Goal: Information Seeking & Learning: Compare options

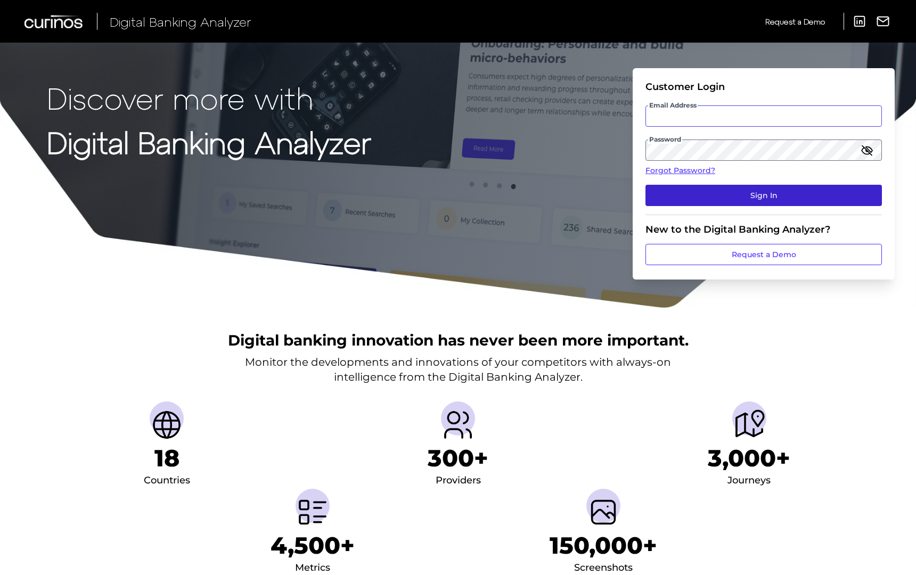
type input "[EMAIL_ADDRESS][DOMAIN_NAME]"
click at [711, 197] on button "Sign In" at bounding box center [764, 195] width 237 height 21
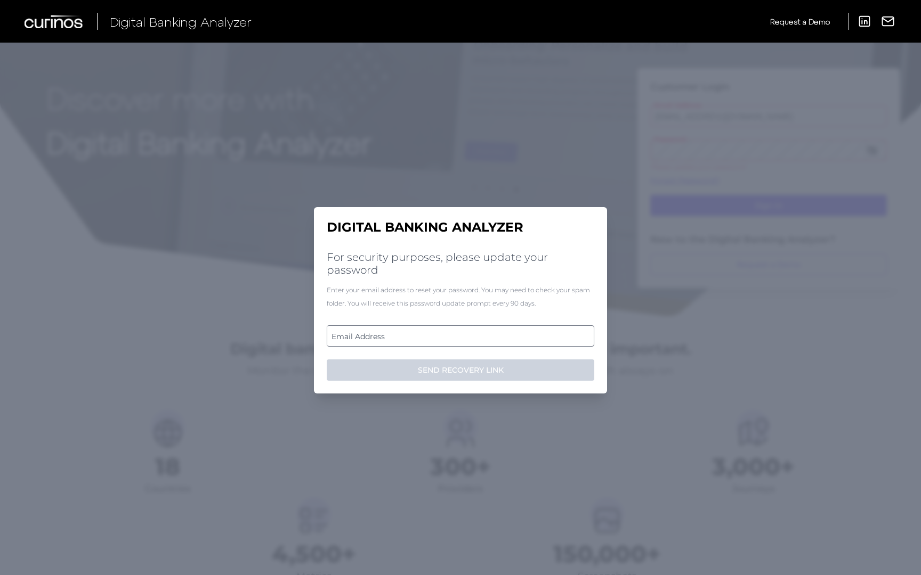
click at [462, 336] on label "Email Address" at bounding box center [460, 336] width 266 height 19
click at [462, 336] on input "email" at bounding box center [460, 336] width 267 height 21
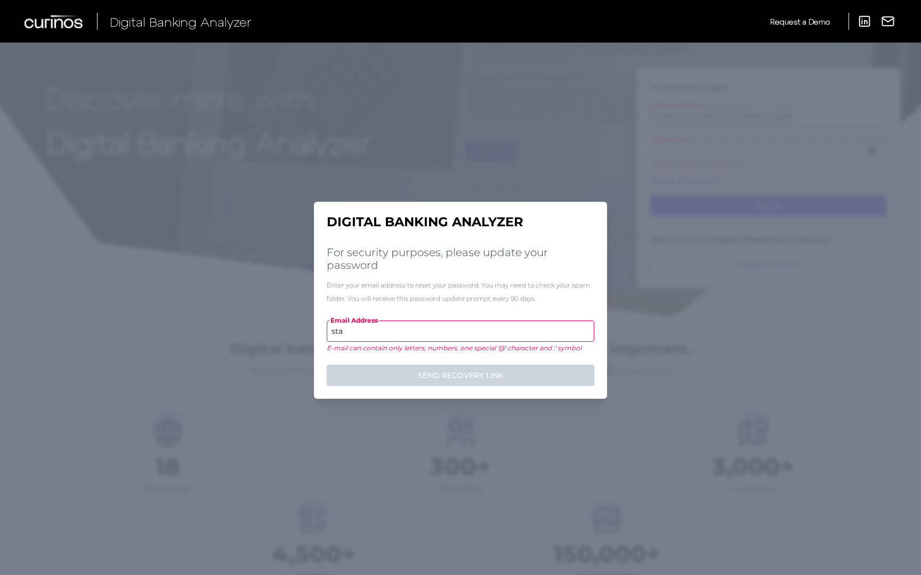
type input "sta"
drag, startPoint x: 382, startPoint y: 331, endPoint x: 301, endPoint y: 330, distance: 81.0
click at [301, 330] on div "Digital Banking Analyzer For security purposes, please update your password Ent…" at bounding box center [460, 309] width 921 height 533
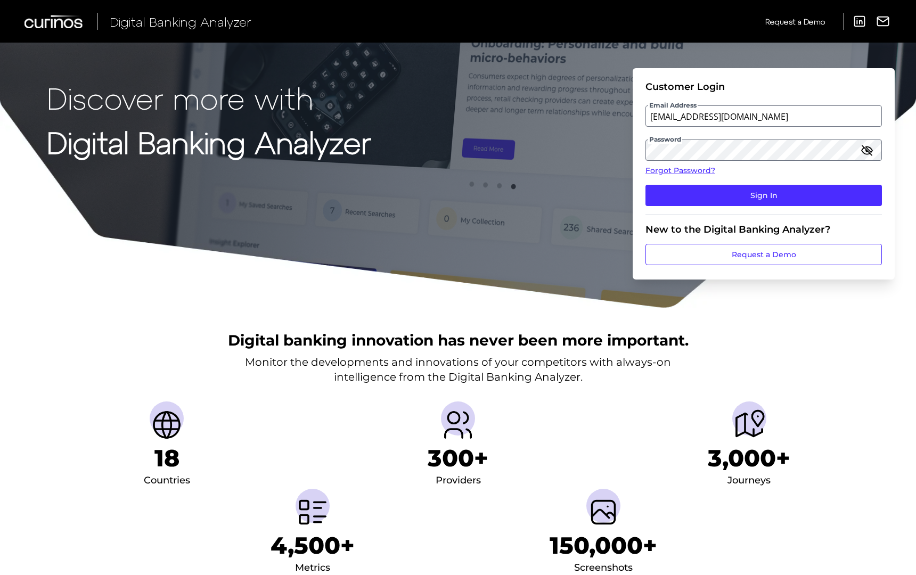
click at [420, 107] on div "Discover more with Digital Banking Analyzer Customer Login Email Address [EMAIL…" at bounding box center [458, 154] width 916 height 309
click at [637, 115] on form "Customer Login Email Address [EMAIL_ADDRESS][DOMAIN_NAME] Password Forgot Passw…" at bounding box center [764, 174] width 262 height 212
click at [600, 190] on div "Discover more with Digital Banking Analyzer Customer Login Email Address [EMAIL…" at bounding box center [458, 154] width 916 height 309
click at [693, 191] on button "Sign In" at bounding box center [764, 195] width 237 height 21
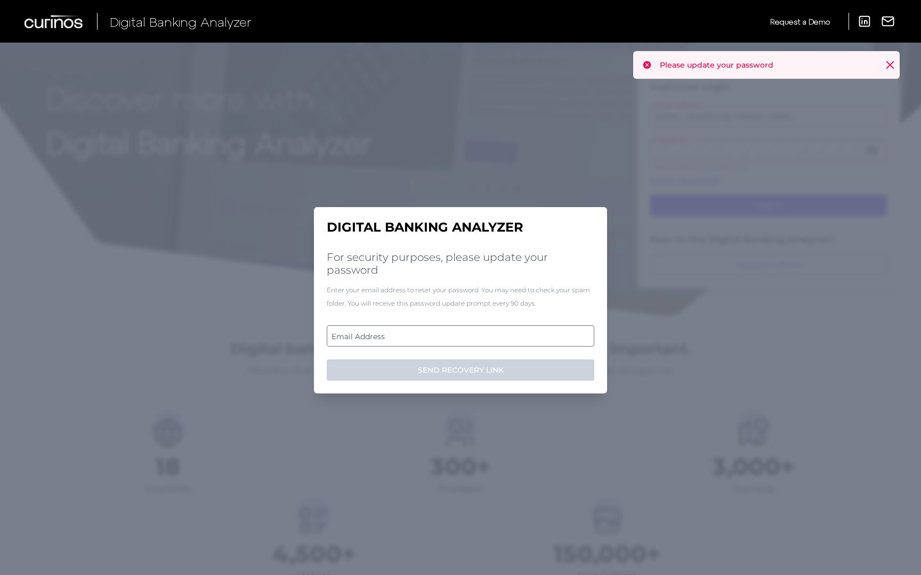
click at [424, 339] on label "Email Address" at bounding box center [460, 336] width 266 height 19
click at [424, 339] on input "email" at bounding box center [460, 336] width 267 height 21
paste input "[EMAIL_ADDRESS][DOMAIN_NAME]"
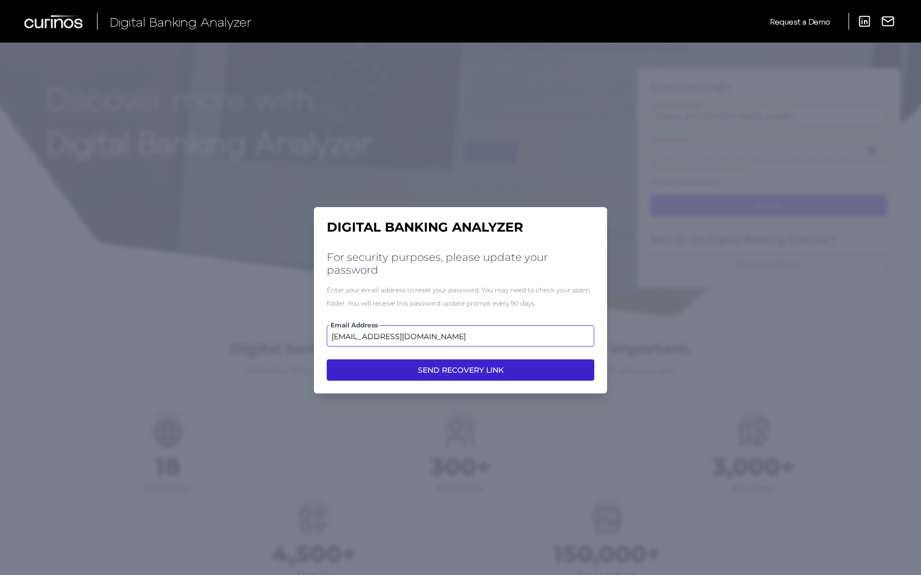
type input "[EMAIL_ADDRESS][DOMAIN_NAME]"
click at [471, 370] on button "SEND RECOVERY LINK" at bounding box center [460, 370] width 267 height 21
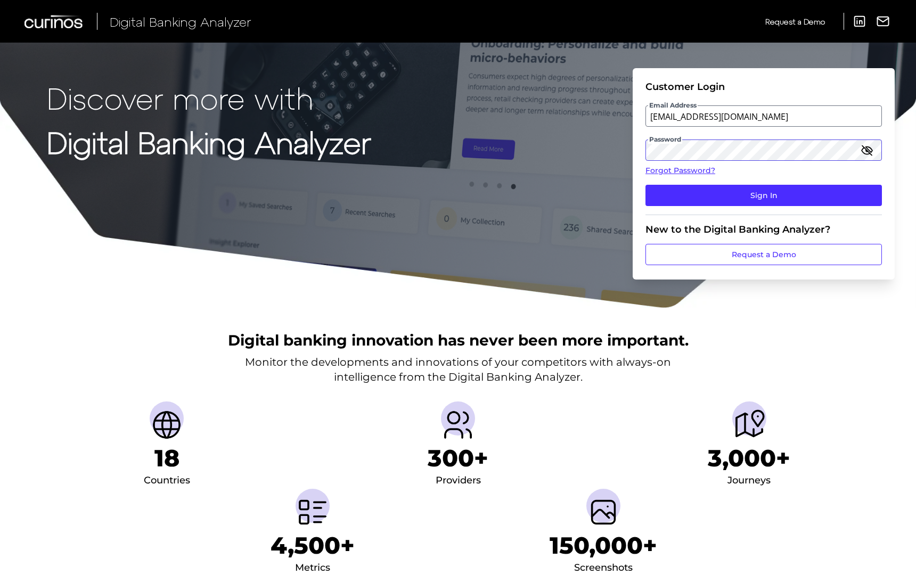
click at [644, 149] on form "Customer Login Email Address [EMAIL_ADDRESS][DOMAIN_NAME] Password Forgot Passw…" at bounding box center [764, 174] width 262 height 212
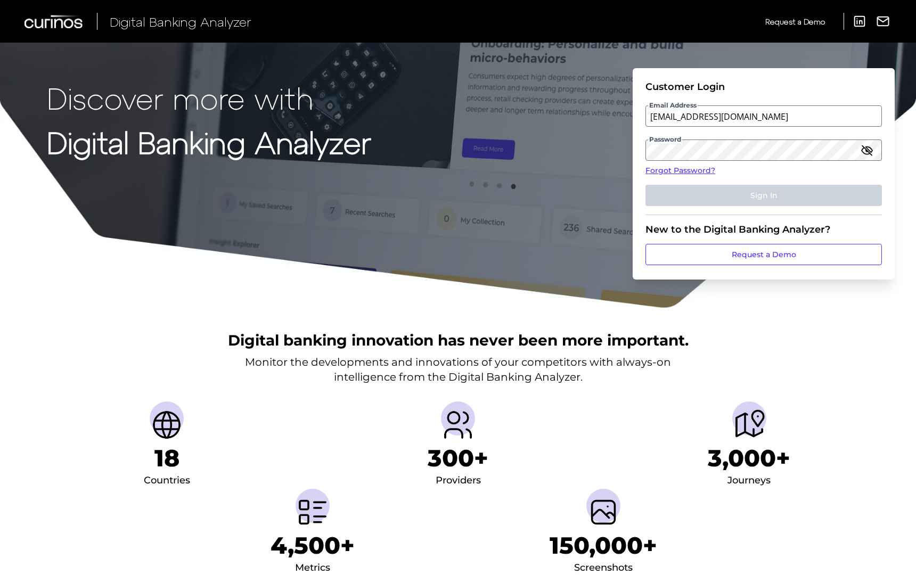
click at [860, 177] on fieldset "Customer Login Email Address [EMAIL_ADDRESS][DOMAIN_NAME] Password Forgot Passw…" at bounding box center [764, 148] width 237 height 134
click at [621, 177] on div "Discover more with Digital Banking Analyzer Customer Login Email Address [EMAIL…" at bounding box center [458, 154] width 916 height 309
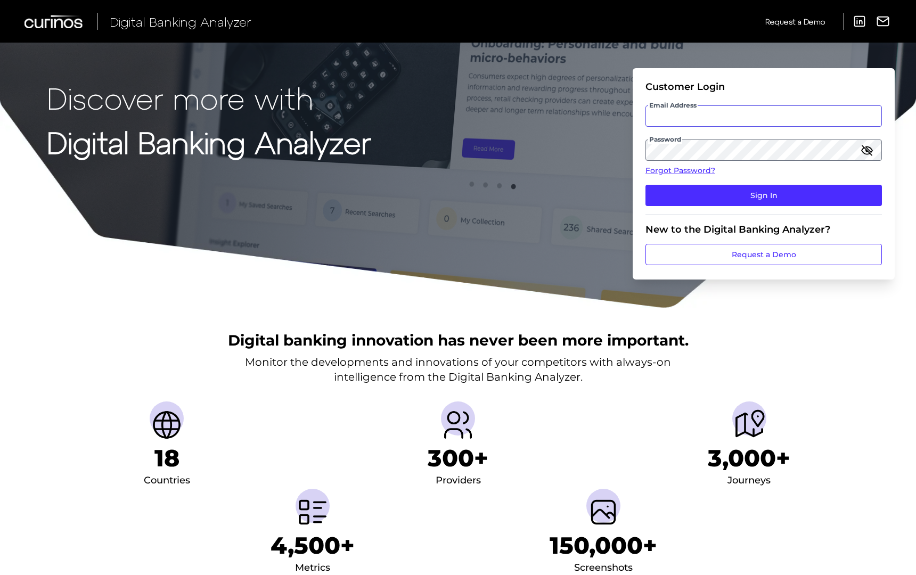
type input "[EMAIL_ADDRESS][DOMAIN_NAME]"
click at [595, 159] on div "Discover more with Digital Banking Analyzer Customer Login Email Address [EMAIL…" at bounding box center [458, 154] width 916 height 309
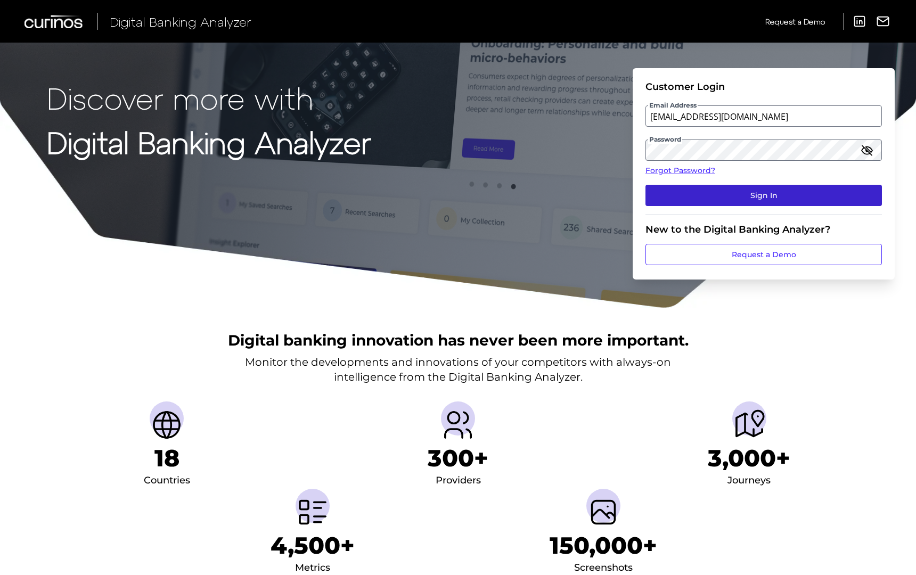
click at [862, 198] on button "Sign In" at bounding box center [764, 195] width 237 height 21
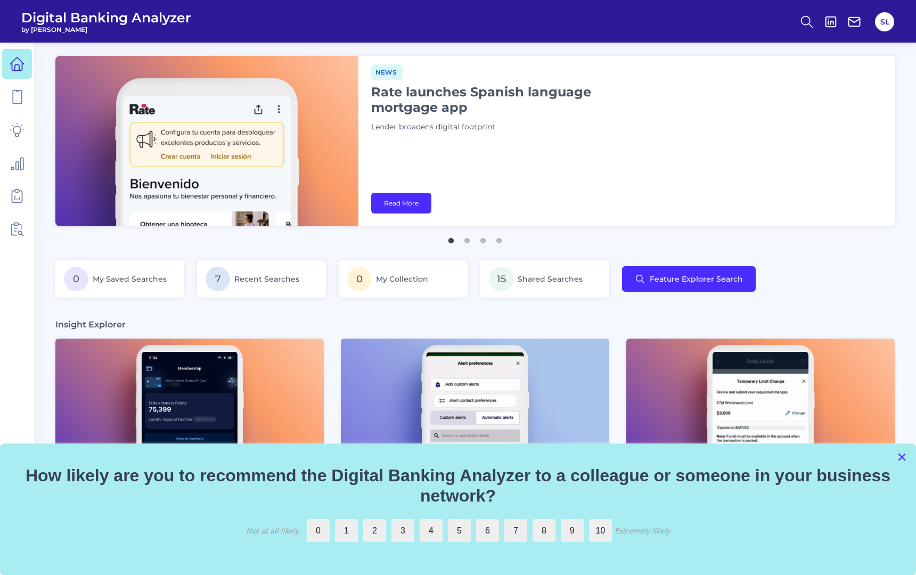
click at [898, 454] on button "×" at bounding box center [902, 457] width 10 height 17
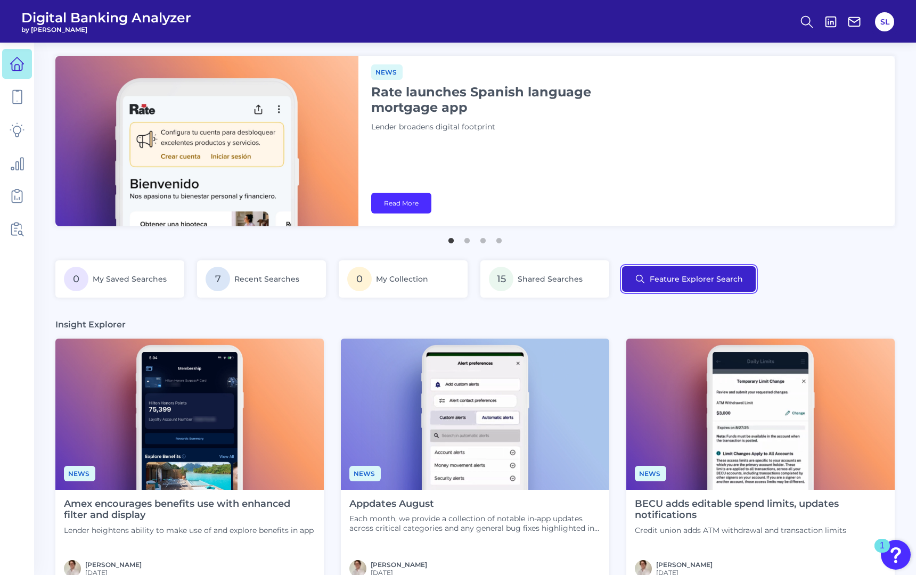
click at [648, 275] on button "Feature Explorer Search" at bounding box center [689, 279] width 134 height 26
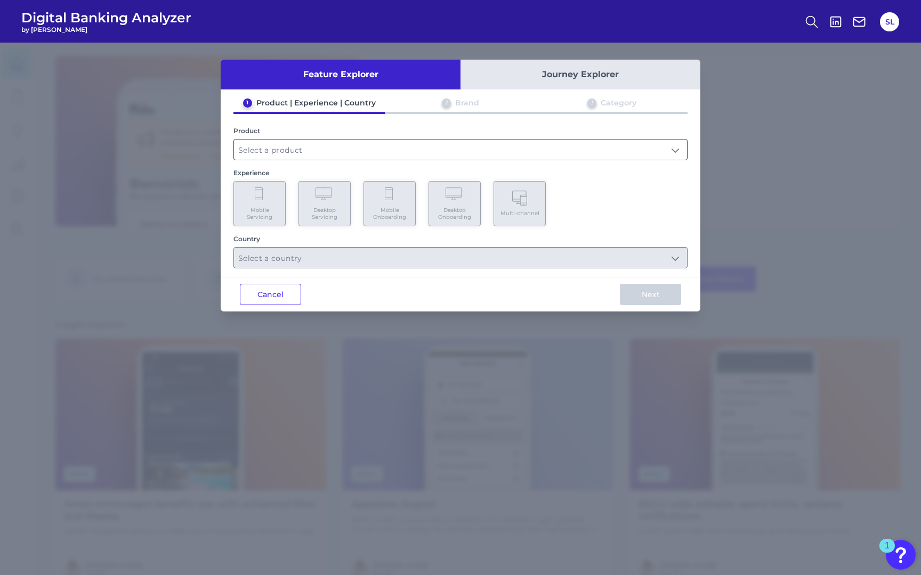
click at [339, 149] on input "text" at bounding box center [460, 150] width 453 height 20
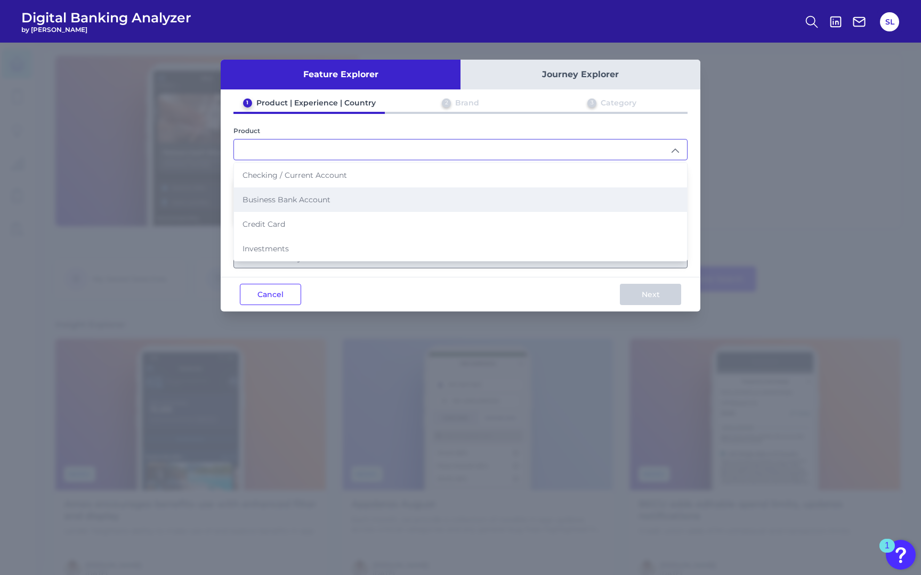
click at [339, 201] on li "Business Bank Account" at bounding box center [460, 200] width 453 height 25
type input "Business Bank Account"
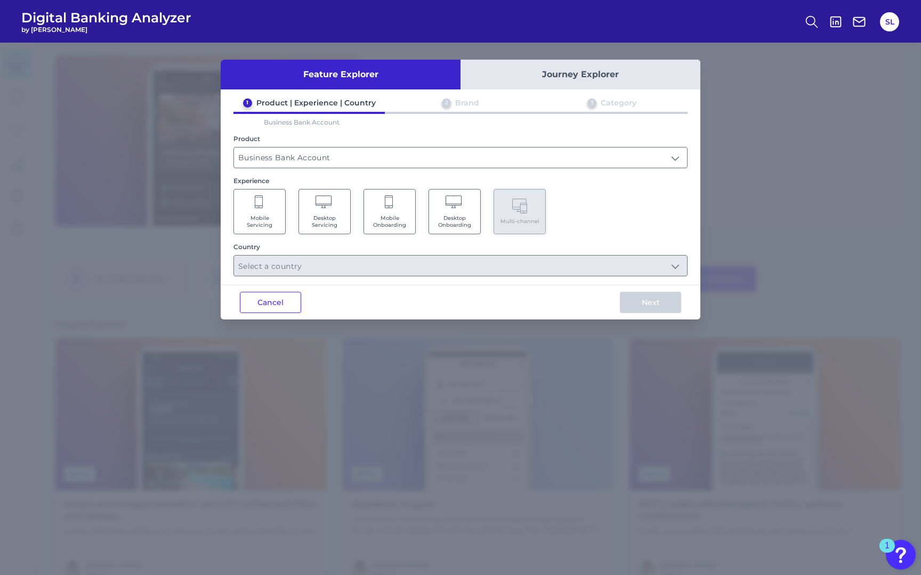
click at [465, 215] on span "Desktop Onboarding" at bounding box center [454, 222] width 40 height 14
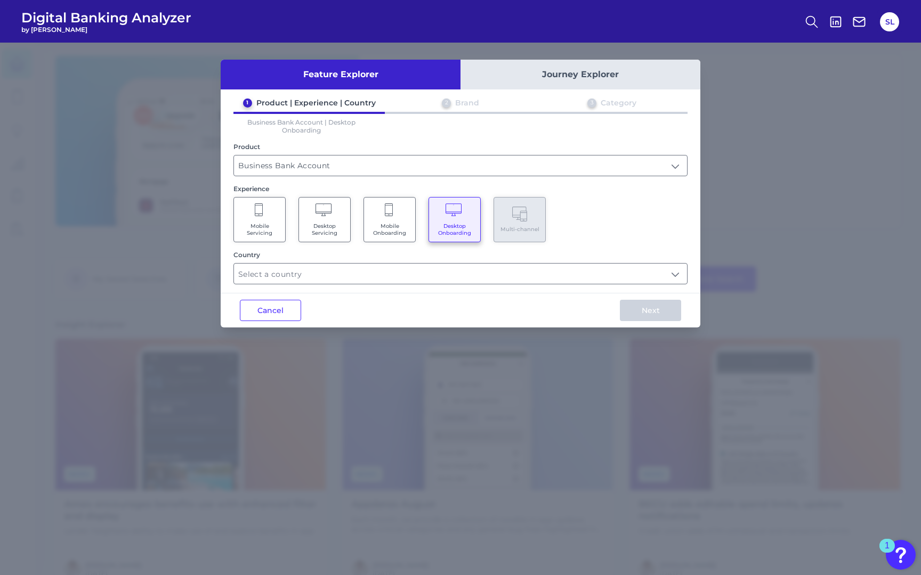
click at [541, 75] on button "Journey Explorer" at bounding box center [580, 75] width 240 height 30
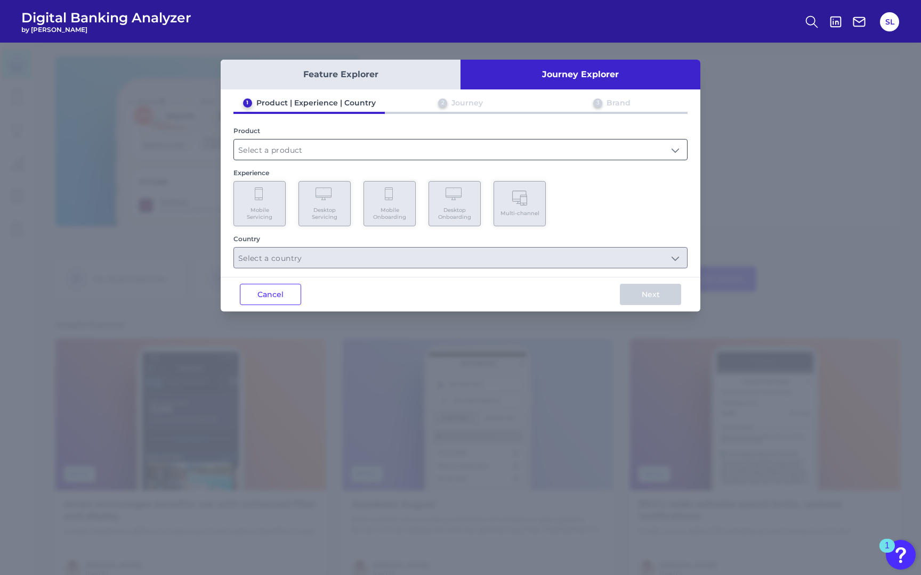
click at [478, 140] on input "text" at bounding box center [460, 150] width 453 height 20
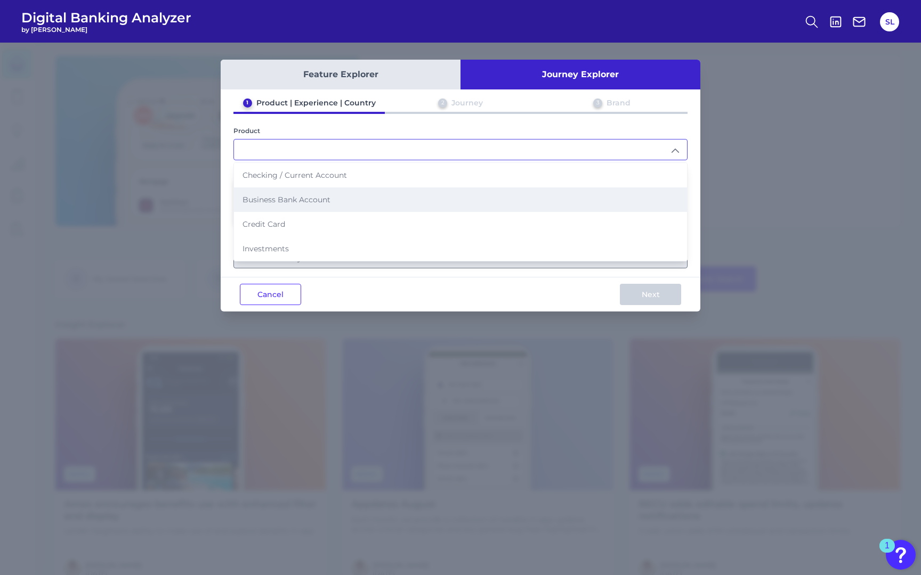
click at [444, 190] on li "Business Bank Account" at bounding box center [460, 200] width 453 height 25
type input "Business Bank Account"
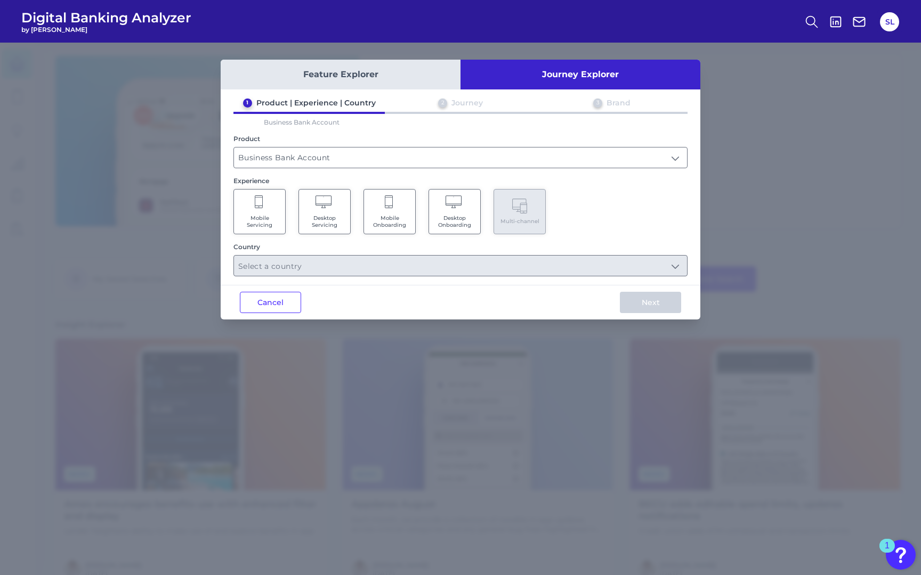
click at [457, 211] on Onboarding "Desktop Onboarding" at bounding box center [454, 211] width 52 height 45
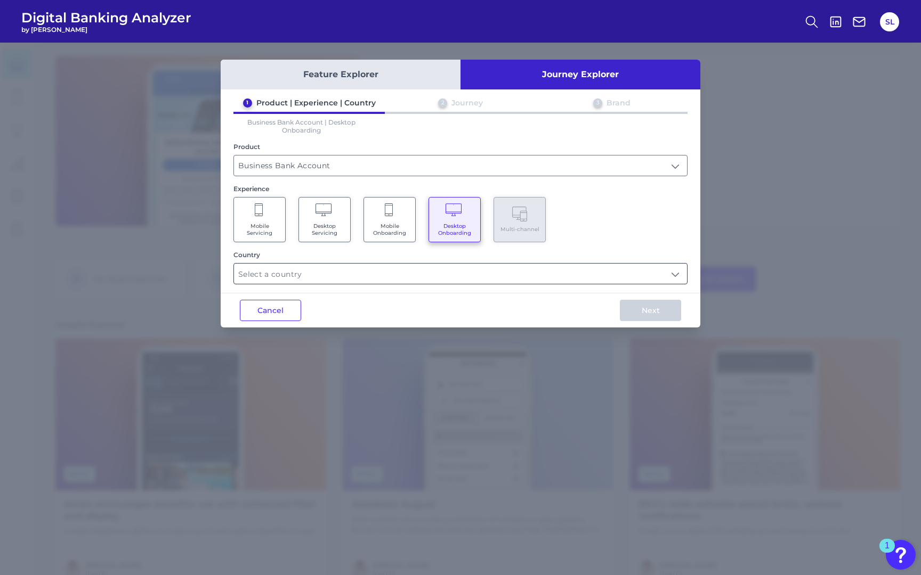
click at [442, 268] on input "text" at bounding box center [460, 274] width 453 height 20
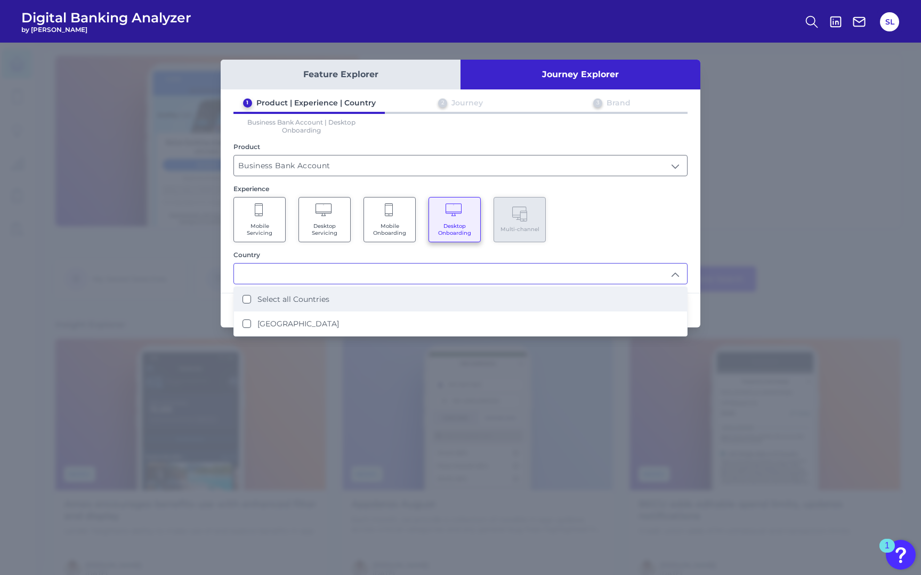
click at [400, 297] on li "Select all Countries" at bounding box center [460, 299] width 453 height 25
type input "Select all Countries"
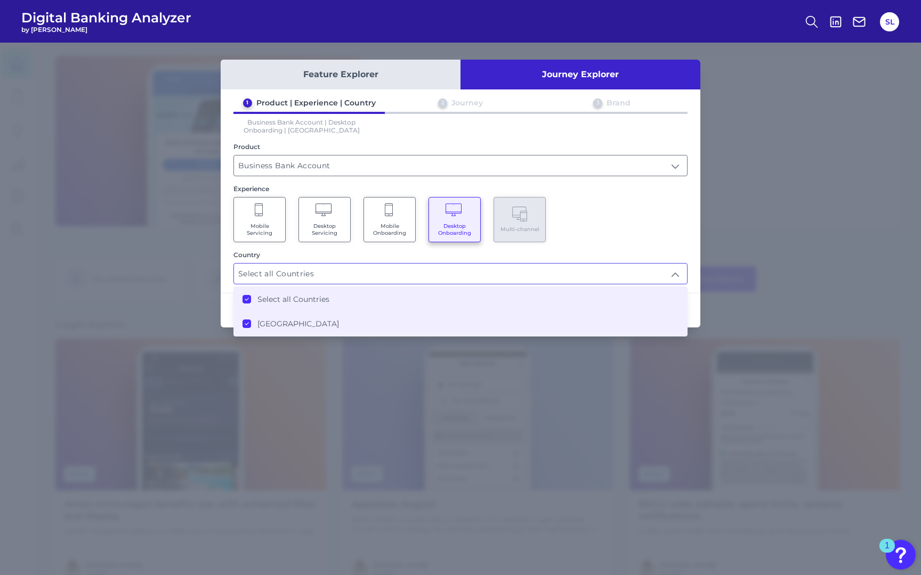
click at [654, 223] on div "Mobile Servicing Desktop Servicing Mobile Onboarding Desktop Onboarding Multi-c…" at bounding box center [460, 219] width 454 height 45
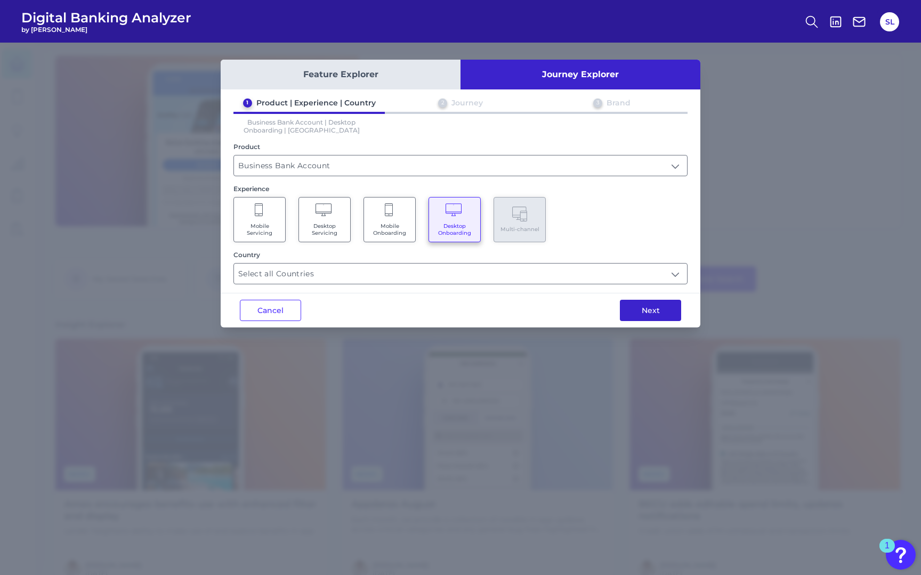
click at [663, 311] on button "Next" at bounding box center [650, 310] width 61 height 21
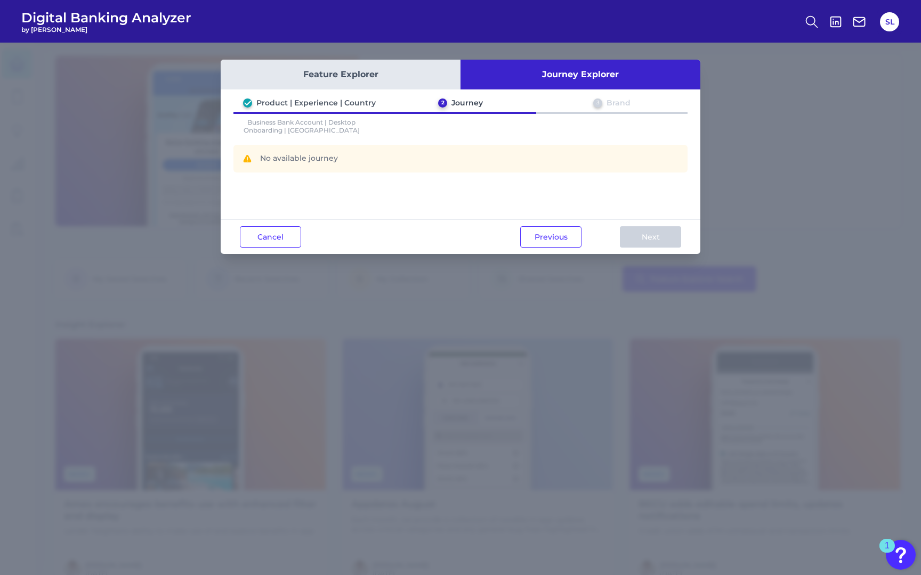
click at [396, 75] on button "Feature Explorer" at bounding box center [341, 75] width 240 height 30
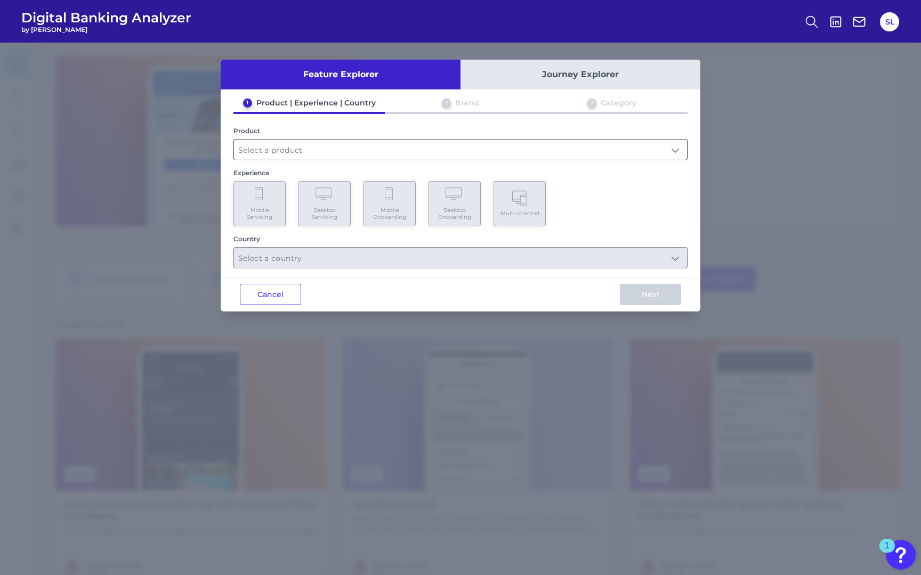
click at [357, 154] on input "text" at bounding box center [460, 150] width 453 height 20
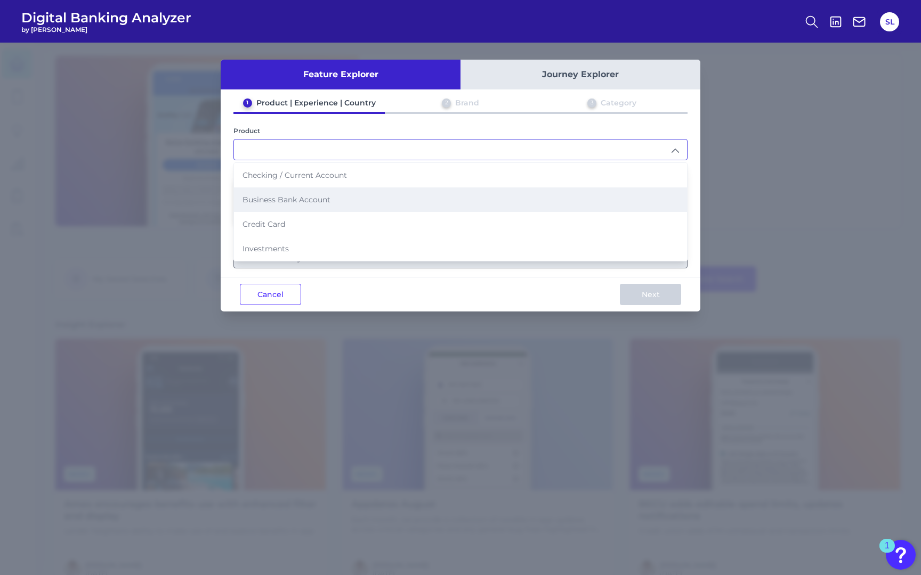
click at [348, 191] on li "Business Bank Account" at bounding box center [460, 200] width 453 height 25
type input "Business Bank Account"
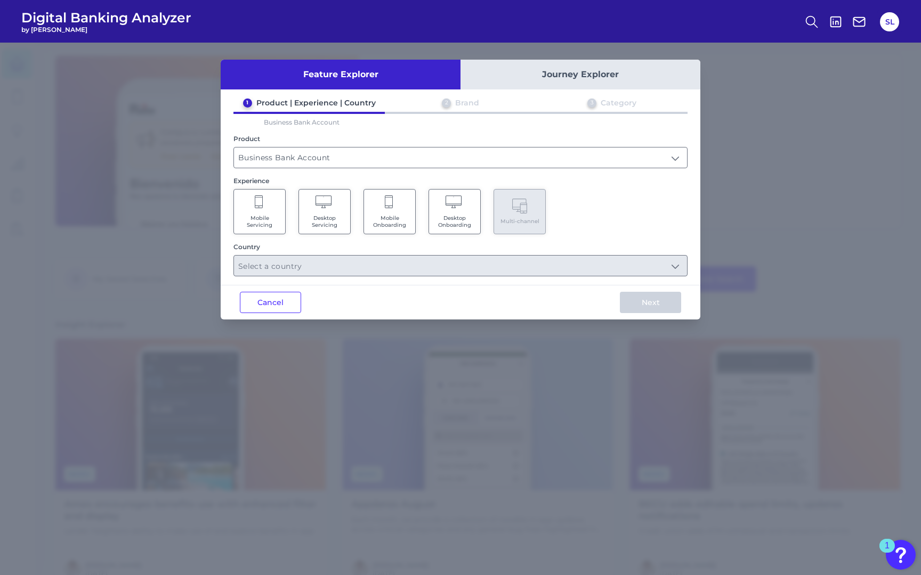
click at [457, 212] on Onboarding "Desktop Onboarding" at bounding box center [454, 211] width 52 height 45
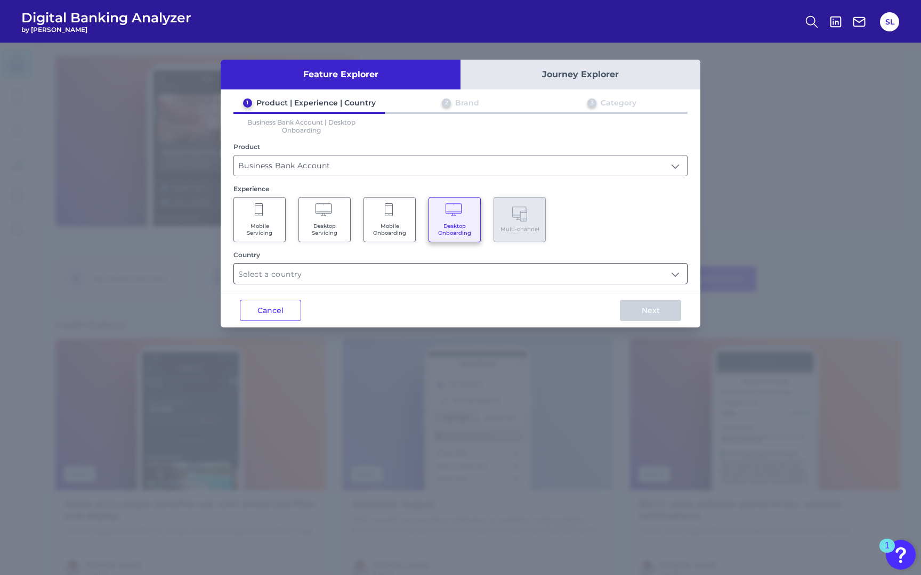
click at [459, 274] on input "text" at bounding box center [460, 274] width 453 height 20
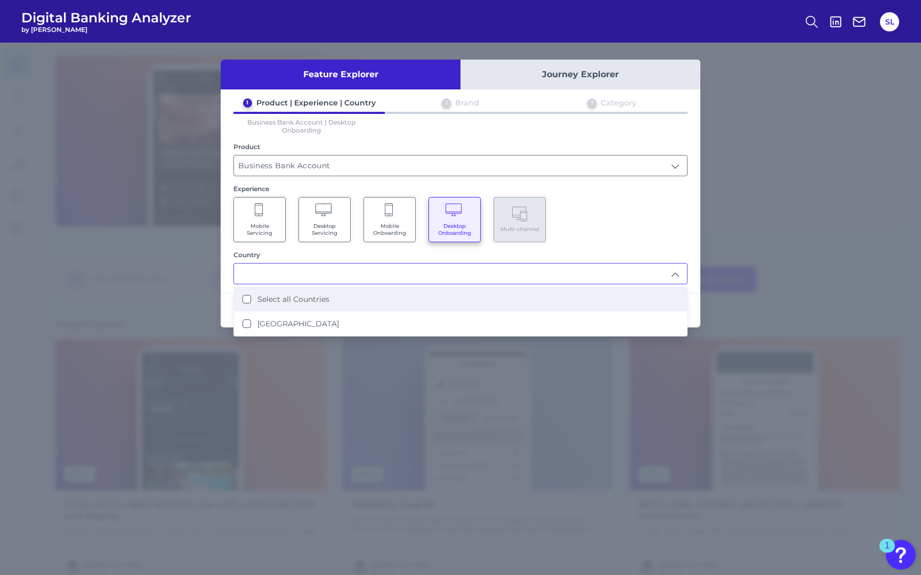
click at [433, 295] on li "Select all Countries" at bounding box center [460, 299] width 453 height 25
type input "Select all Countries"
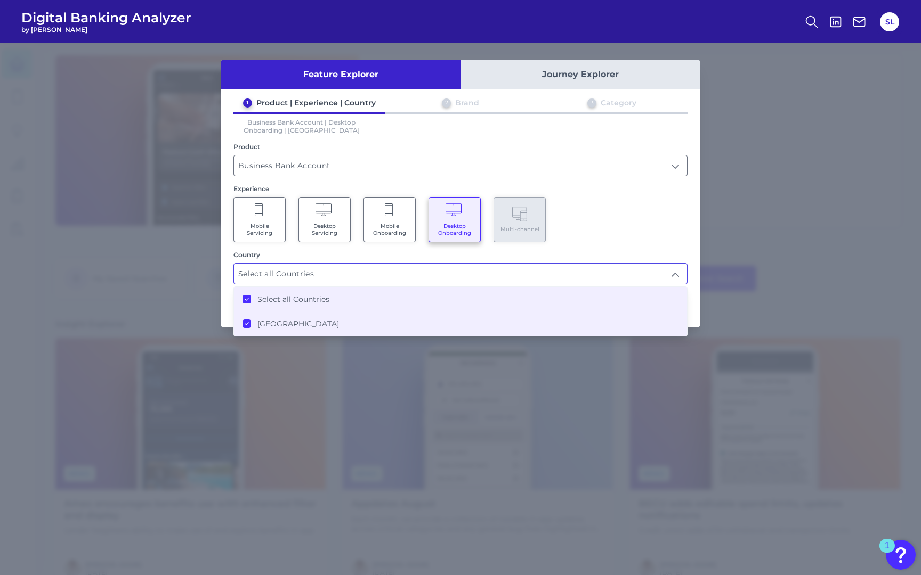
click at [677, 218] on div "Mobile Servicing Desktop Servicing Mobile Onboarding Desktop Onboarding Multi-c…" at bounding box center [460, 219] width 454 height 45
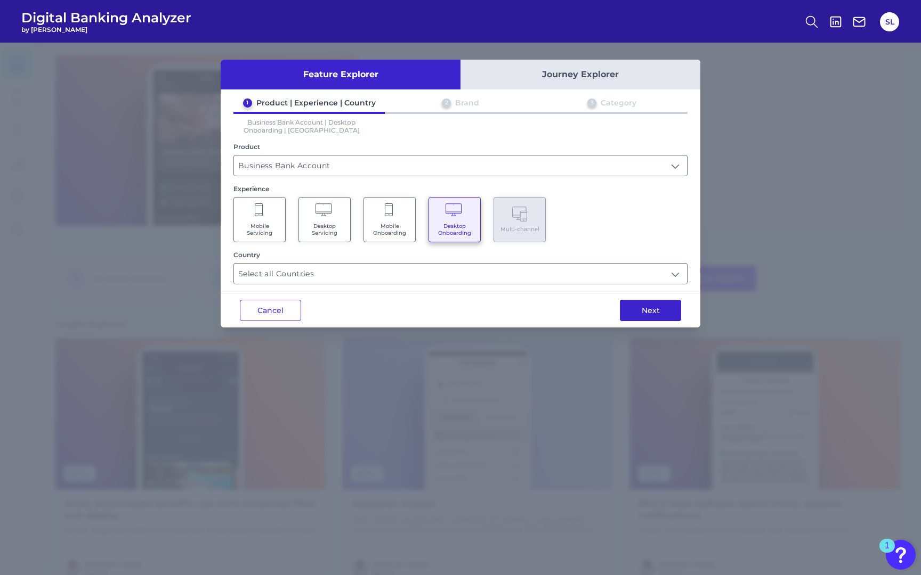
click at [655, 307] on button "Next" at bounding box center [650, 310] width 61 height 21
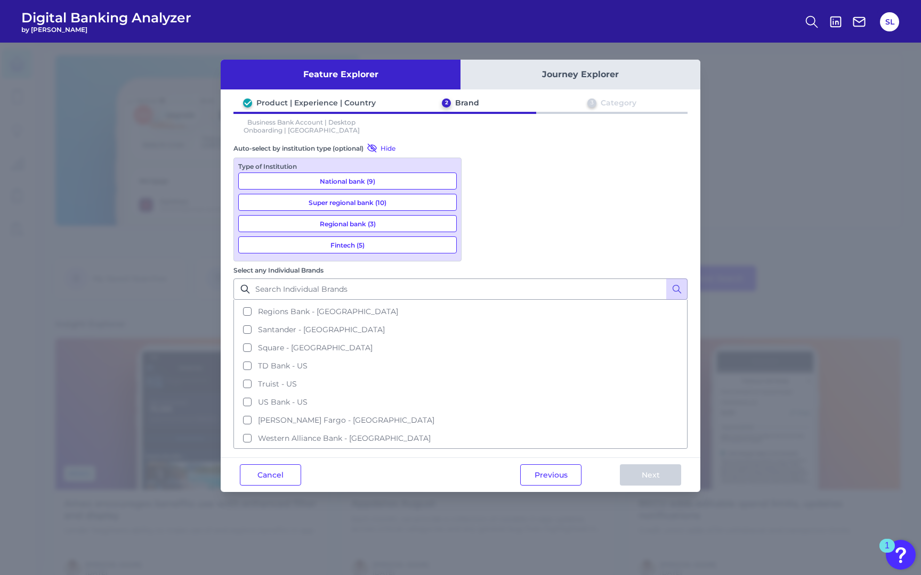
scroll to position [380, 0]
click at [476, 410] on button "[PERSON_NAME] Fargo - [GEOGRAPHIC_DATA]" at bounding box center [460, 419] width 452 height 18
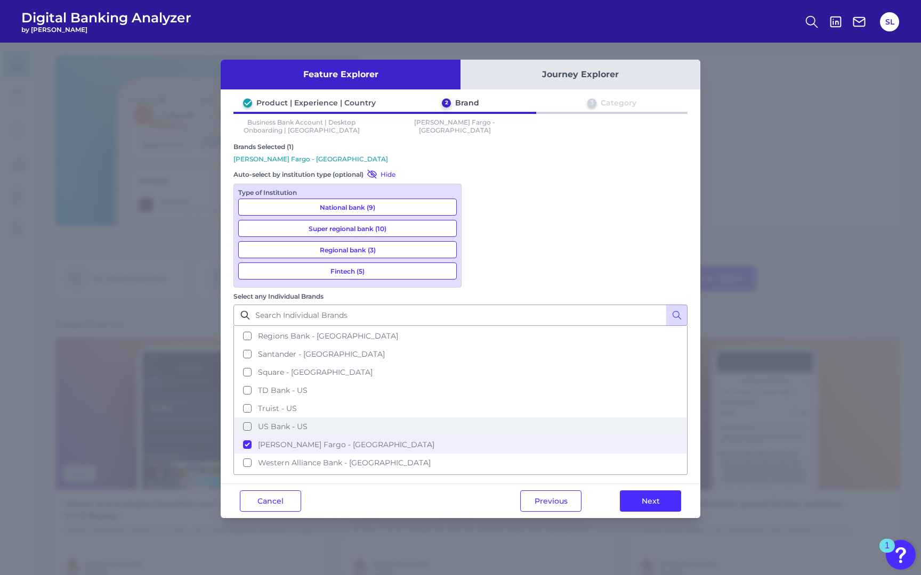
click at [479, 418] on button "US Bank - US" at bounding box center [460, 427] width 452 height 18
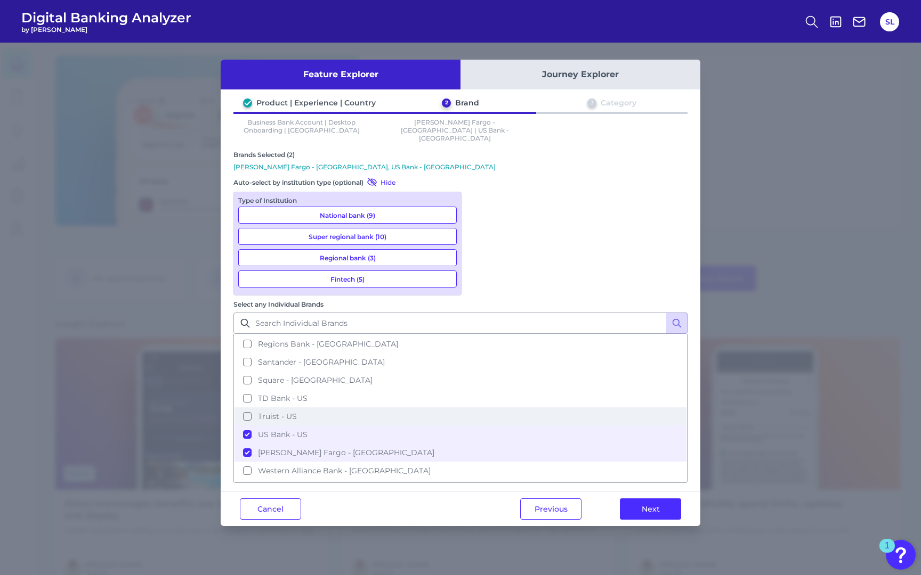
click at [477, 408] on button "Truist - US" at bounding box center [460, 417] width 452 height 18
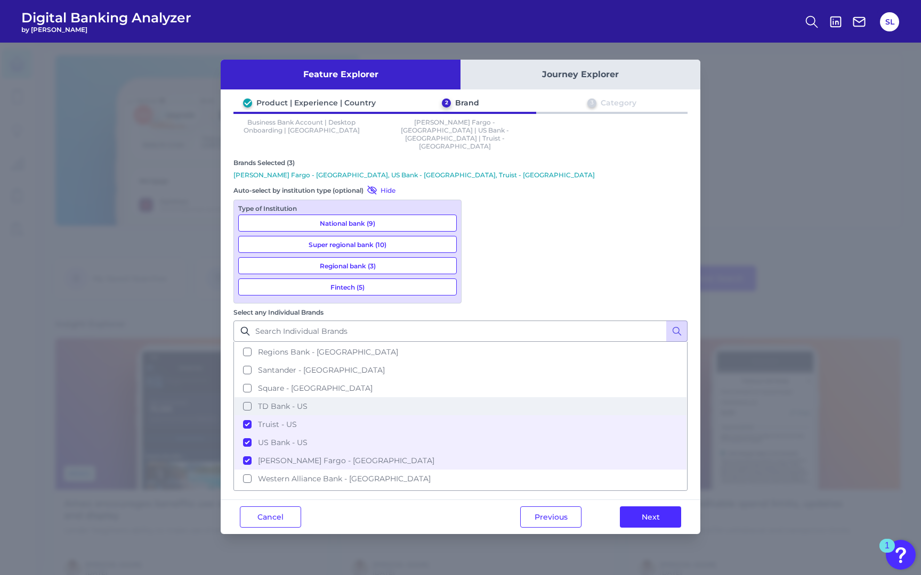
click at [477, 397] on button "TD Bank - US" at bounding box center [460, 406] width 452 height 18
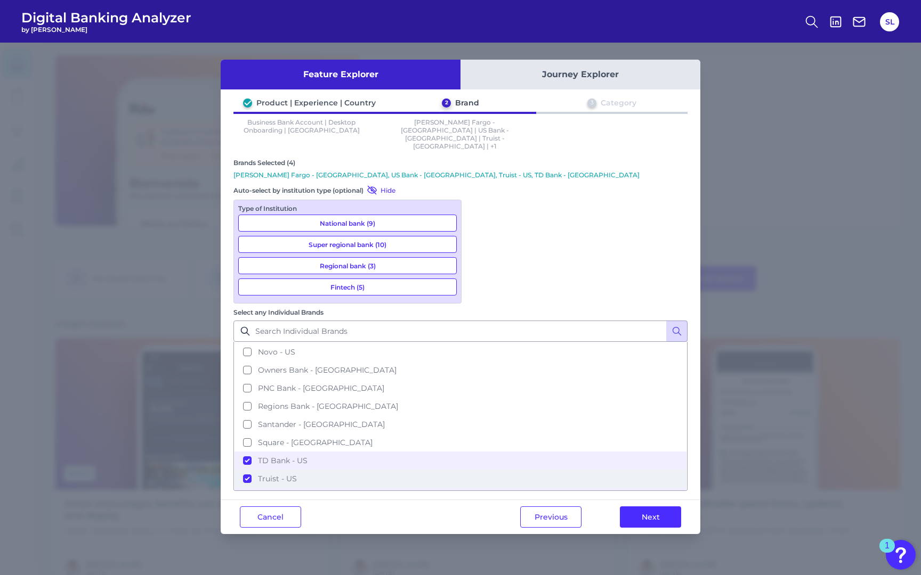
scroll to position [324, 0]
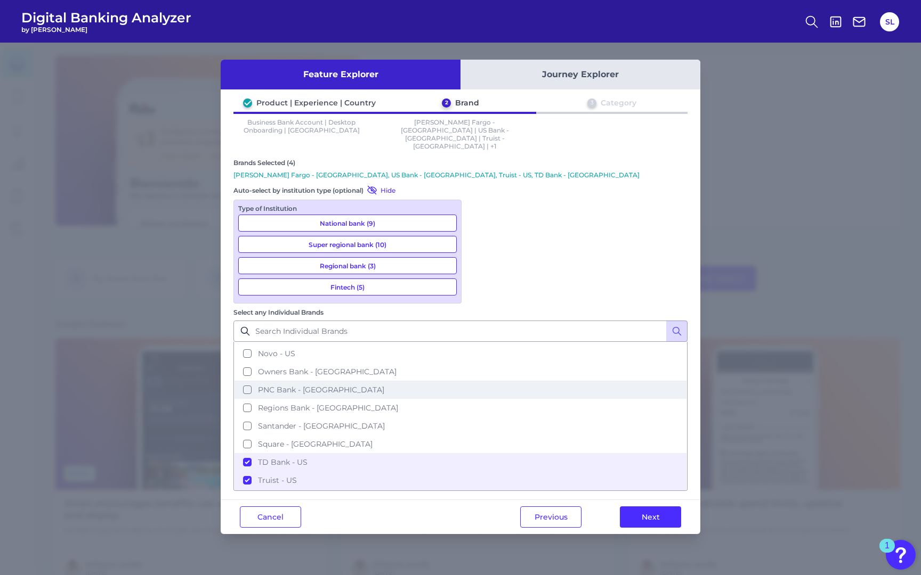
click at [475, 381] on button "PNC Bank - [GEOGRAPHIC_DATA]" at bounding box center [460, 390] width 452 height 18
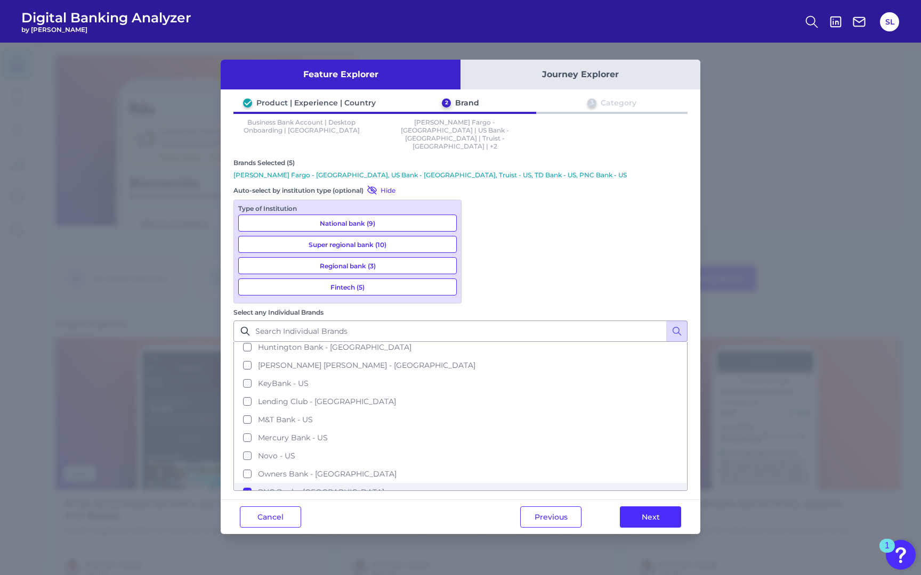
scroll to position [206, 0]
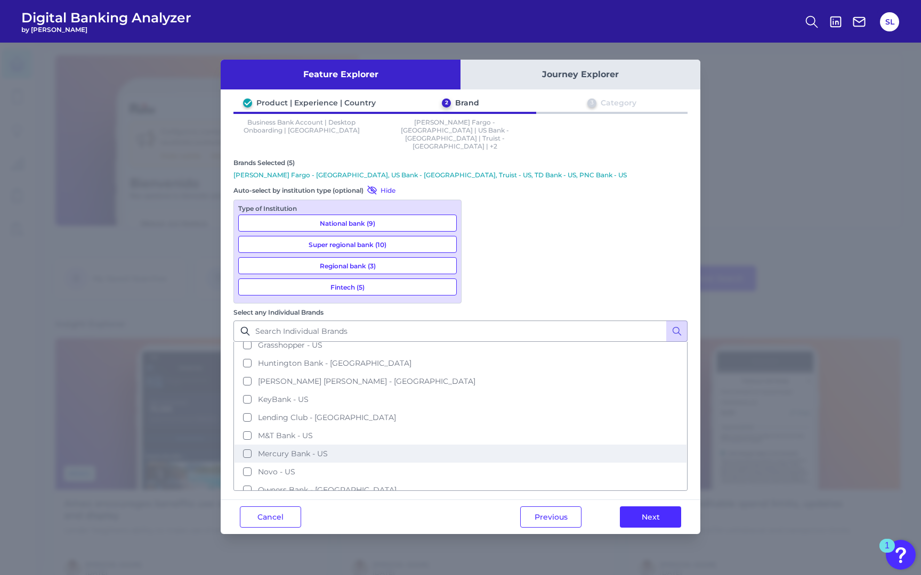
click at [477, 445] on button "Mercury Bank - US" at bounding box center [460, 454] width 452 height 18
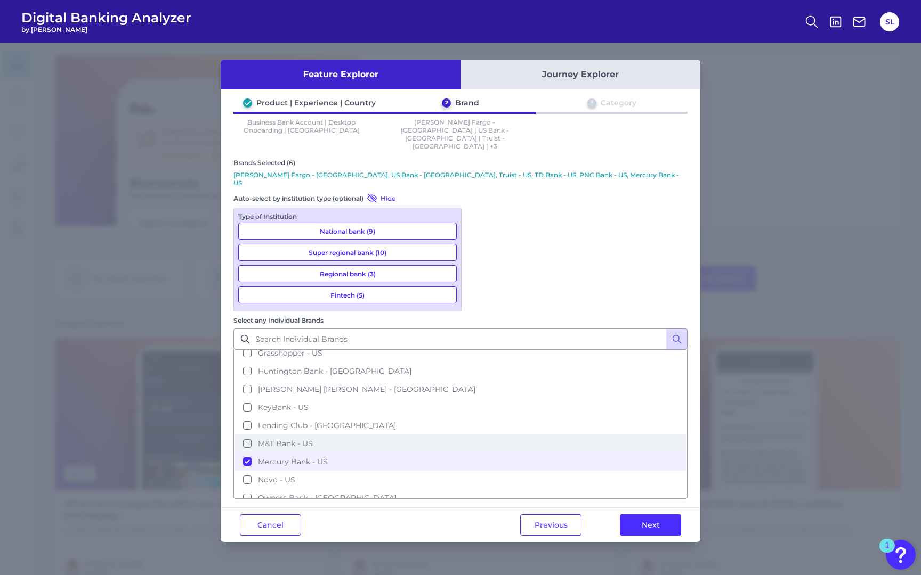
click at [477, 435] on button "M&T Bank - US" at bounding box center [460, 444] width 452 height 18
click at [476, 399] on button "KeyBank - US" at bounding box center [460, 408] width 452 height 18
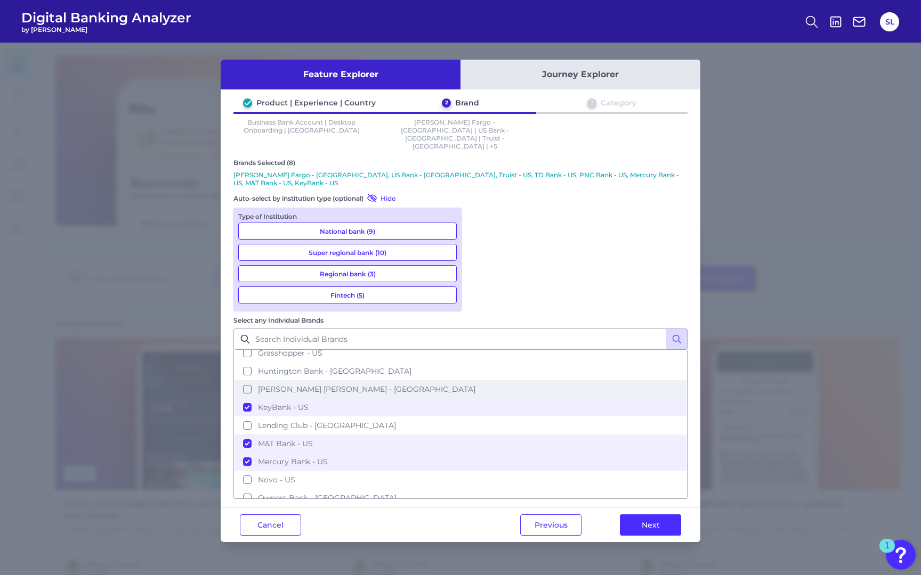
click at [476, 380] on button "[PERSON_NAME] [PERSON_NAME] - [GEOGRAPHIC_DATA]" at bounding box center [460, 389] width 452 height 18
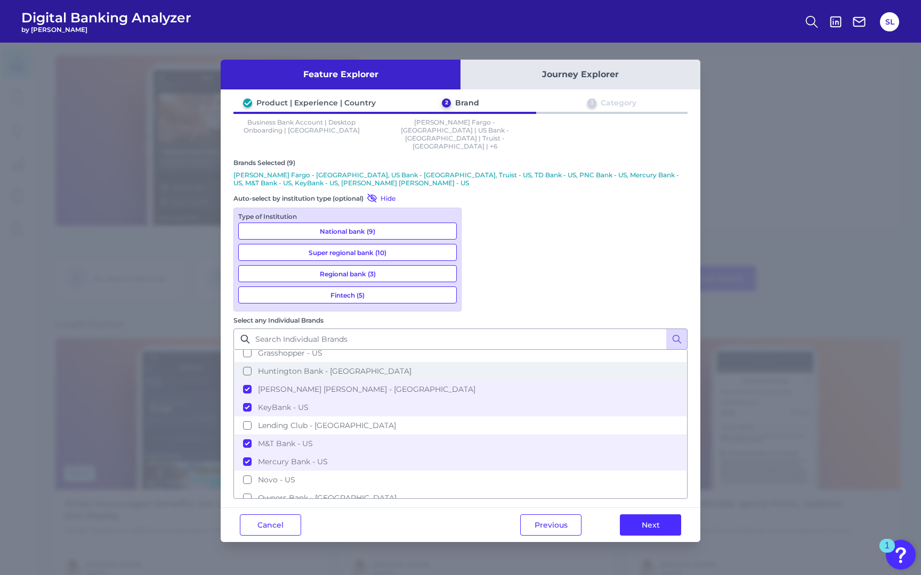
click at [478, 362] on button "Huntington Bank - [GEOGRAPHIC_DATA]" at bounding box center [460, 371] width 452 height 18
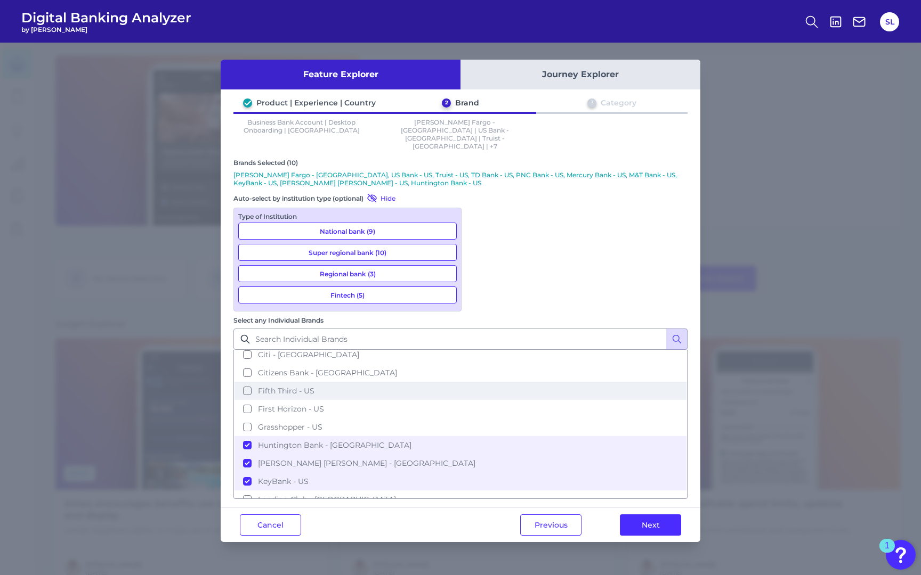
scroll to position [120, 0]
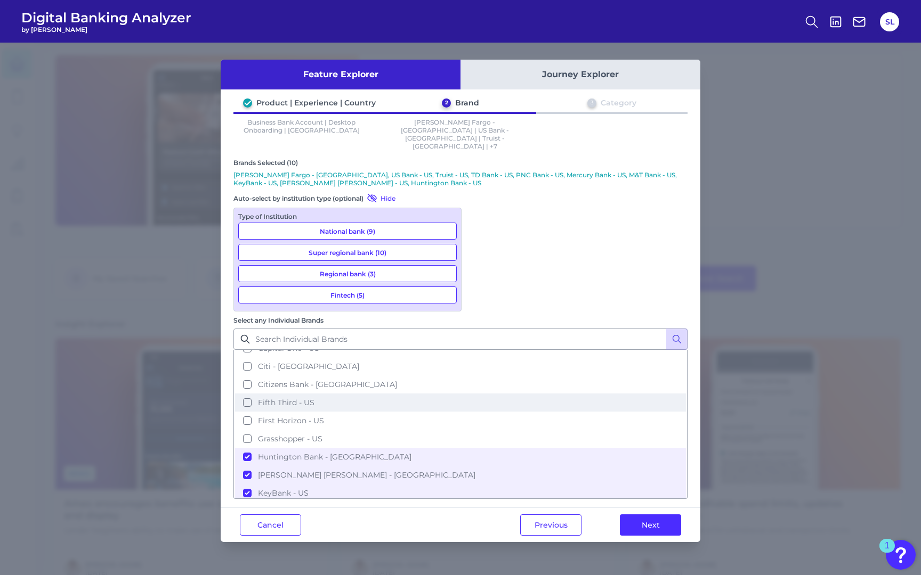
click at [476, 394] on button "Fifth Third - US" at bounding box center [460, 403] width 452 height 18
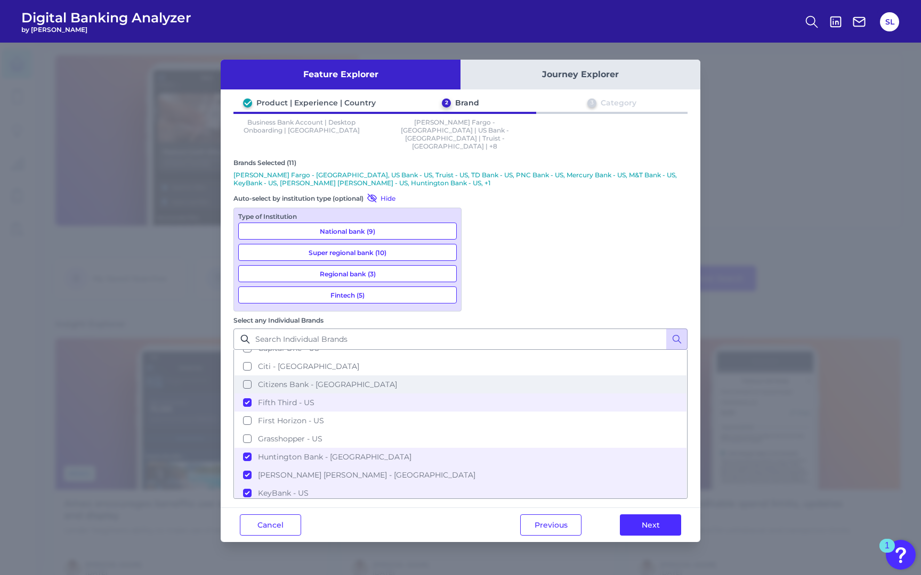
click at [478, 376] on button "Citizens Bank - [GEOGRAPHIC_DATA]" at bounding box center [460, 385] width 452 height 18
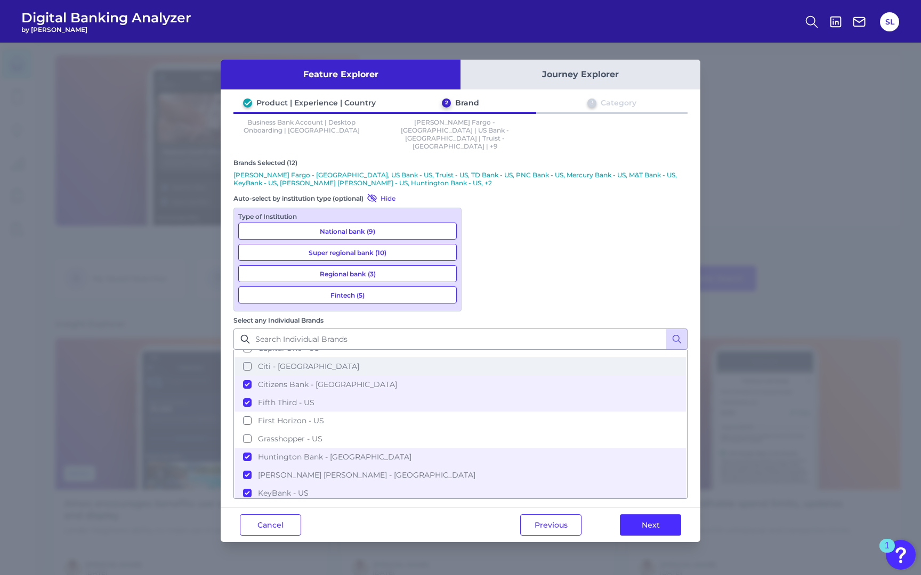
click at [477, 357] on button "Citi - [GEOGRAPHIC_DATA]" at bounding box center [460, 366] width 452 height 18
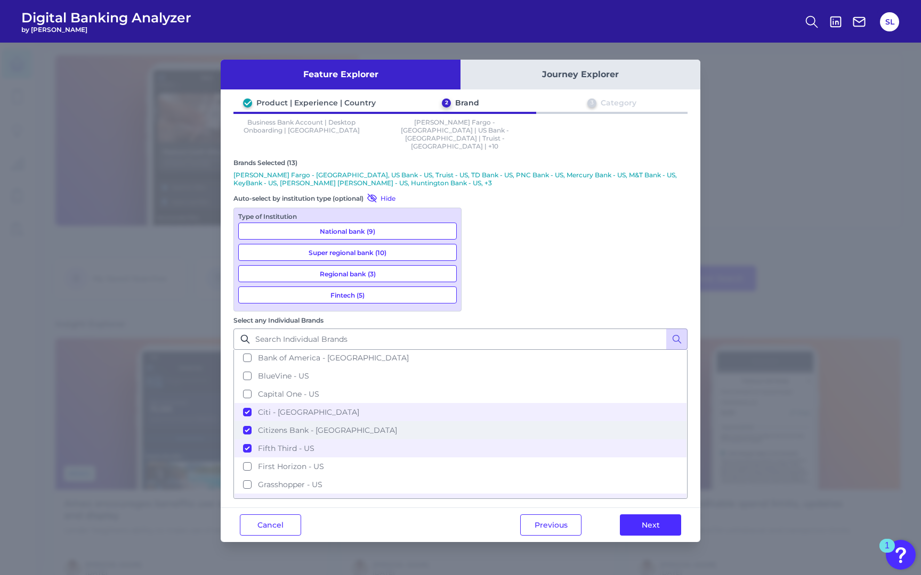
scroll to position [58, 0]
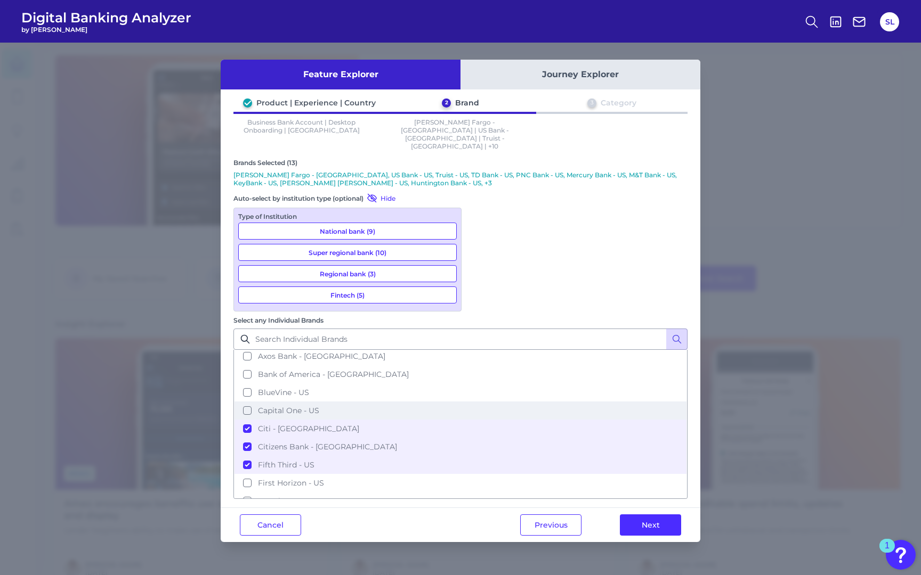
click at [479, 402] on button "Capital One - US" at bounding box center [460, 411] width 452 height 18
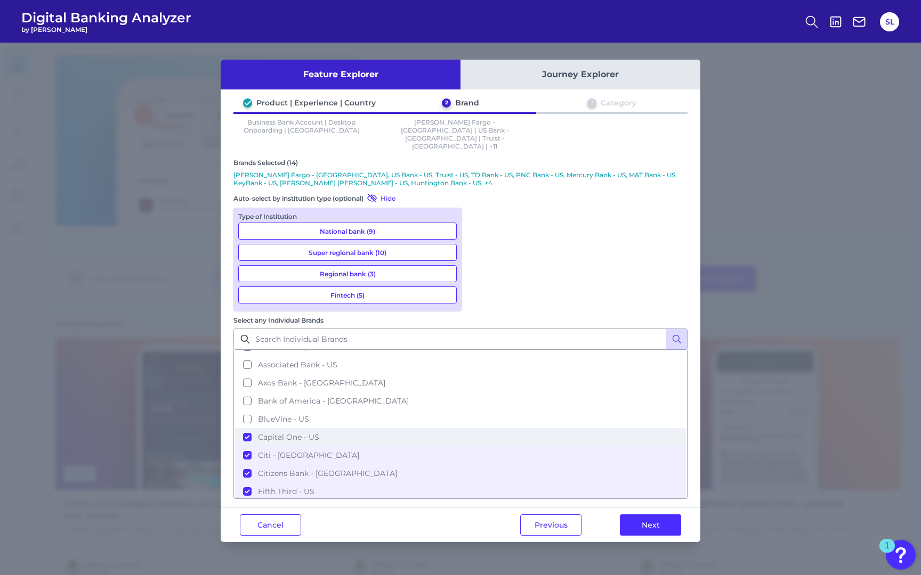
scroll to position [28, 0]
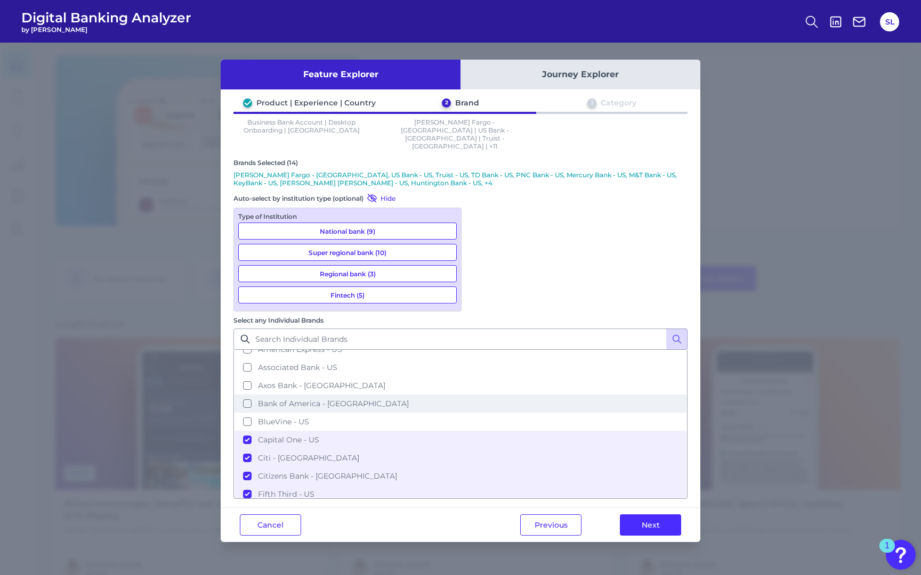
click at [479, 395] on button "Bank of America - [GEOGRAPHIC_DATA]" at bounding box center [460, 404] width 452 height 18
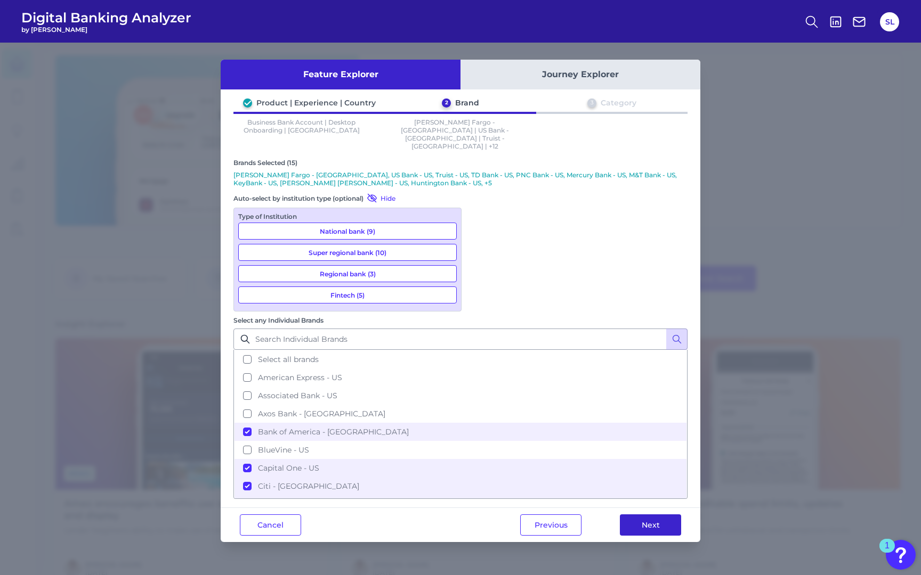
click at [648, 515] on button "Next" at bounding box center [650, 525] width 61 height 21
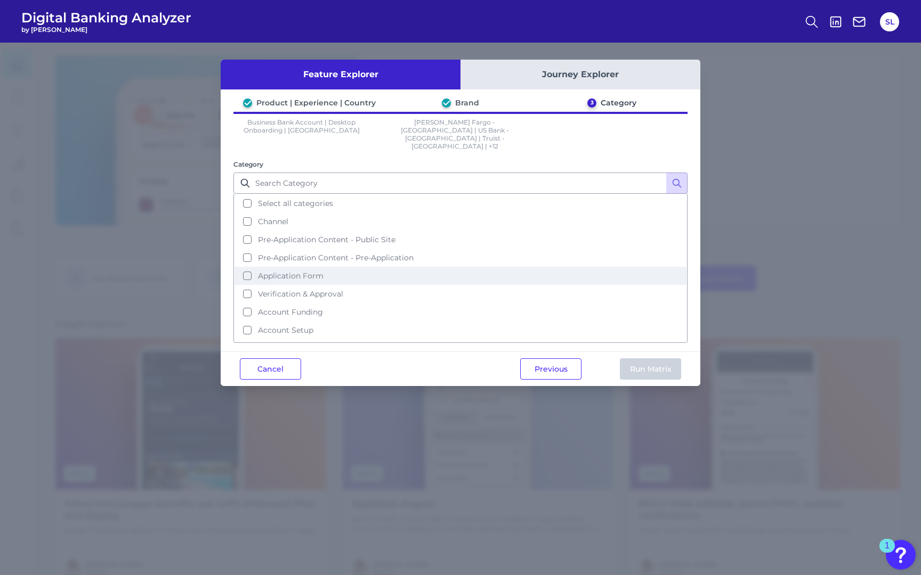
scroll to position [11, 0]
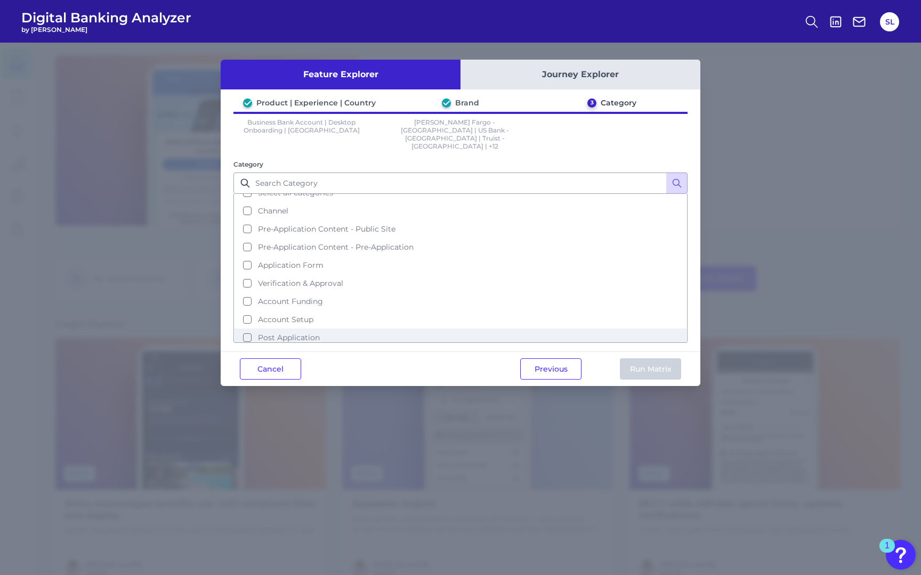
click at [290, 329] on button "Post Application" at bounding box center [460, 338] width 452 height 18
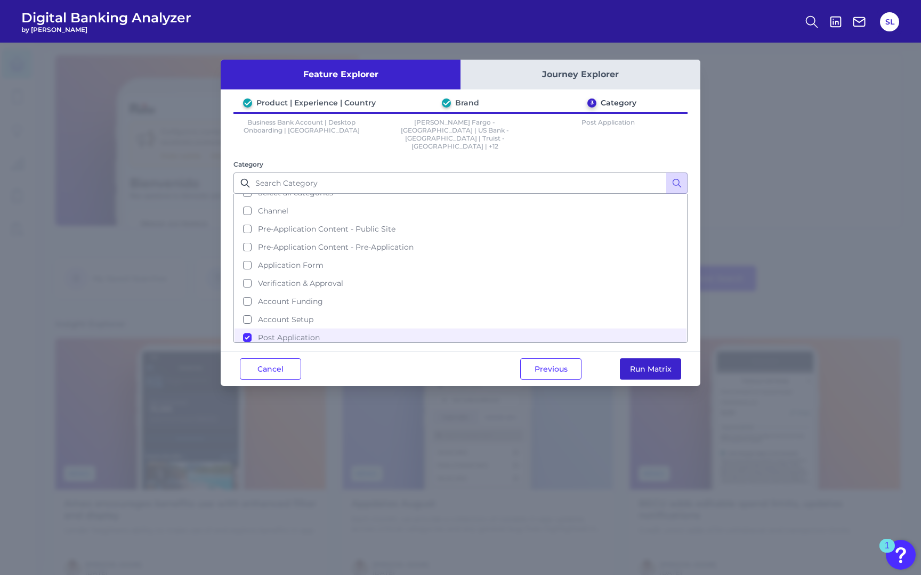
click at [636, 359] on button "Run Matrix" at bounding box center [650, 369] width 61 height 21
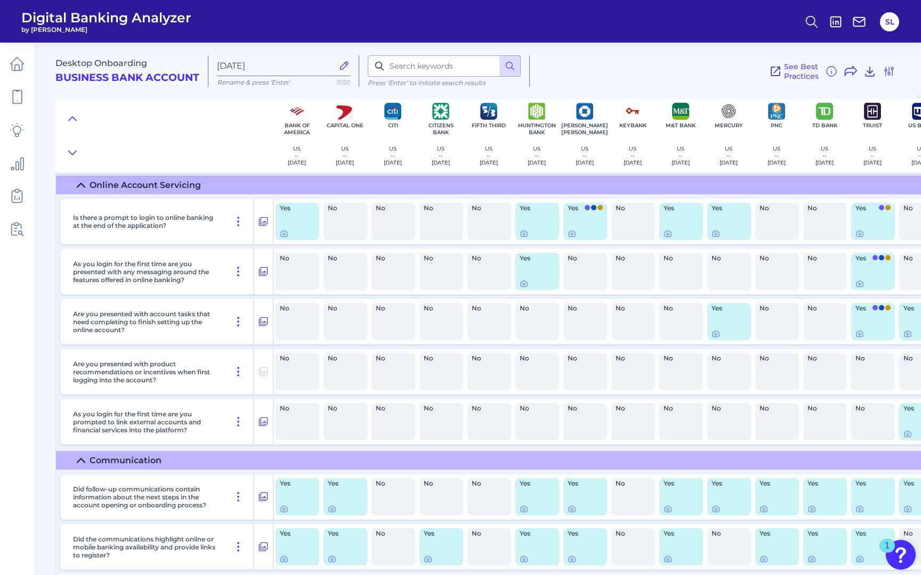
scroll to position [663, 0]
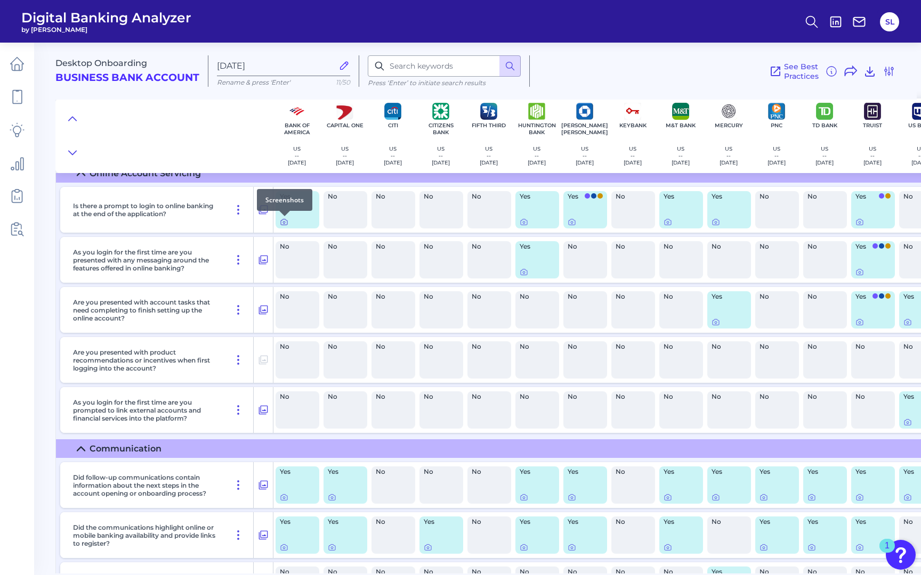
click at [285, 222] on icon at bounding box center [284, 222] width 9 height 9
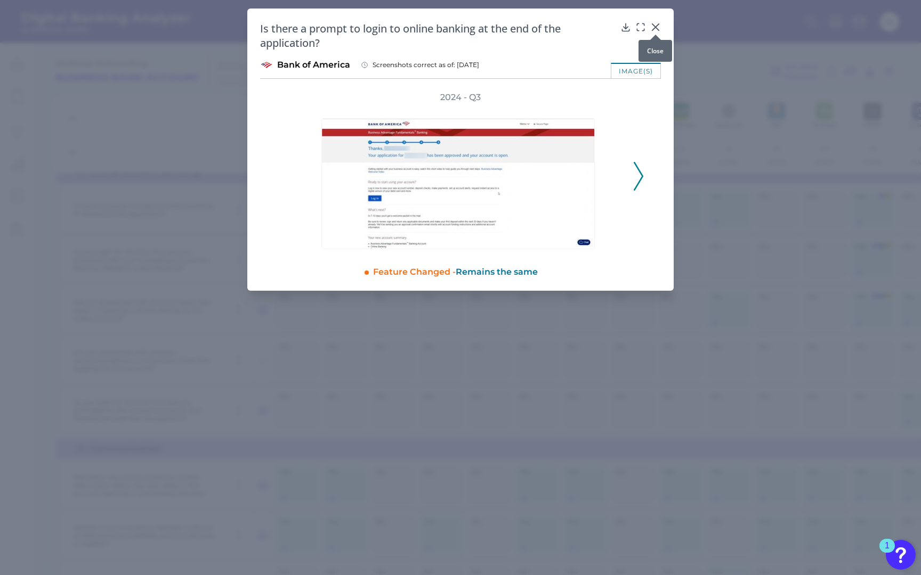
click at [656, 25] on icon at bounding box center [655, 27] width 11 height 11
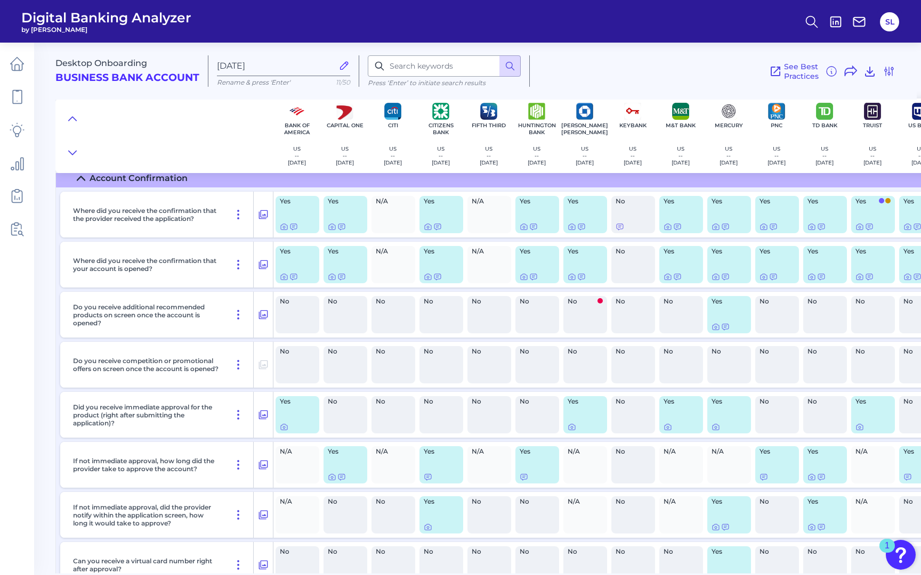
scroll to position [0, 0]
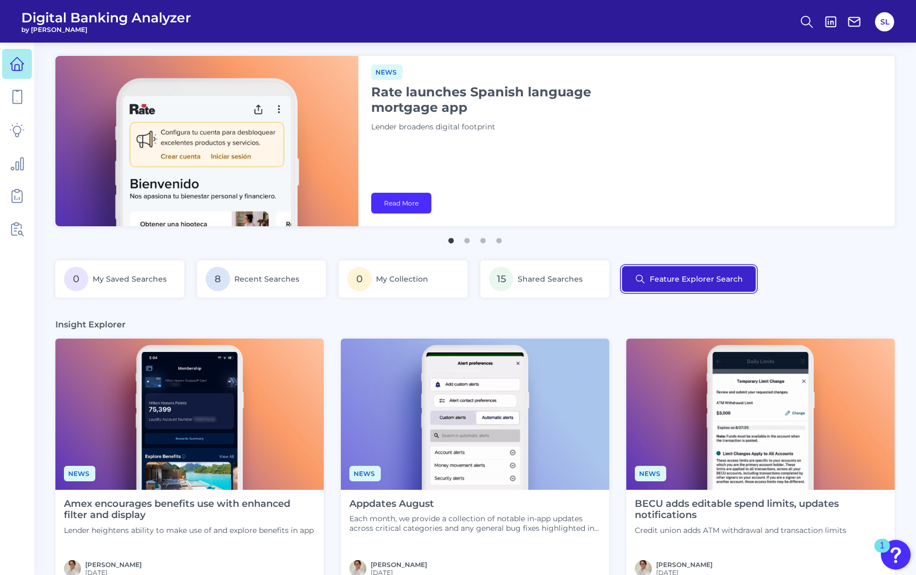
click at [664, 278] on button "Feature Explorer Search" at bounding box center [689, 279] width 134 height 26
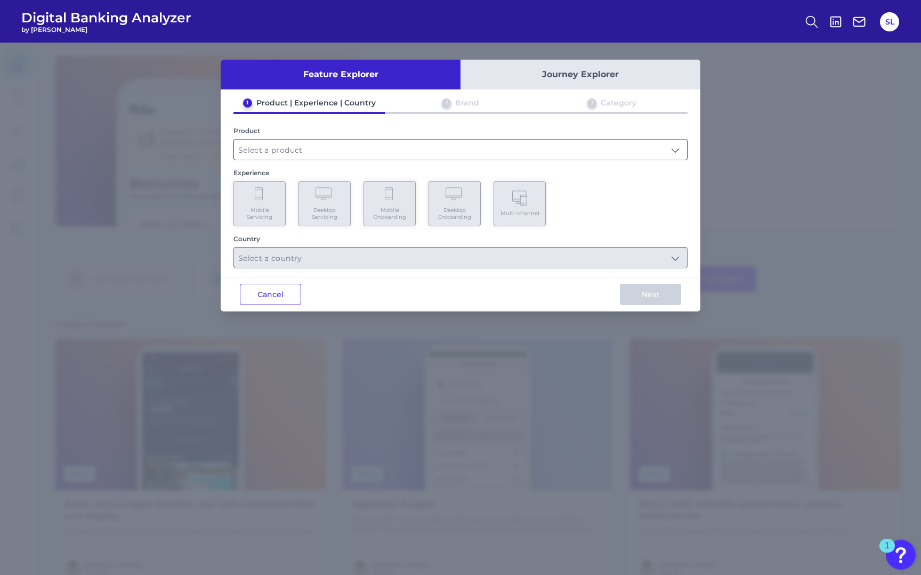
click at [355, 149] on input "text" at bounding box center [460, 150] width 453 height 20
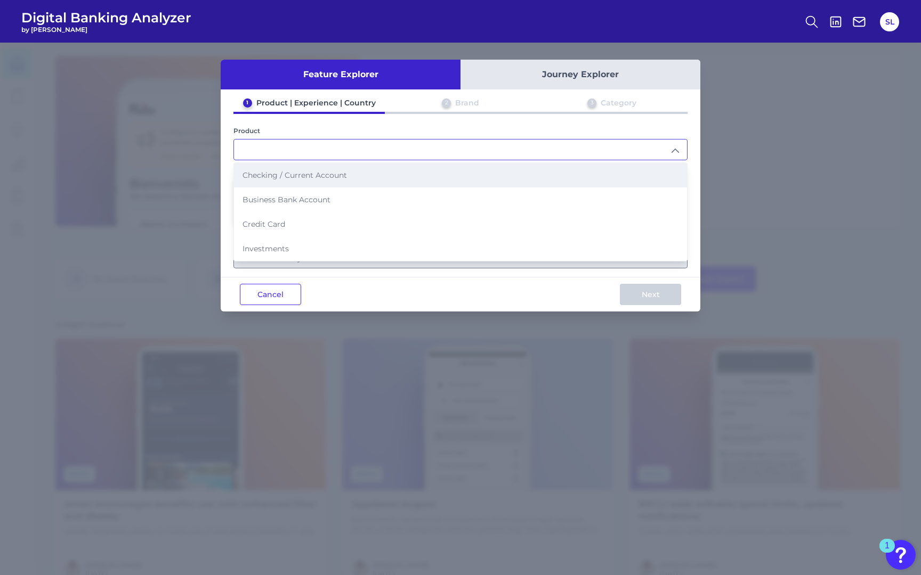
click at [337, 178] on span "Checking / Current Account" at bounding box center [294, 175] width 104 height 10
type input "Checking / Current Account"
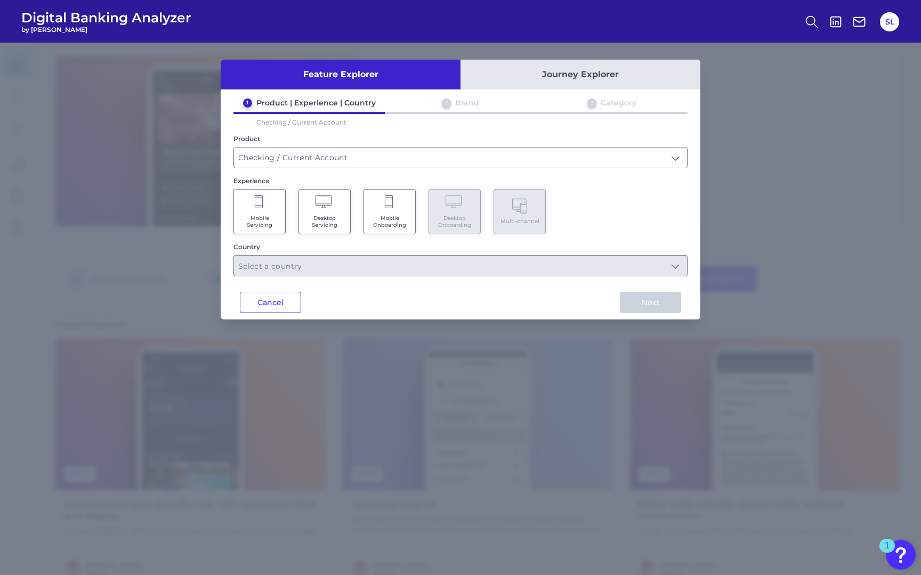
click at [326, 215] on span "Desktop Servicing" at bounding box center [324, 222] width 40 height 14
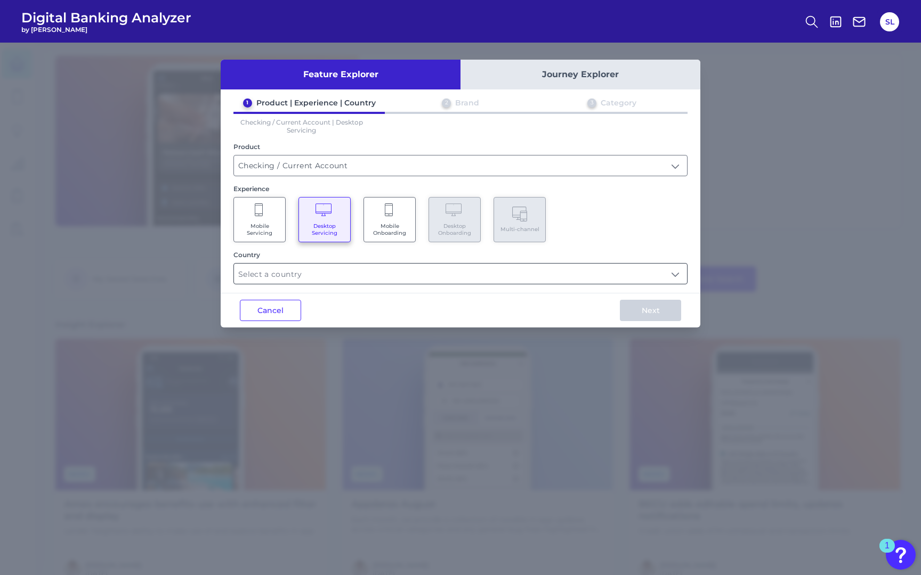
click at [359, 269] on input "text" at bounding box center [460, 274] width 453 height 20
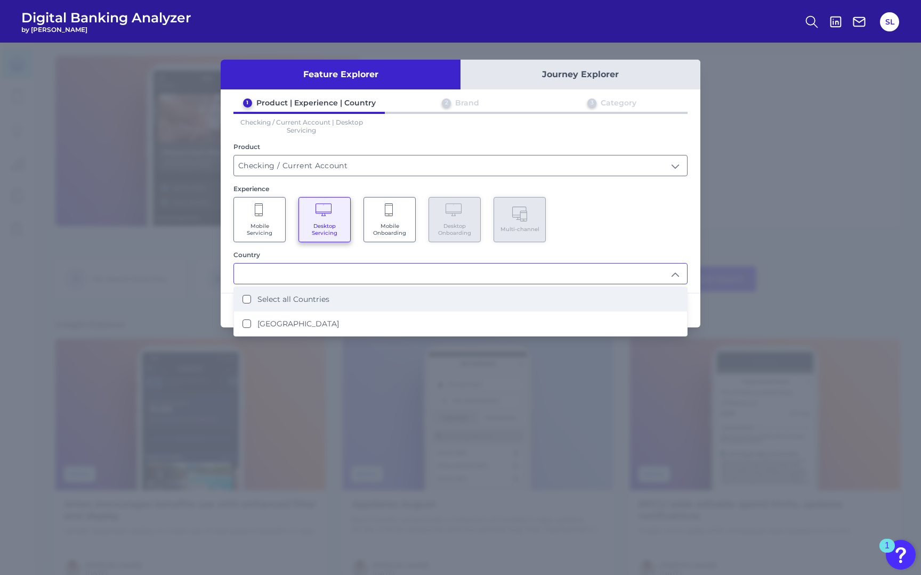
click at [345, 302] on li "Select all Countries" at bounding box center [460, 299] width 453 height 25
type input "Select all Countries"
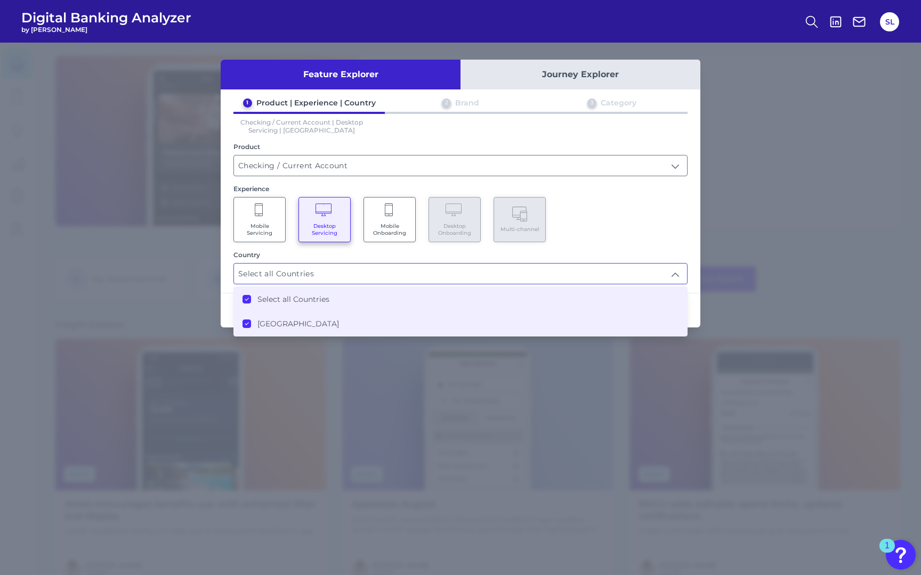
click at [659, 234] on div "Mobile Servicing Desktop Servicing Mobile Onboarding Desktop Onboarding Multi-c…" at bounding box center [460, 219] width 454 height 45
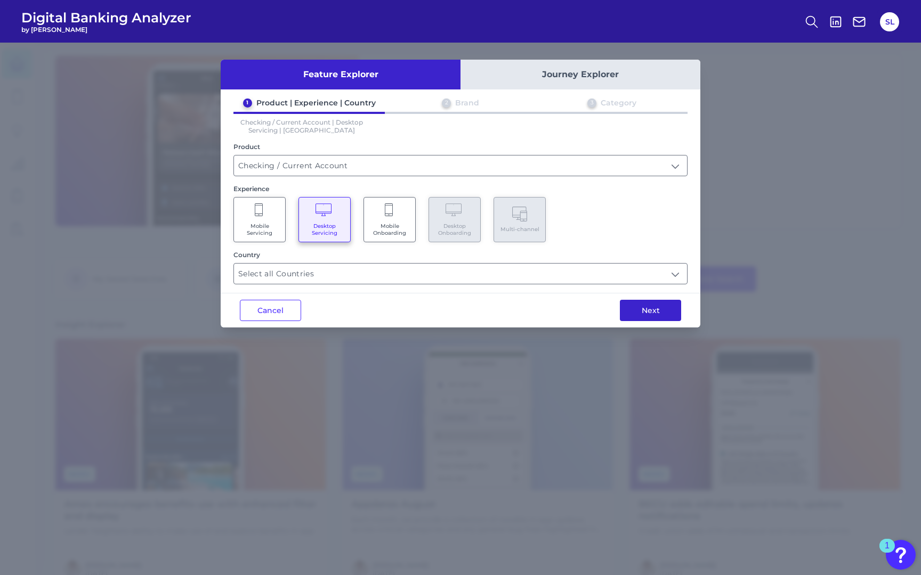
click at [651, 316] on button "Next" at bounding box center [650, 310] width 61 height 21
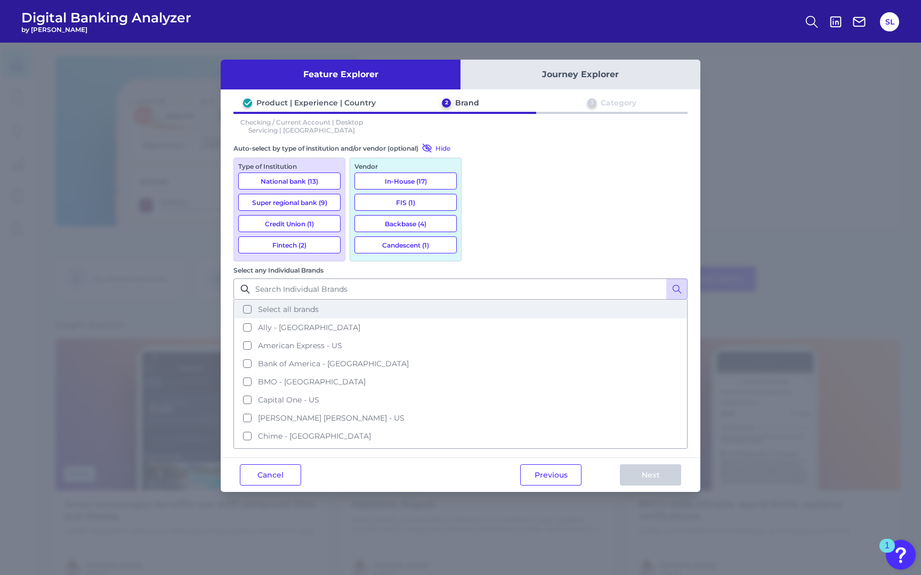
click at [319, 305] on span "Select all brands" at bounding box center [288, 310] width 61 height 10
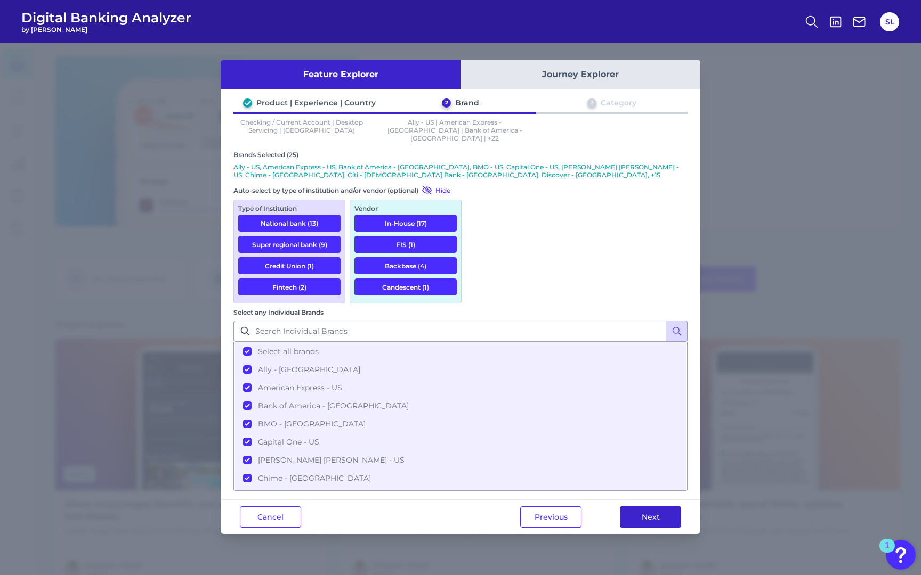
click at [641, 507] on button "Next" at bounding box center [650, 517] width 61 height 21
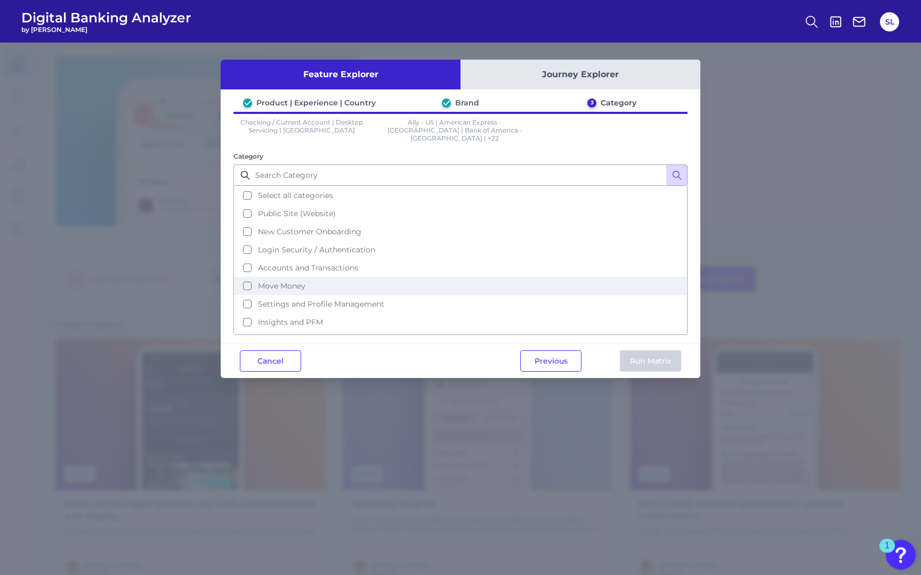
scroll to position [26, 0]
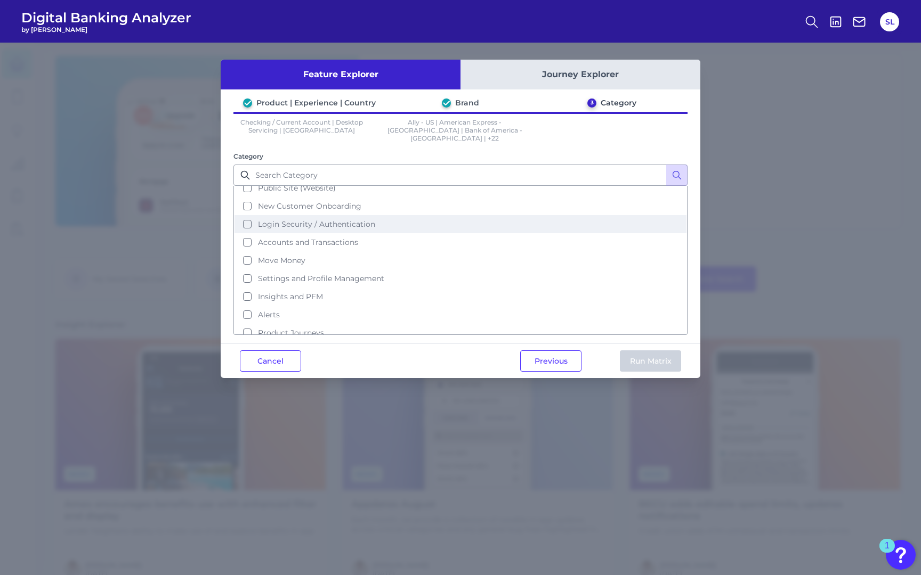
click at [349, 219] on span "Login Security / Authentication" at bounding box center [316, 224] width 117 height 10
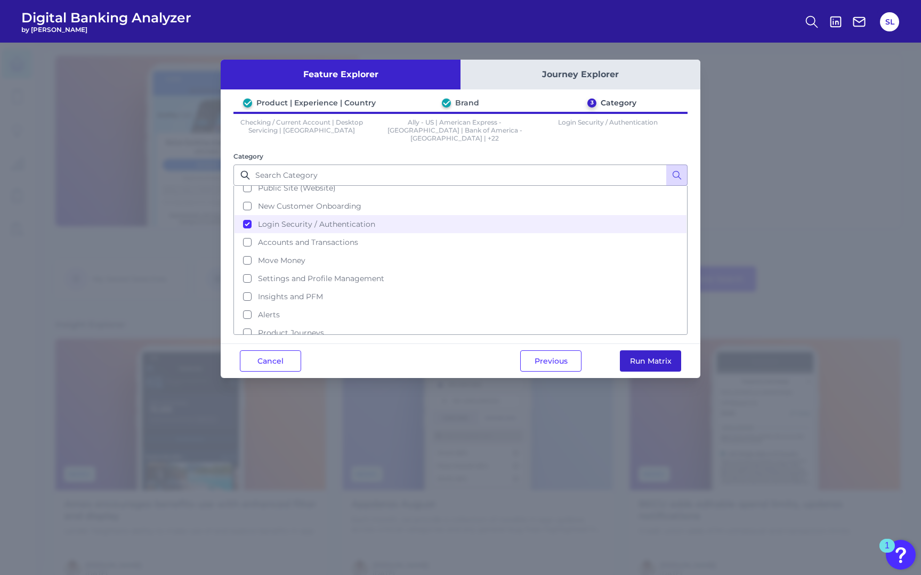
click at [639, 351] on button "Run Matrix" at bounding box center [650, 361] width 61 height 21
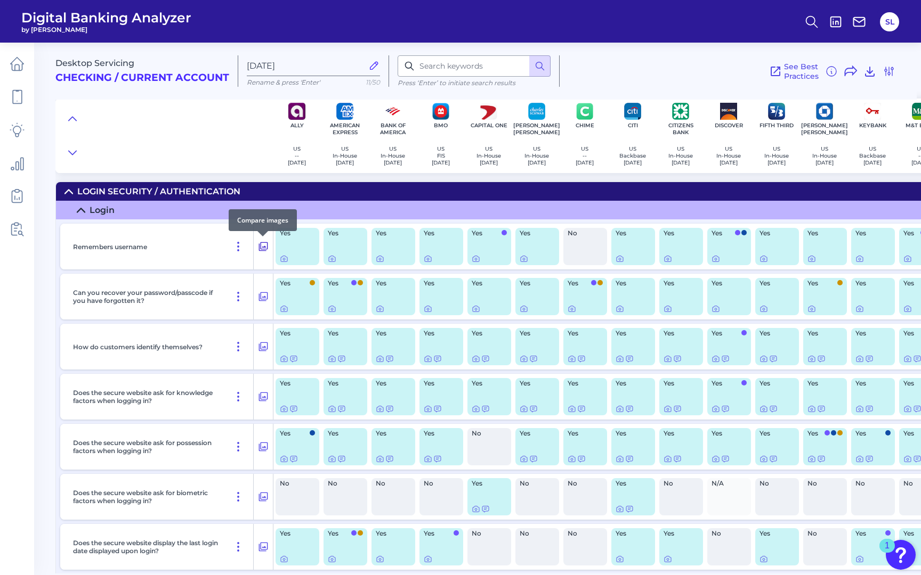
click at [264, 247] on icon at bounding box center [263, 246] width 11 height 13
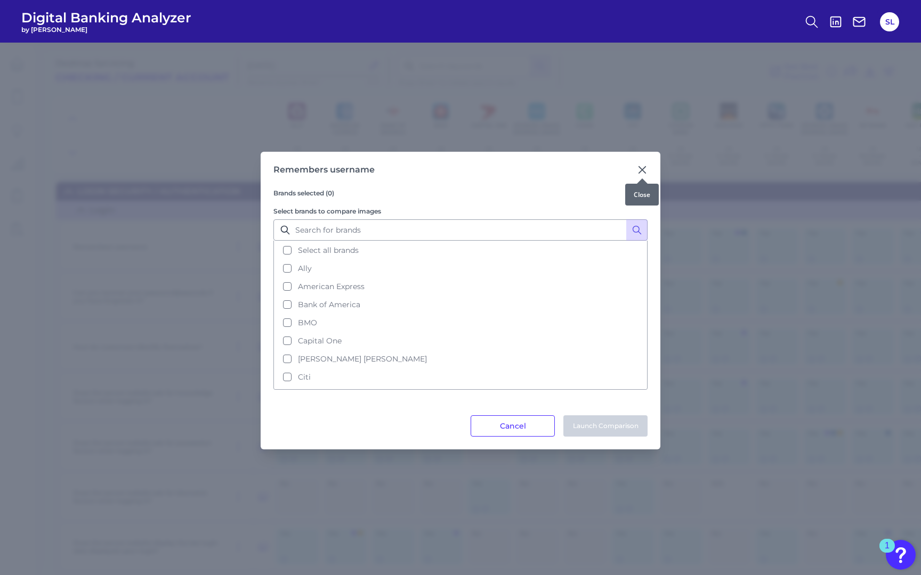
click at [637, 167] on icon at bounding box center [642, 170] width 11 height 11
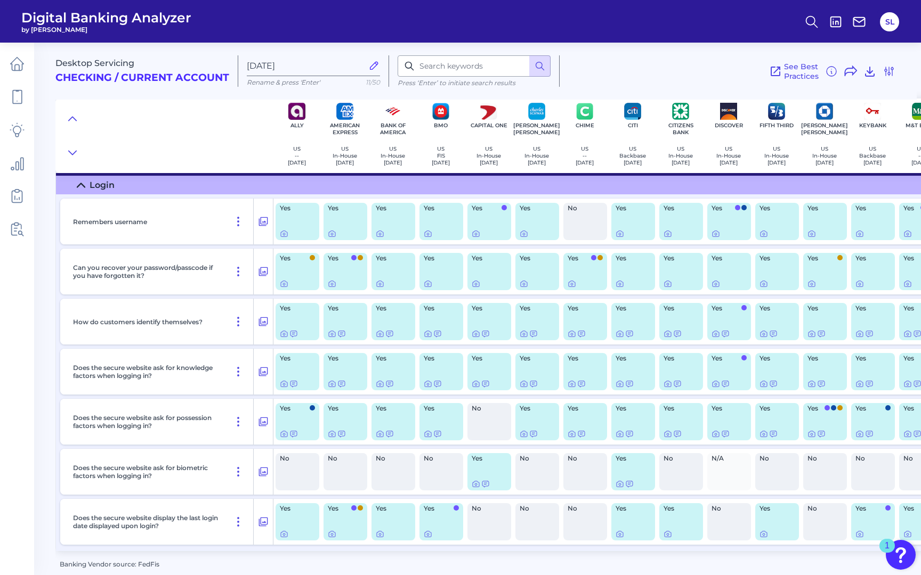
scroll to position [29, 0]
click at [284, 330] on icon at bounding box center [284, 334] width 9 height 9
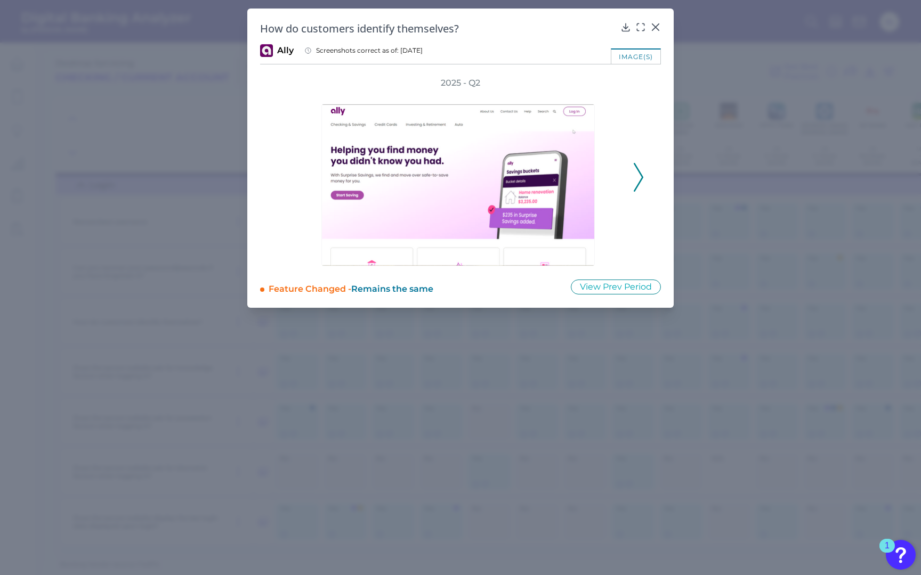
click at [632, 175] on div "2025 - Q2" at bounding box center [460, 171] width 367 height 189
click at [636, 171] on icon at bounding box center [638, 177] width 10 height 29
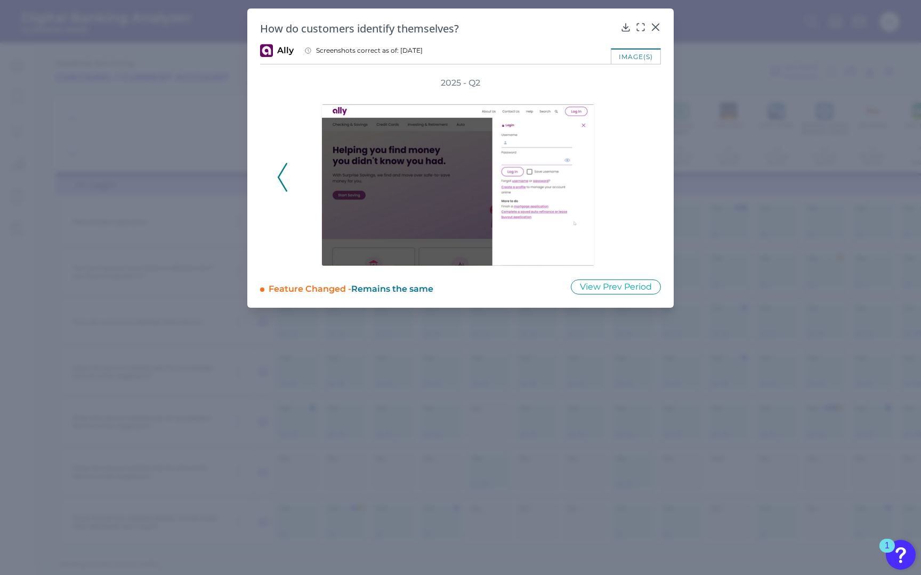
click at [636, 171] on div "2025 - Q2" at bounding box center [460, 171] width 367 height 189
click at [654, 26] on icon at bounding box center [655, 27] width 6 height 6
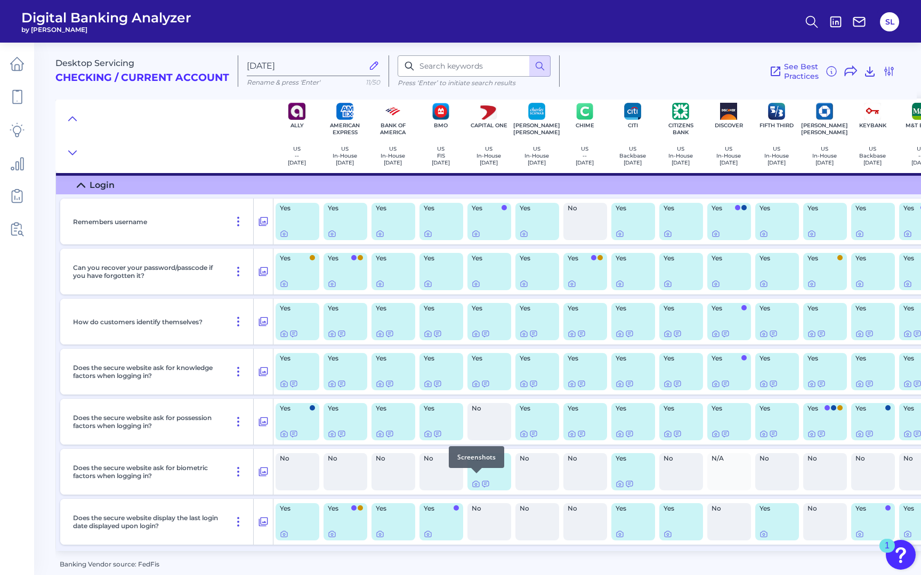
click at [474, 477] on div at bounding box center [476, 473] width 11 height 11
click at [474, 480] on icon at bounding box center [475, 484] width 9 height 9
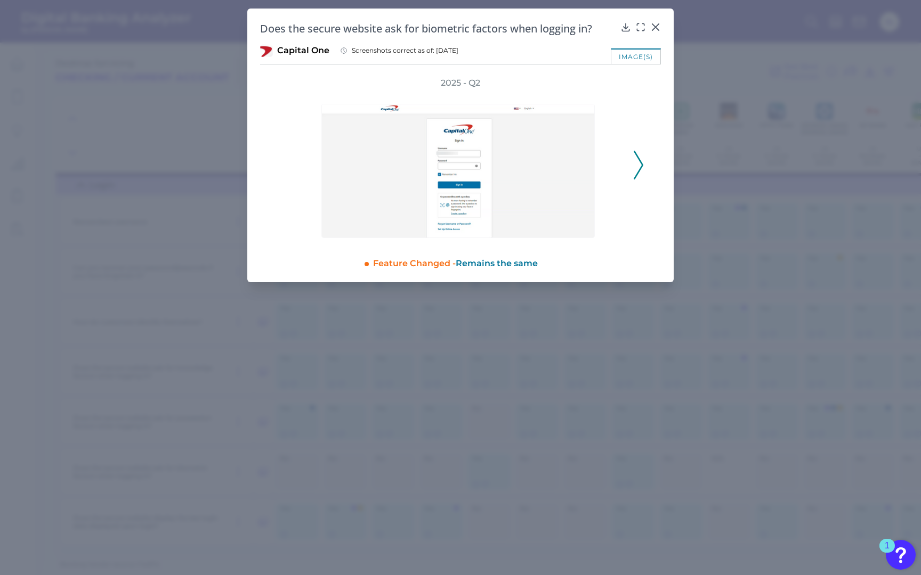
click at [636, 157] on icon at bounding box center [638, 165] width 10 height 29
click at [654, 25] on icon at bounding box center [655, 27] width 11 height 11
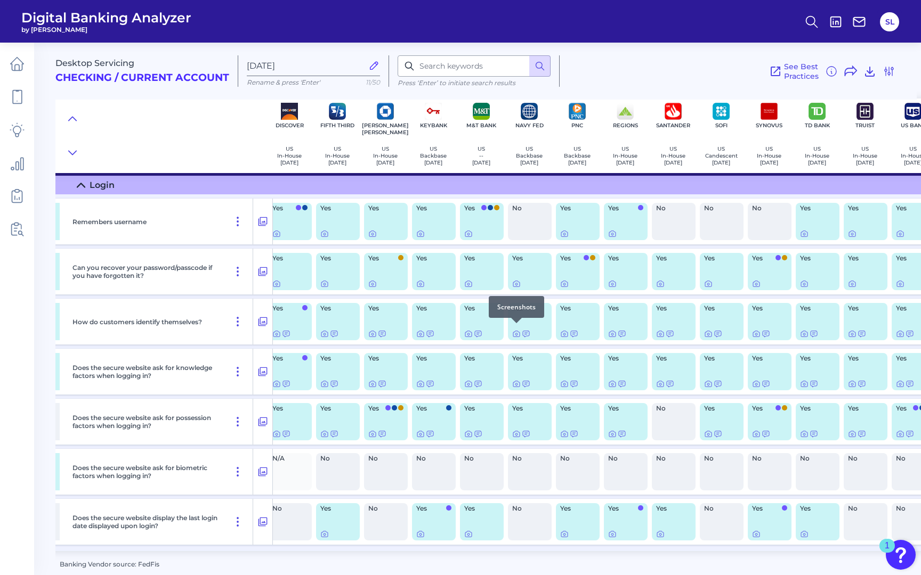
scroll to position [29, 440]
click at [468, 228] on div at bounding box center [468, 223] width 11 height 11
click at [467, 230] on icon at bounding box center [467, 234] width 9 height 9
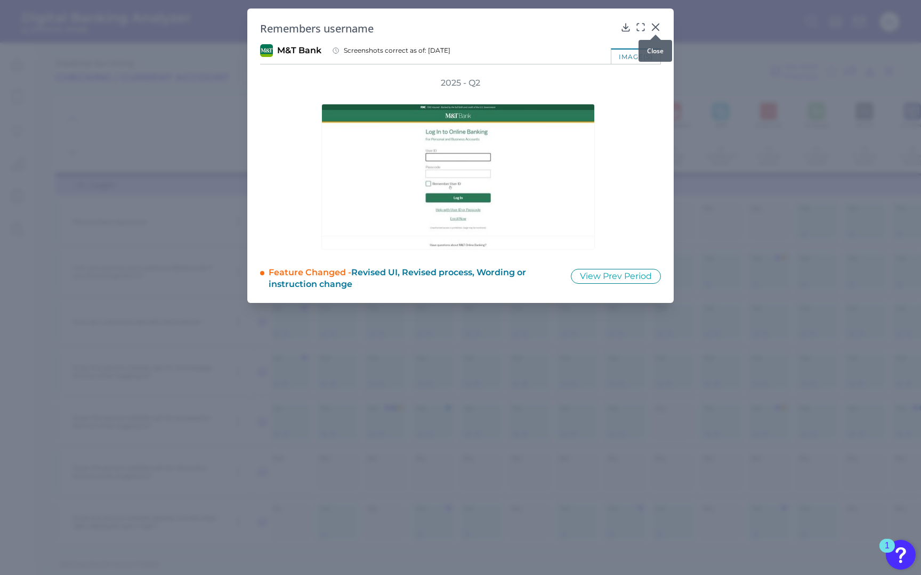
click at [652, 26] on icon at bounding box center [655, 27] width 11 height 11
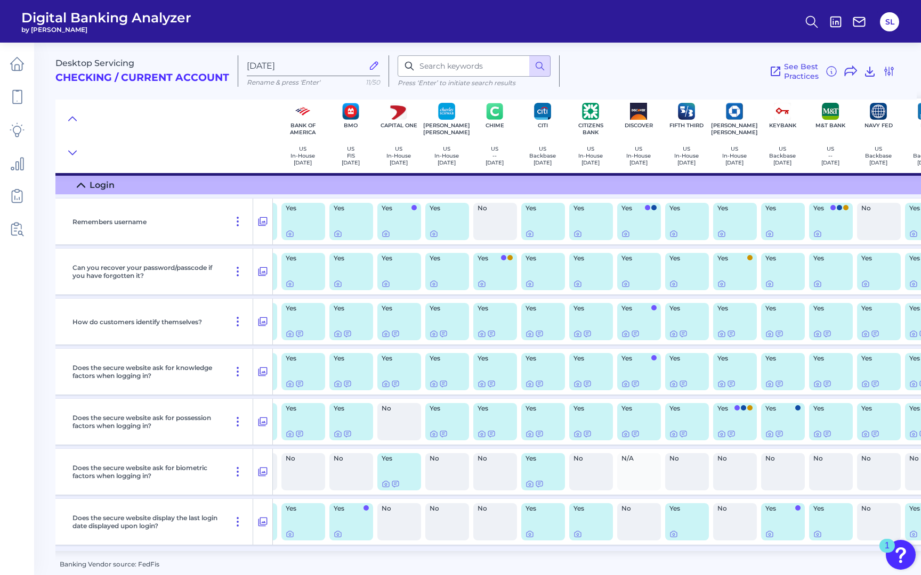
scroll to position [29, 0]
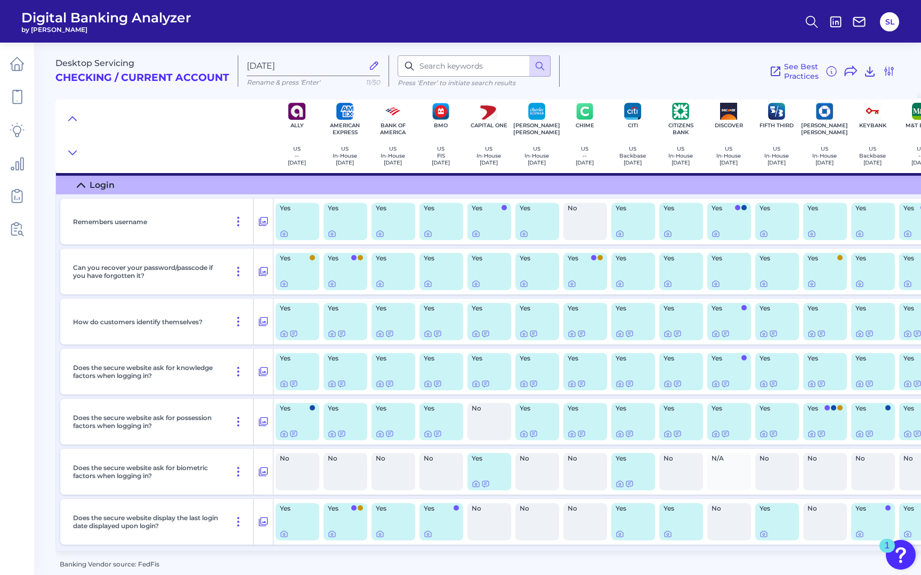
click at [82, 181] on icon at bounding box center [81, 185] width 9 height 9
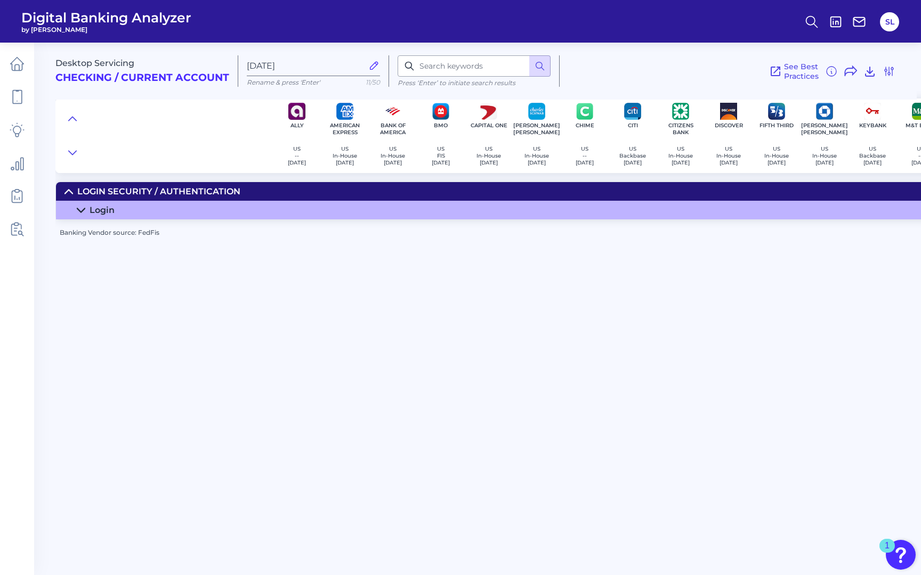
click at [82, 204] on summary "Login" at bounding box center [764, 210] width 1416 height 19
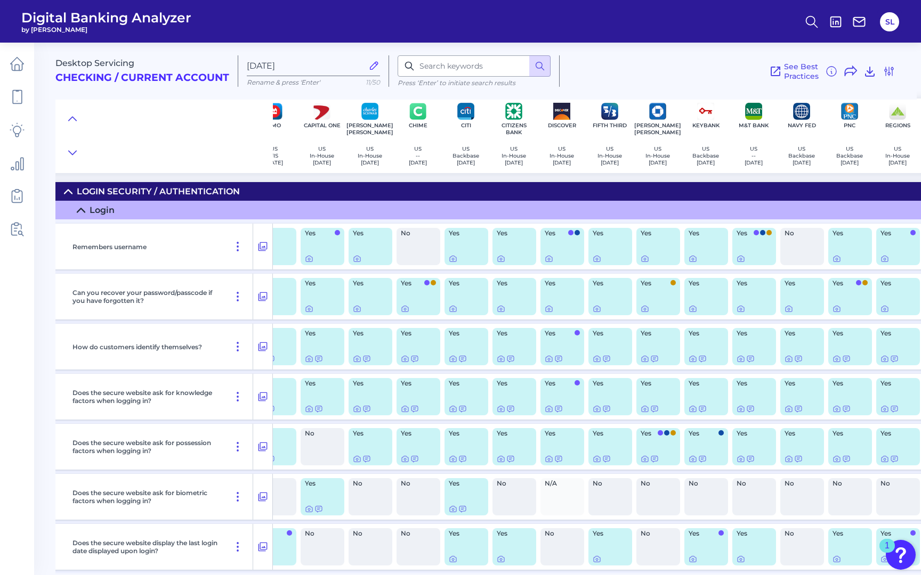
scroll to position [0, 174]
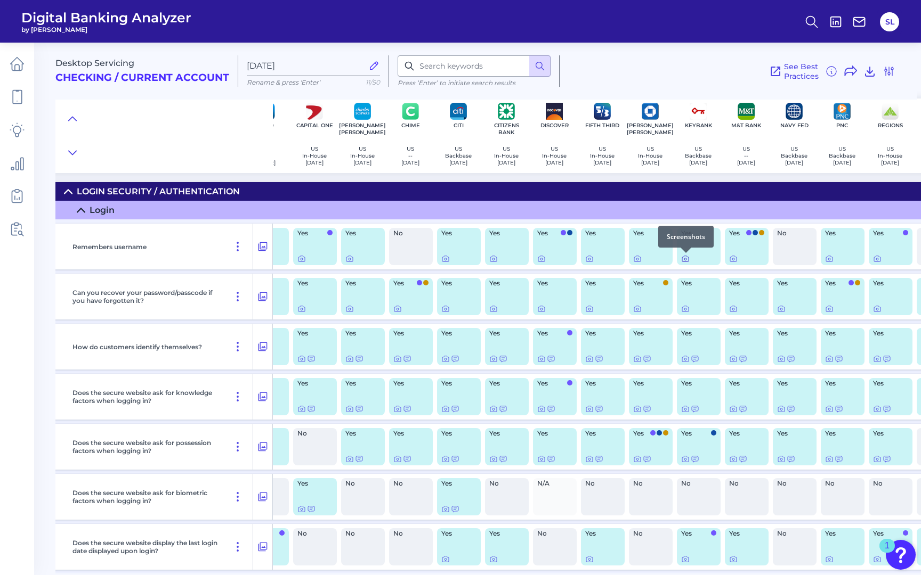
click at [684, 261] on icon at bounding box center [685, 259] width 9 height 9
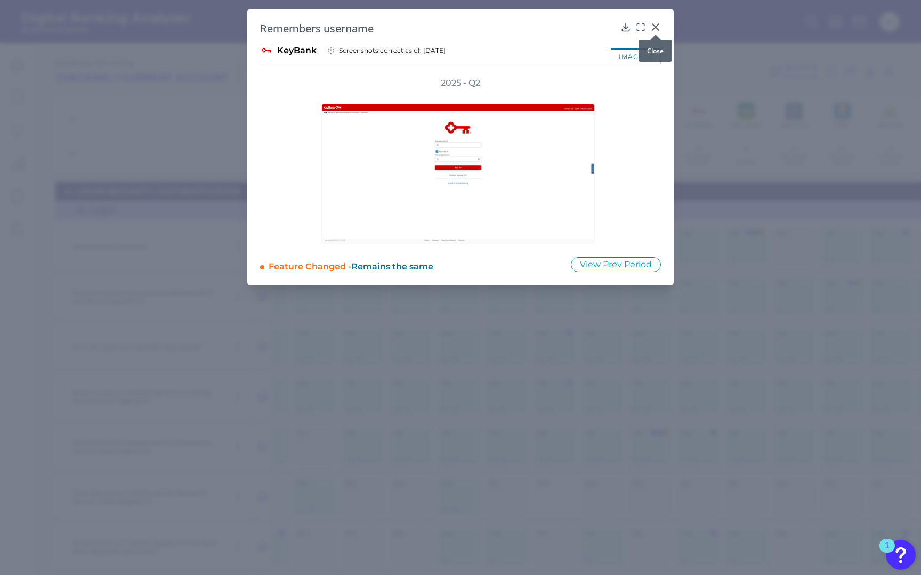
click at [656, 28] on icon at bounding box center [655, 27] width 6 height 6
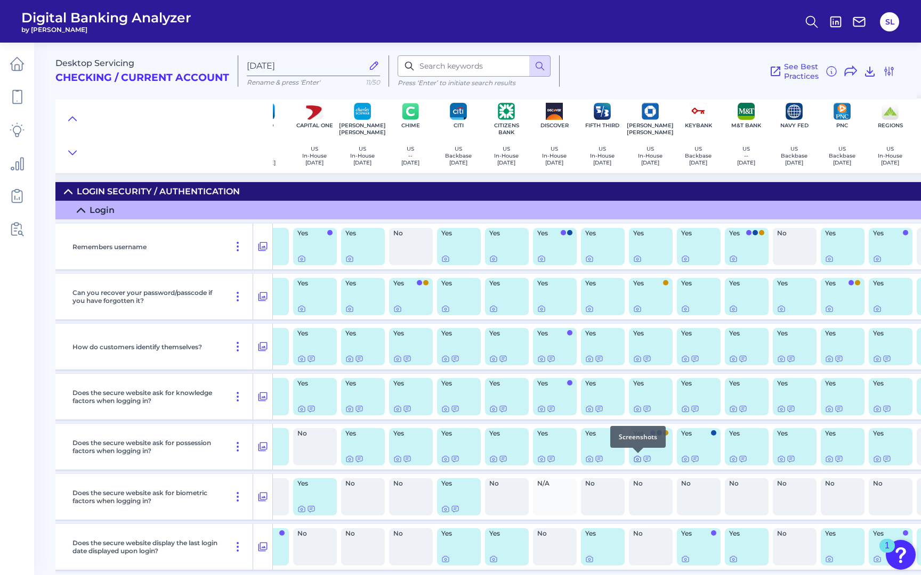
click at [636, 457] on div at bounding box center [637, 453] width 11 height 11
click at [634, 459] on icon at bounding box center [637, 459] width 9 height 9
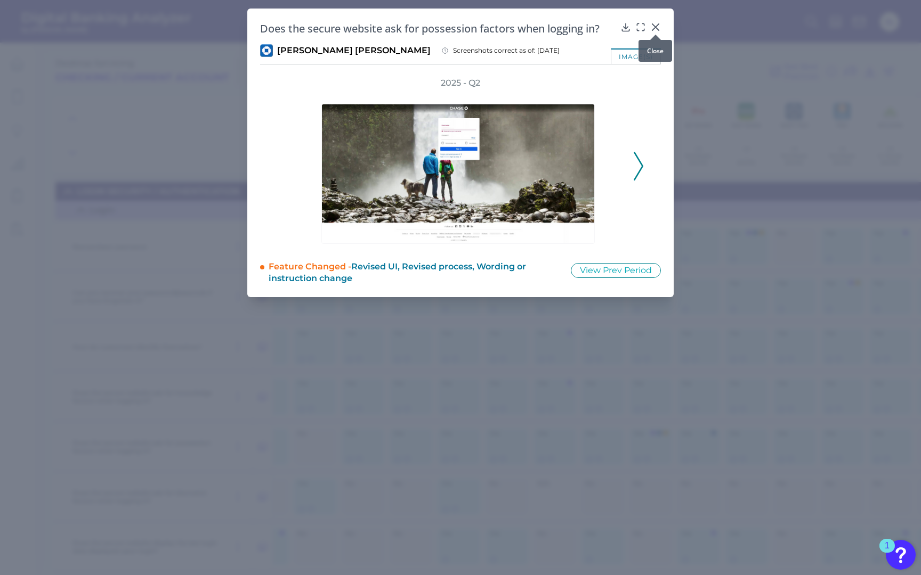
click at [655, 25] on icon at bounding box center [655, 27] width 11 height 11
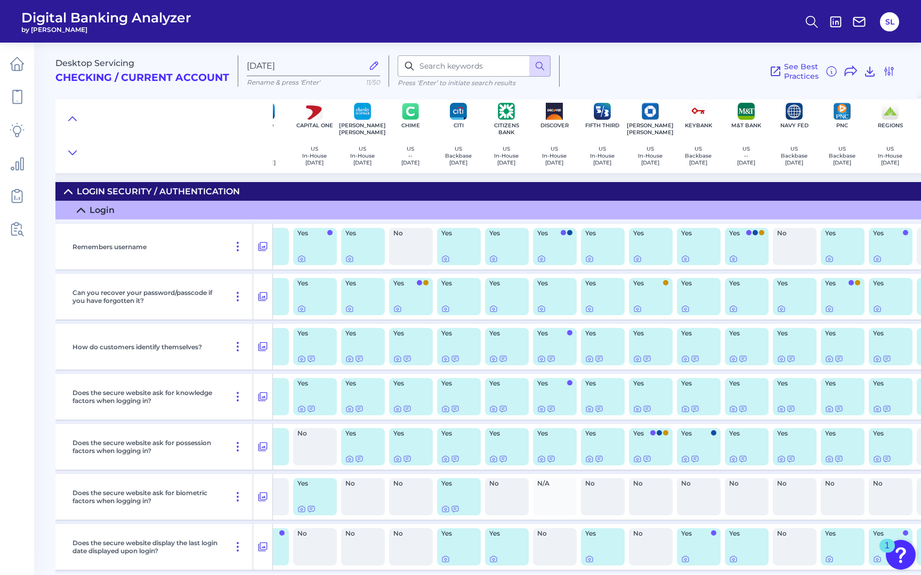
click at [210, 72] on h2 "Checking / Current Account" at bounding box center [142, 78] width 174 height 12
click at [210, 77] on h2 "Checking / Current Account" at bounding box center [142, 78] width 174 height 12
click at [12, 68] on icon at bounding box center [17, 64] width 13 height 13
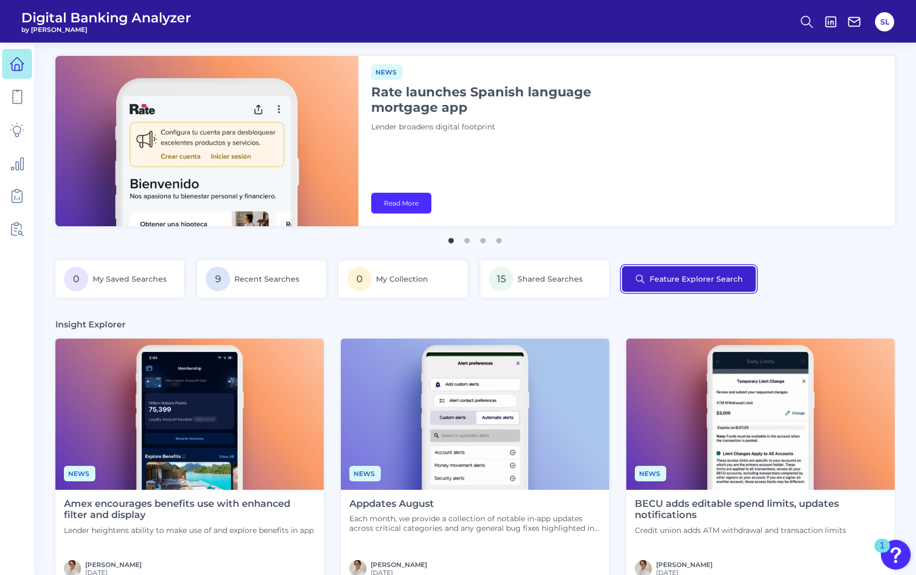
click at [681, 278] on button "Feature Explorer Search" at bounding box center [689, 279] width 134 height 26
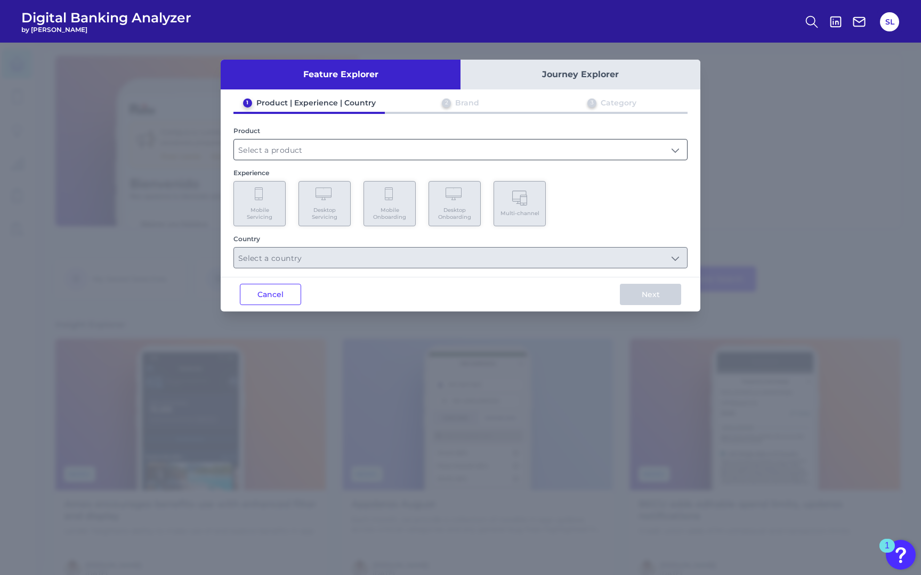
click at [312, 144] on input "text" at bounding box center [460, 150] width 453 height 20
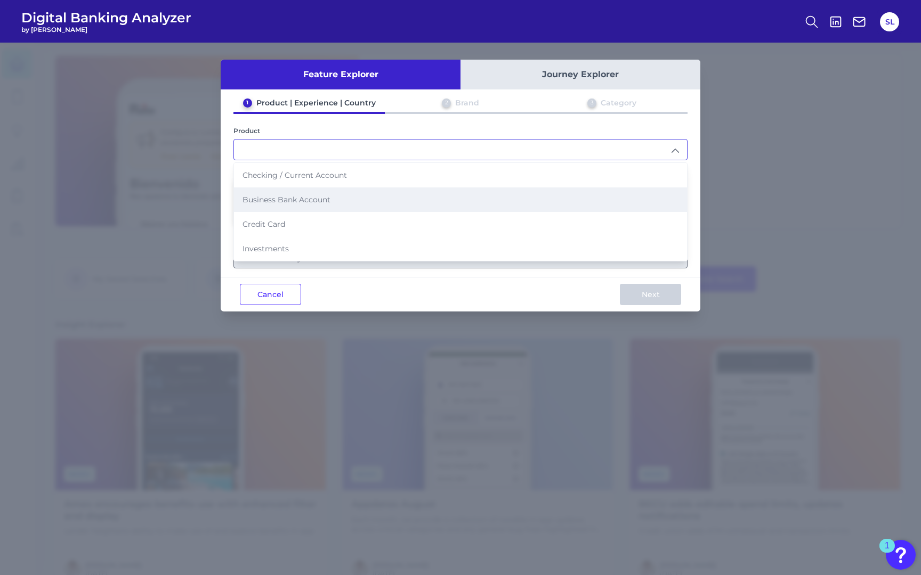
click at [314, 192] on li "Business Bank Account" at bounding box center [460, 200] width 453 height 25
type input "Business Bank Account"
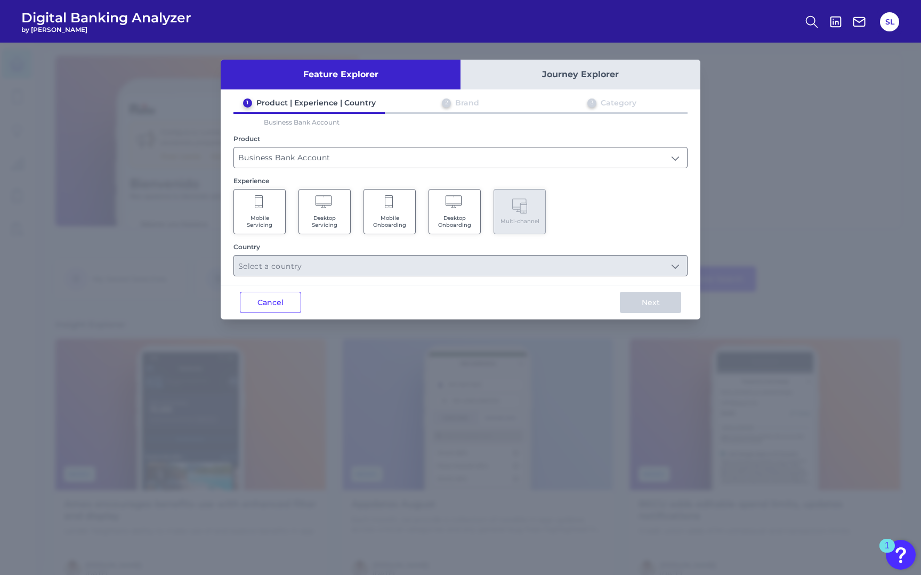
click at [326, 217] on span "Desktop Servicing" at bounding box center [324, 222] width 40 height 14
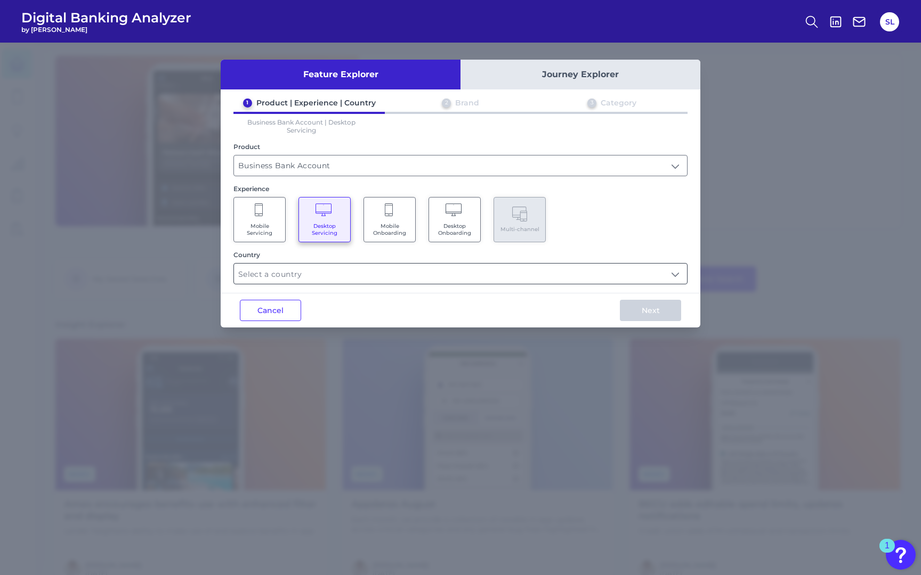
click at [392, 263] on div at bounding box center [460, 273] width 454 height 21
click at [396, 266] on input "text" at bounding box center [460, 274] width 453 height 20
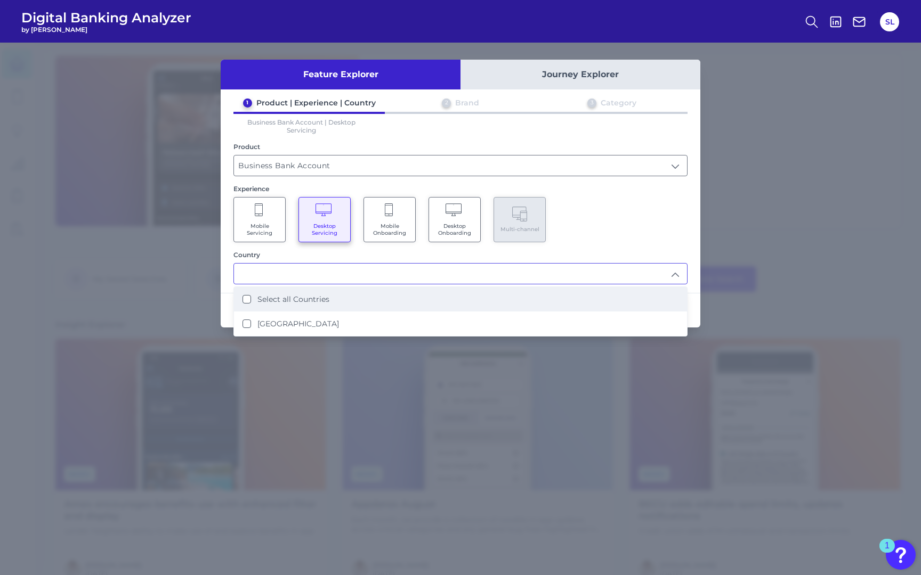
click at [390, 304] on li "Select all Countries" at bounding box center [460, 299] width 453 height 25
type input "Select all Countries"
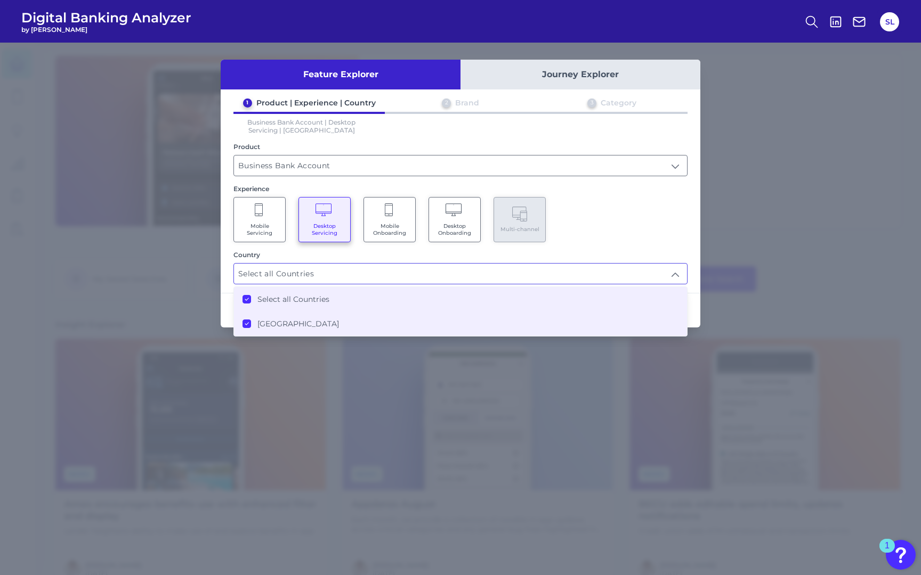
click at [682, 235] on div "Mobile Servicing Desktop Servicing Mobile Onboarding Desktop Onboarding Multi-c…" at bounding box center [460, 219] width 454 height 45
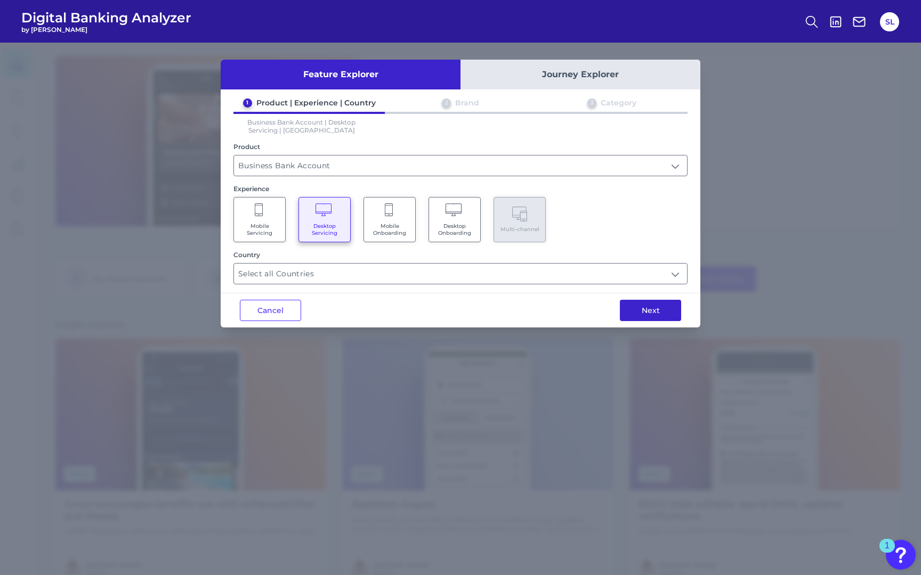
click at [652, 302] on button "Next" at bounding box center [650, 310] width 61 height 21
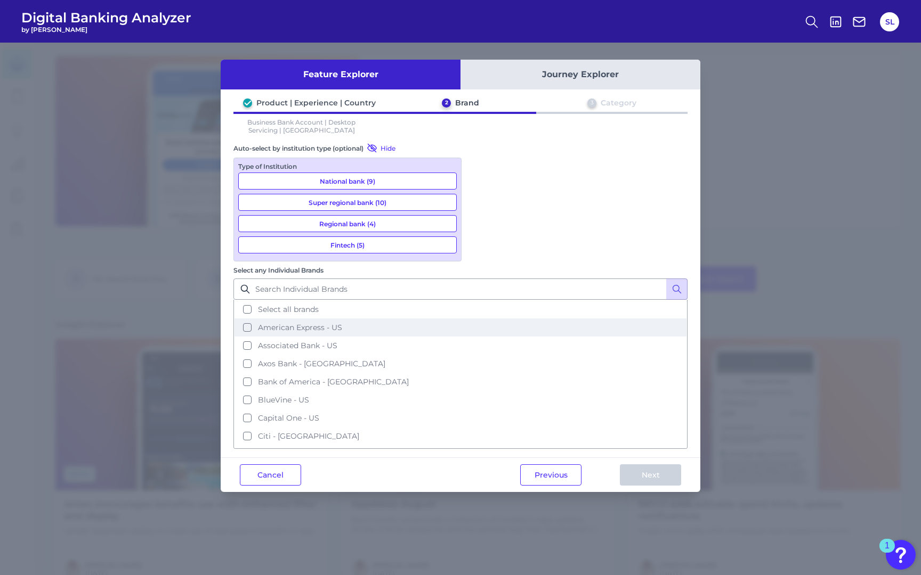
click at [476, 319] on button "American Express - US" at bounding box center [460, 328] width 452 height 18
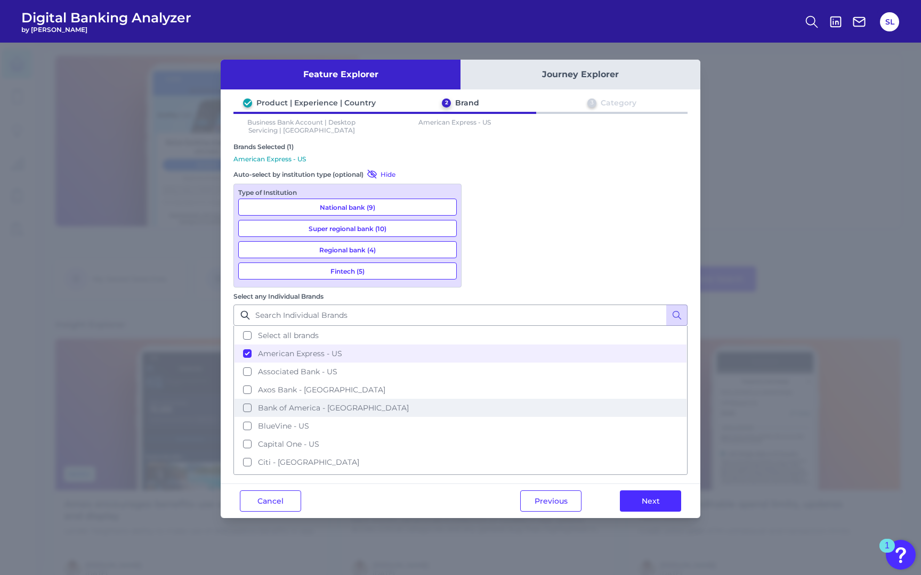
click at [476, 399] on button "Bank of America - US" at bounding box center [460, 408] width 452 height 18
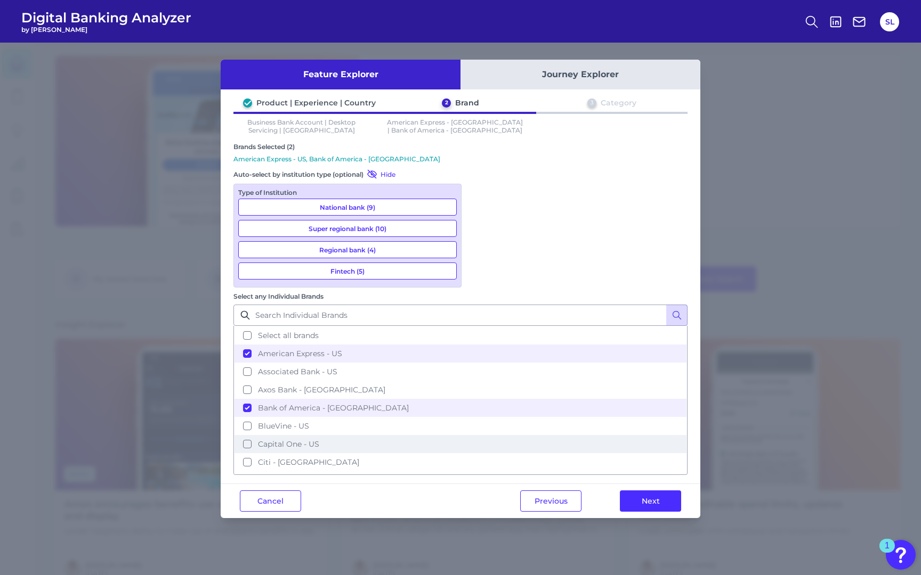
click at [477, 435] on button "Capital One - US" at bounding box center [460, 444] width 452 height 18
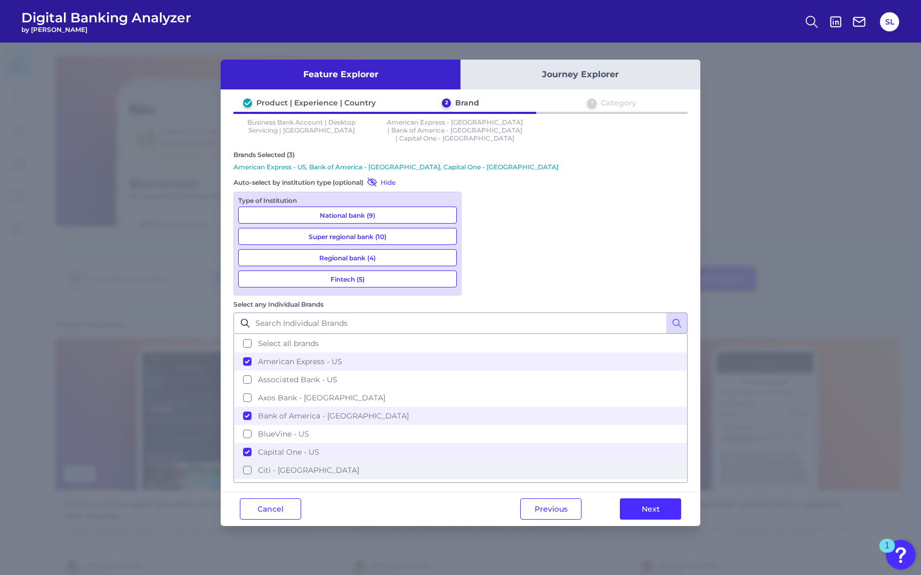
click at [477, 461] on button "Citi - US" at bounding box center [460, 470] width 452 height 18
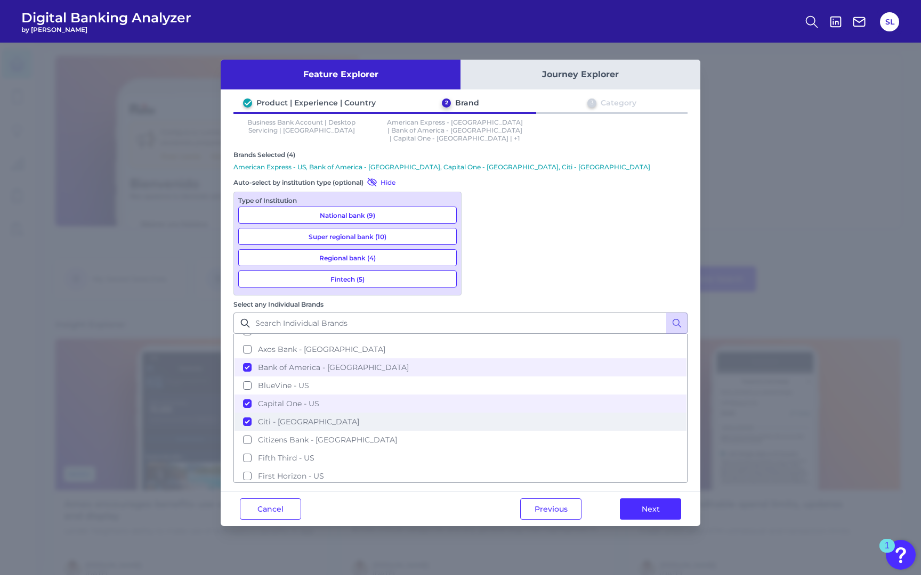
scroll to position [63, 0]
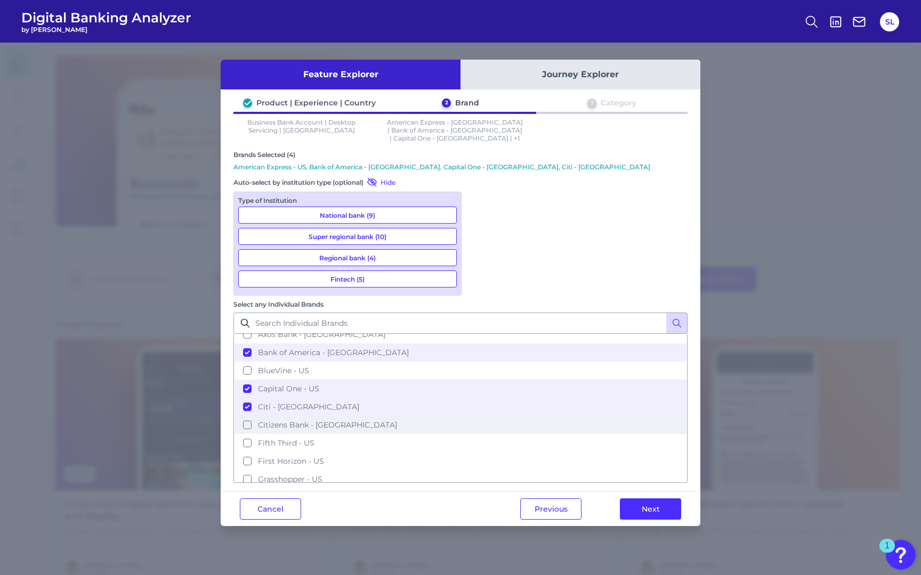
click at [477, 416] on button "Citizens Bank - US" at bounding box center [460, 425] width 452 height 18
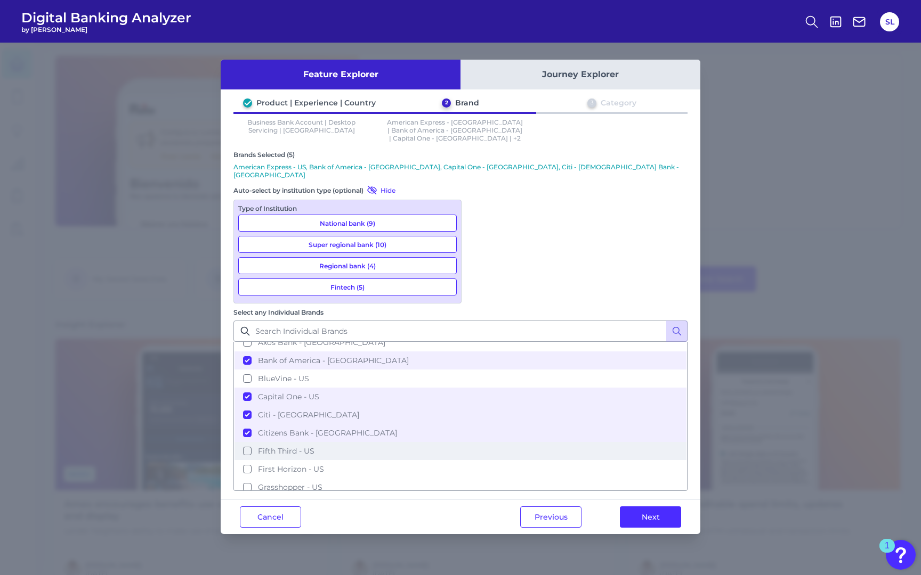
click at [479, 442] on button "Fifth Third - US" at bounding box center [460, 451] width 452 height 18
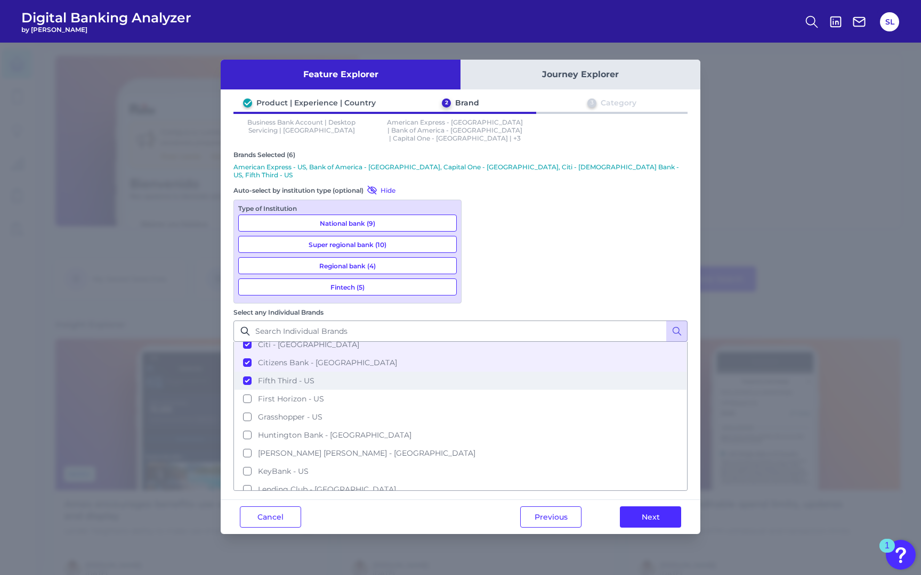
scroll to position [137, 0]
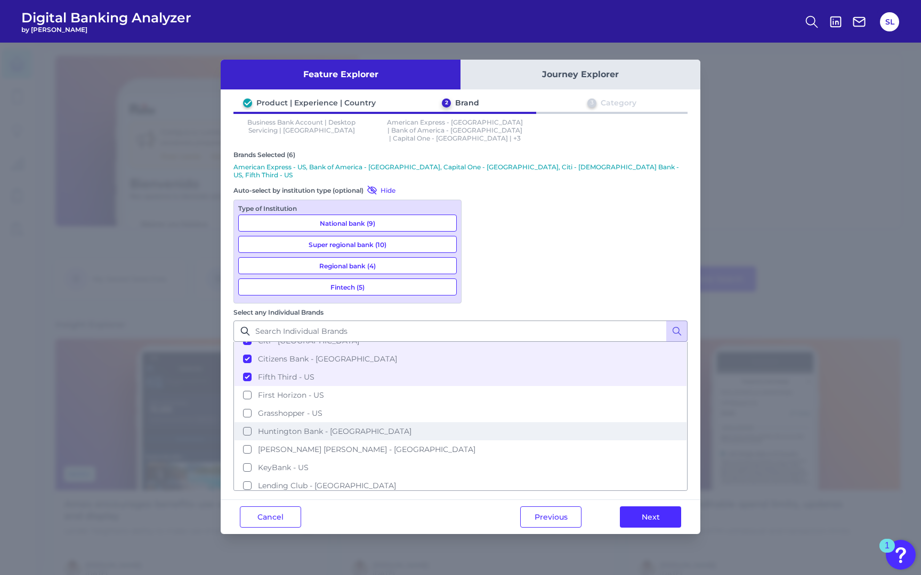
click at [477, 422] on button "Huntington Bank - US" at bounding box center [460, 431] width 452 height 18
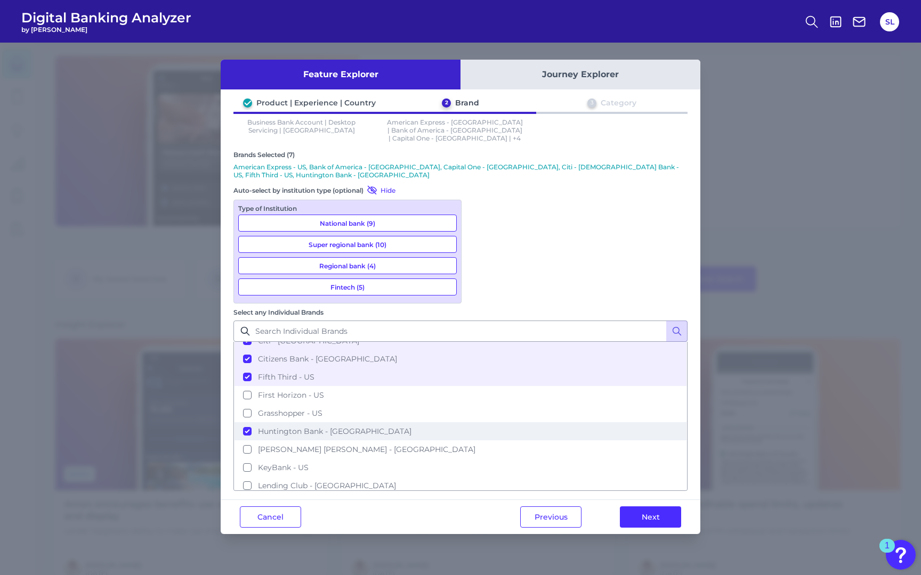
scroll to position [156, 0]
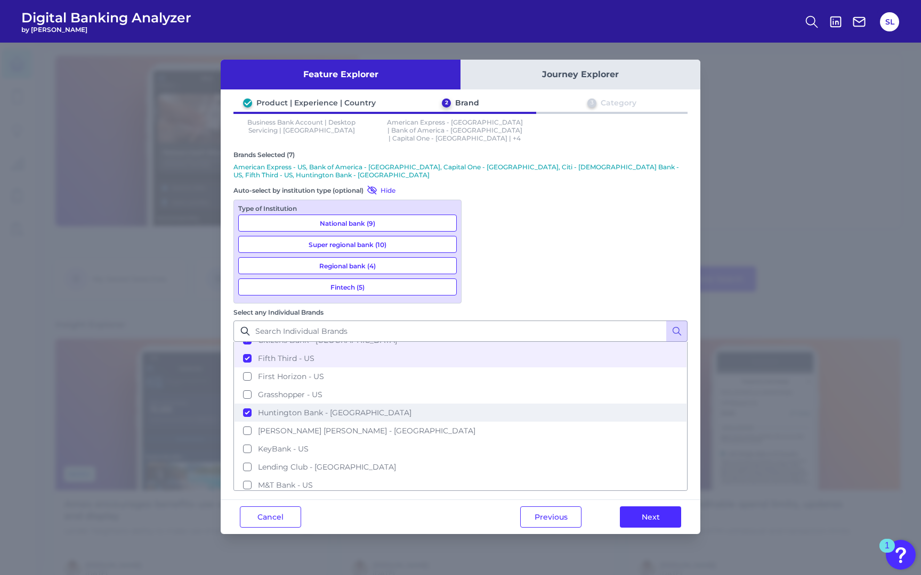
click at [477, 422] on button "JP Morgan Chase - US" at bounding box center [460, 431] width 452 height 18
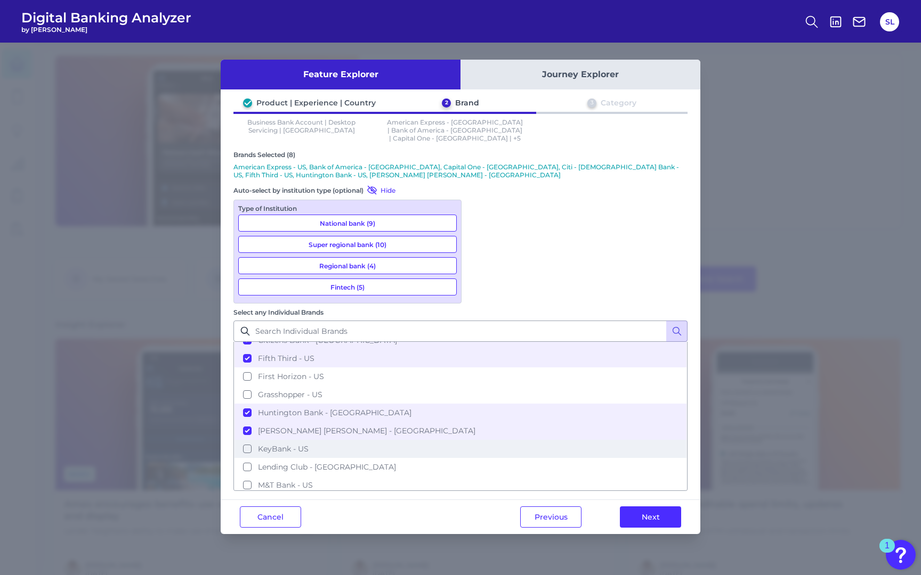
click at [478, 440] on button "KeyBank - US" at bounding box center [460, 449] width 452 height 18
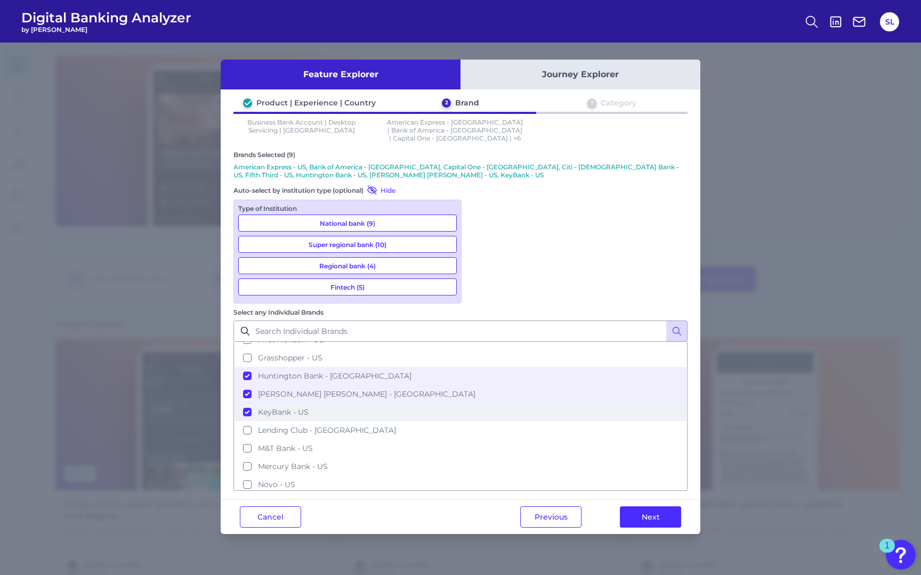
scroll to position [201, 0]
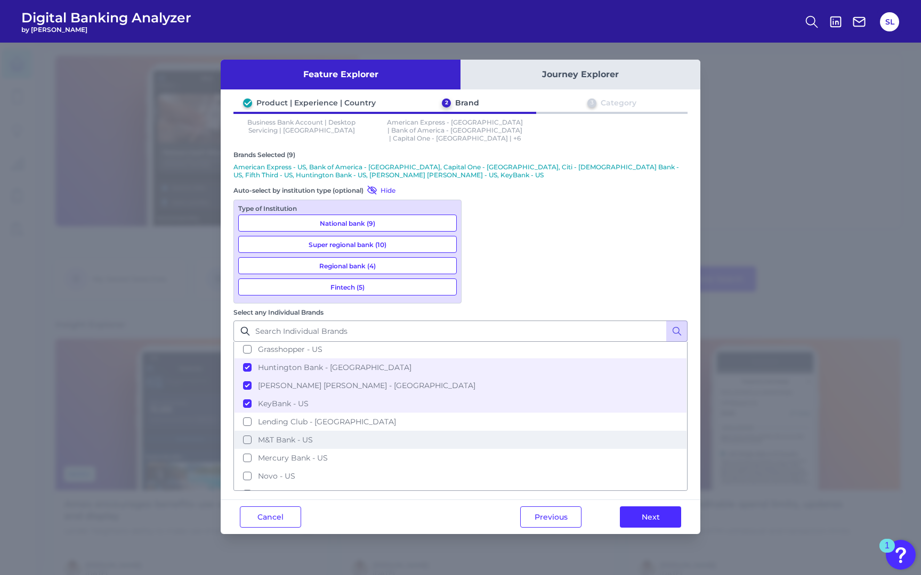
click at [475, 431] on button "M&T Bank - US" at bounding box center [460, 440] width 452 height 18
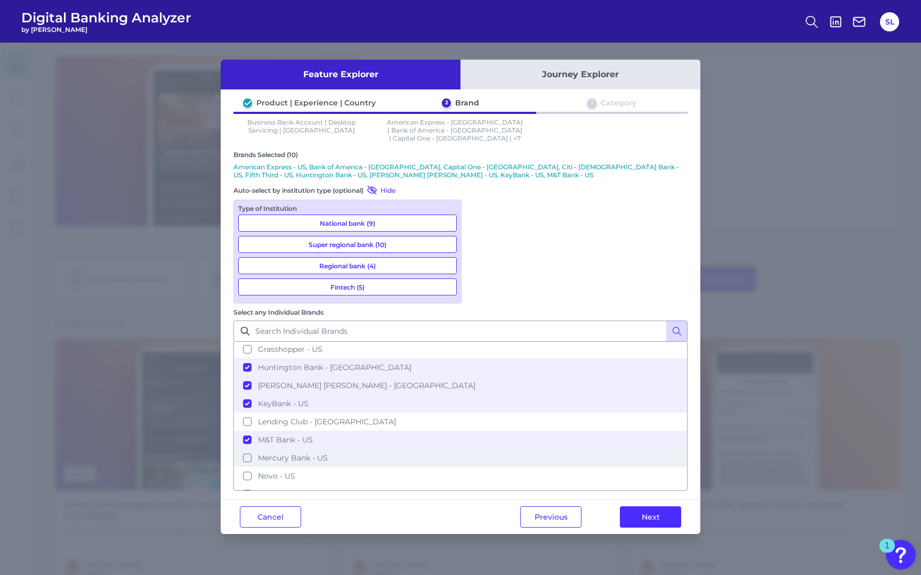
click at [478, 449] on button "Mercury Bank - US" at bounding box center [460, 458] width 452 height 18
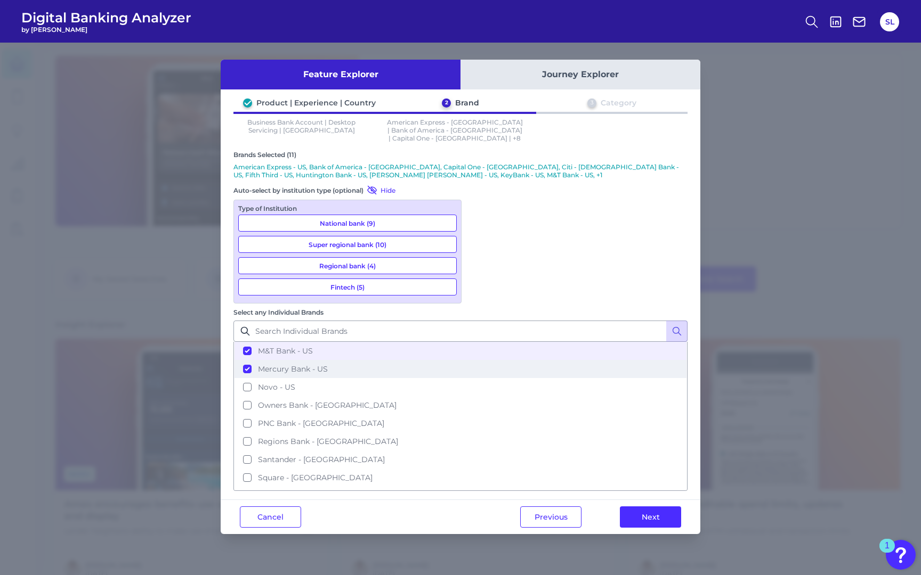
scroll to position [291, 0]
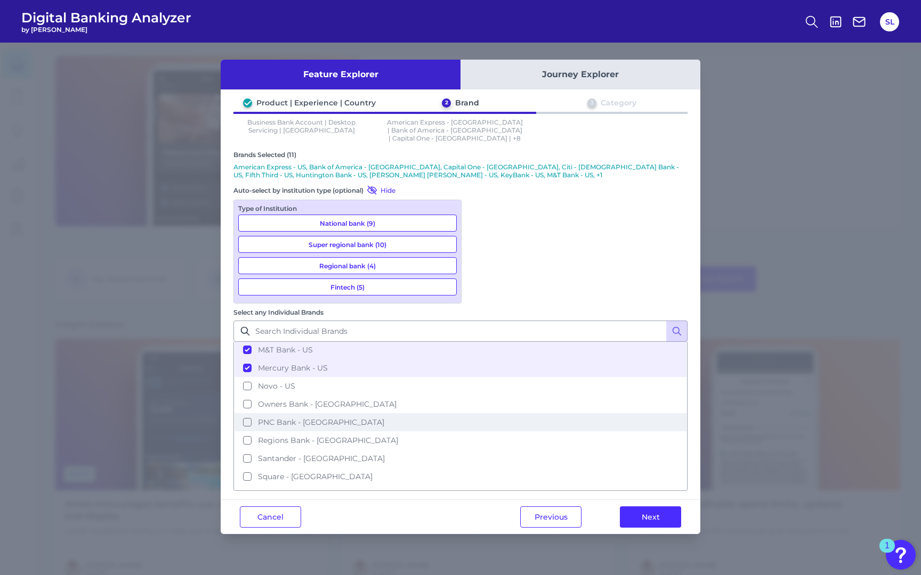
click at [479, 413] on button "PNC Bank - US" at bounding box center [460, 422] width 452 height 18
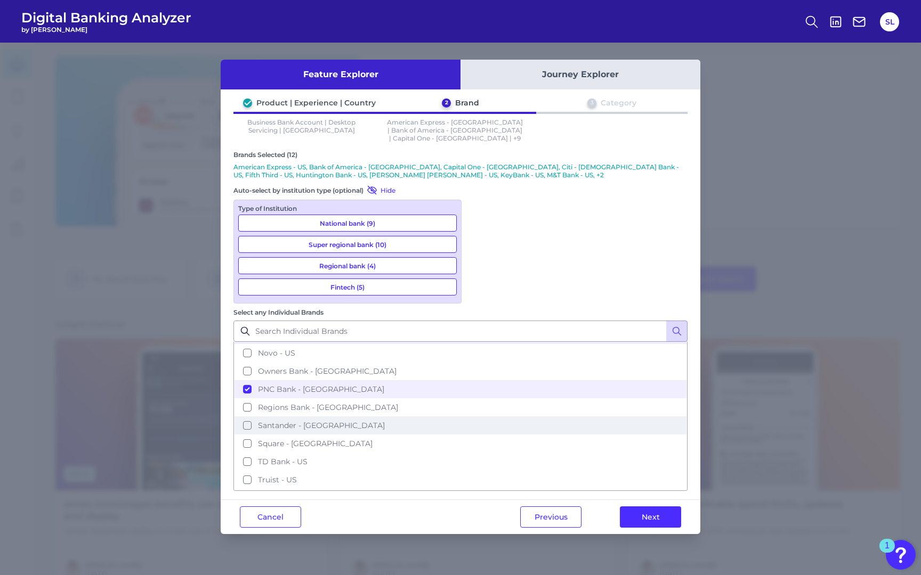
scroll to position [334, 0]
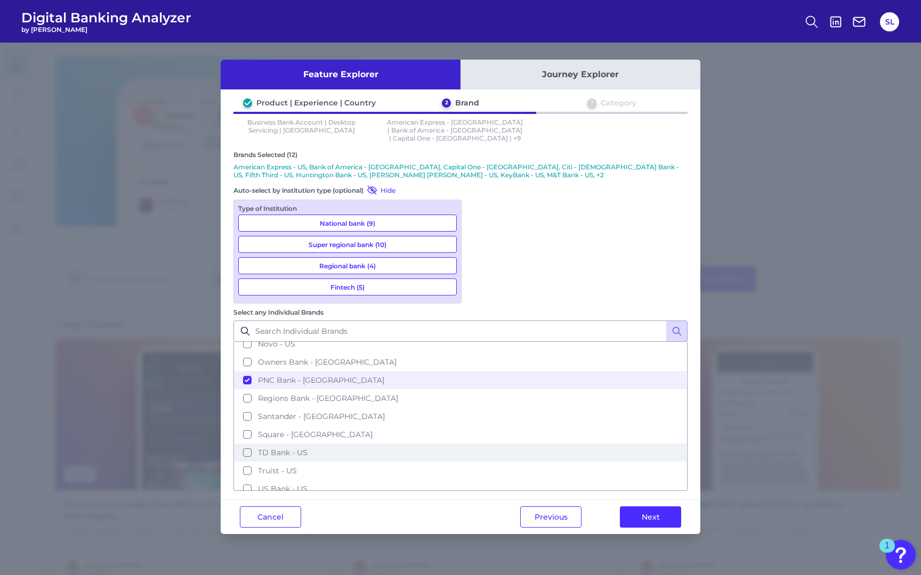
click at [478, 444] on button "TD Bank - US" at bounding box center [460, 453] width 452 height 18
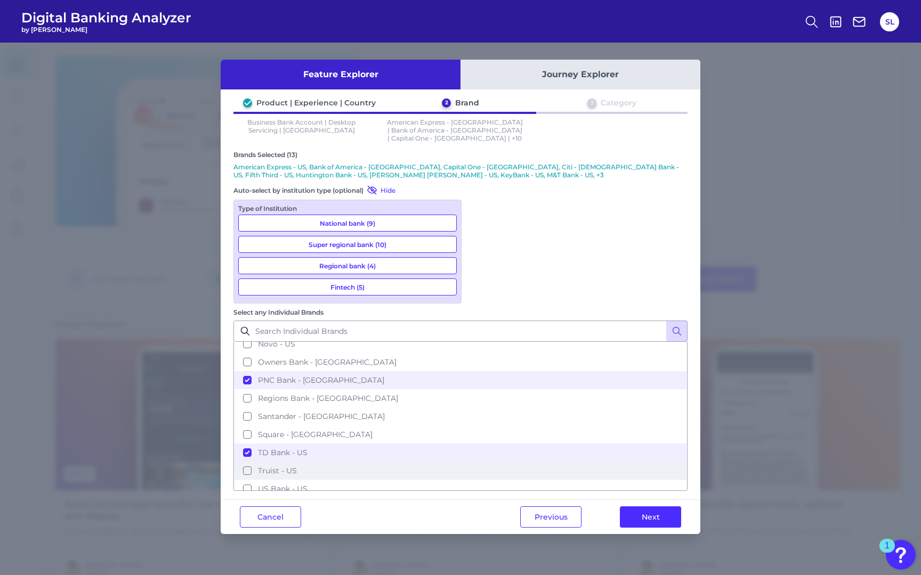
click at [478, 462] on button "Truist - US" at bounding box center [460, 471] width 452 height 18
click at [478, 480] on button "US Bank - US" at bounding box center [460, 489] width 452 height 18
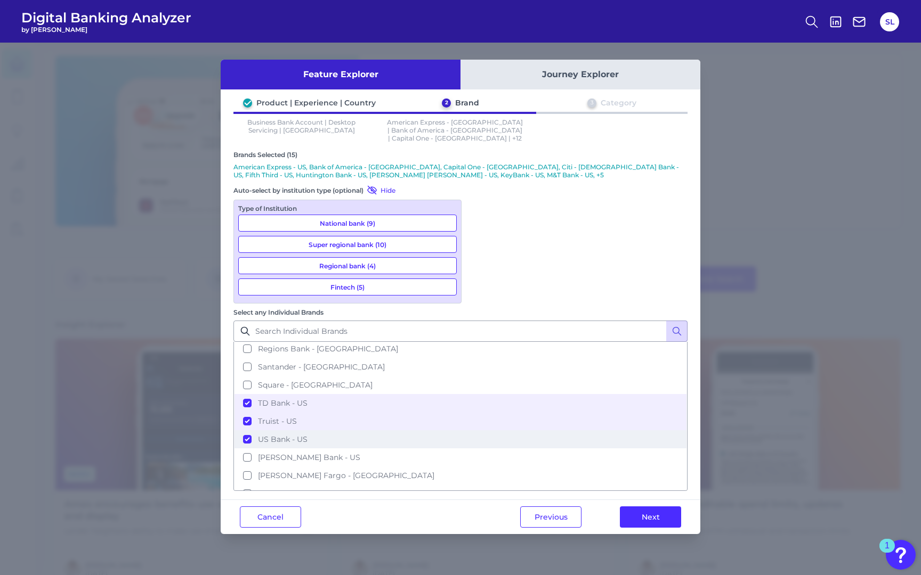
scroll to position [397, 0]
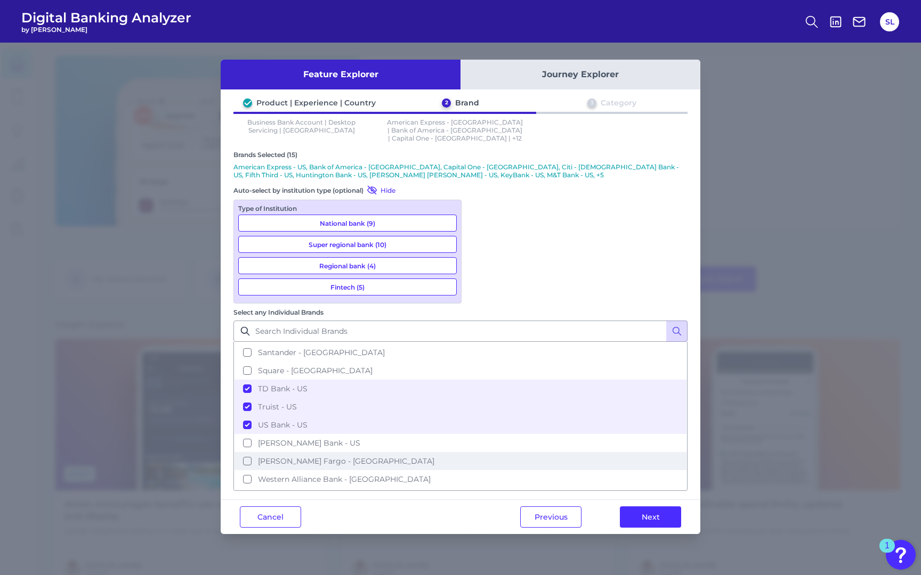
click at [474, 452] on button "Wells Fargo - US" at bounding box center [460, 461] width 452 height 18
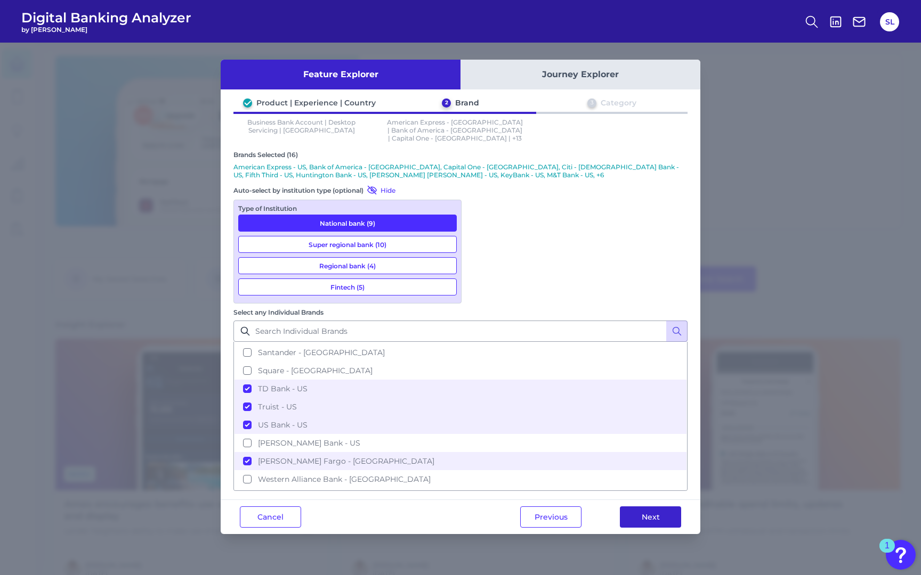
click at [664, 507] on button "Next" at bounding box center [650, 517] width 61 height 21
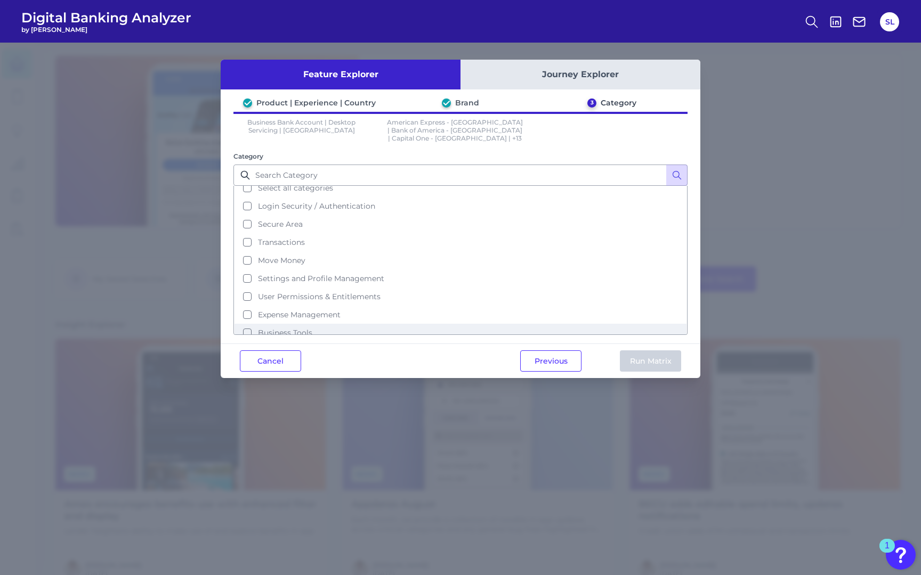
scroll to position [0, 0]
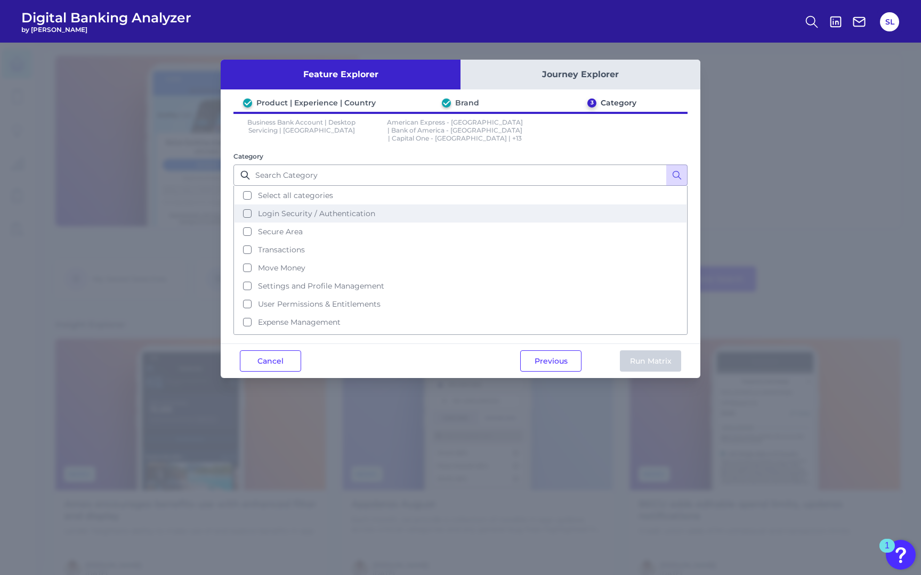
click at [289, 209] on span "Login Security / Authentication" at bounding box center [316, 214] width 117 height 10
click at [637, 352] on button "Run Matrix" at bounding box center [650, 361] width 61 height 21
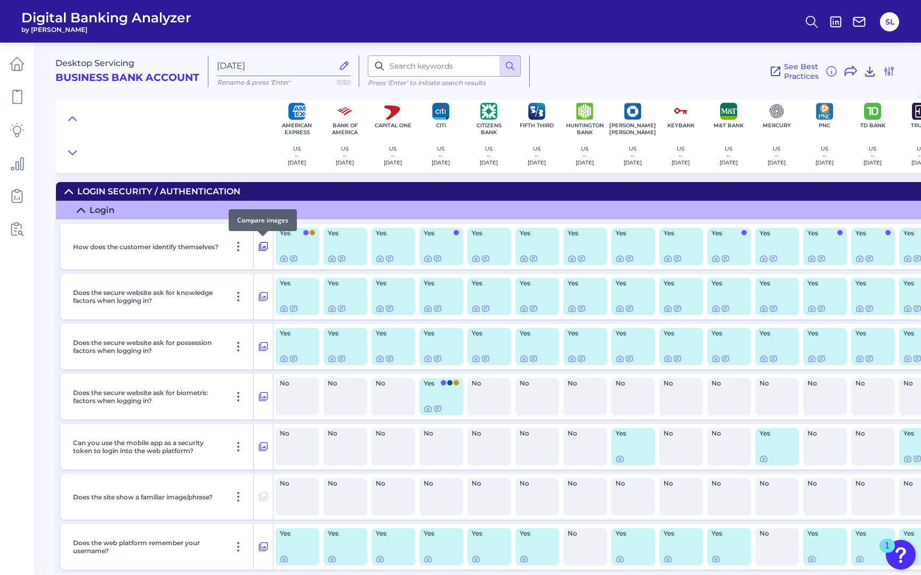
click at [264, 245] on icon at bounding box center [263, 246] width 11 height 13
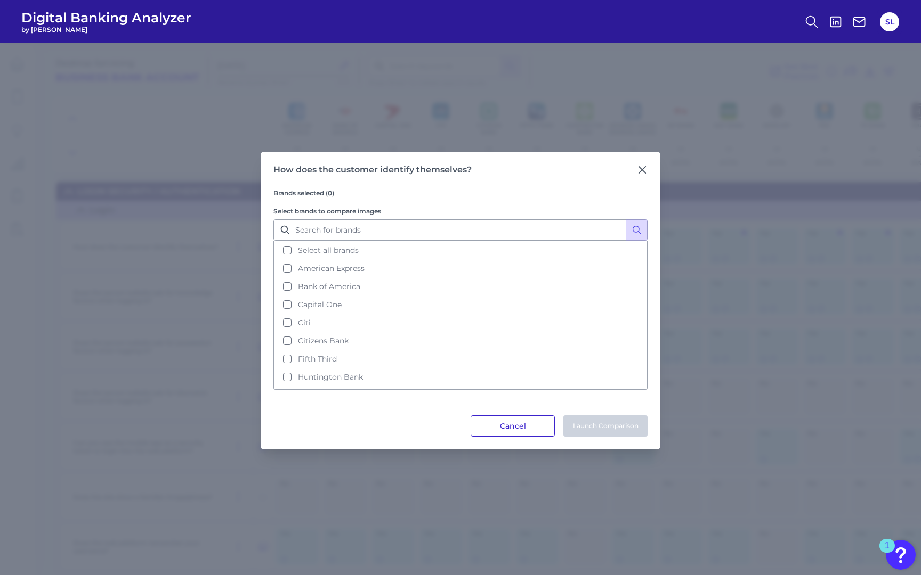
click at [522, 418] on button "Cancel" at bounding box center [512, 426] width 84 height 21
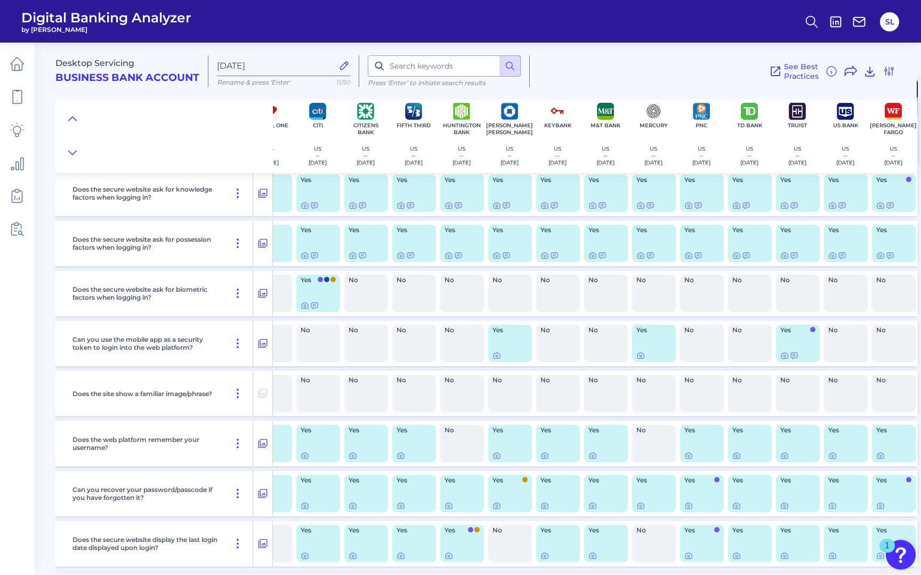
scroll to position [108, 129]
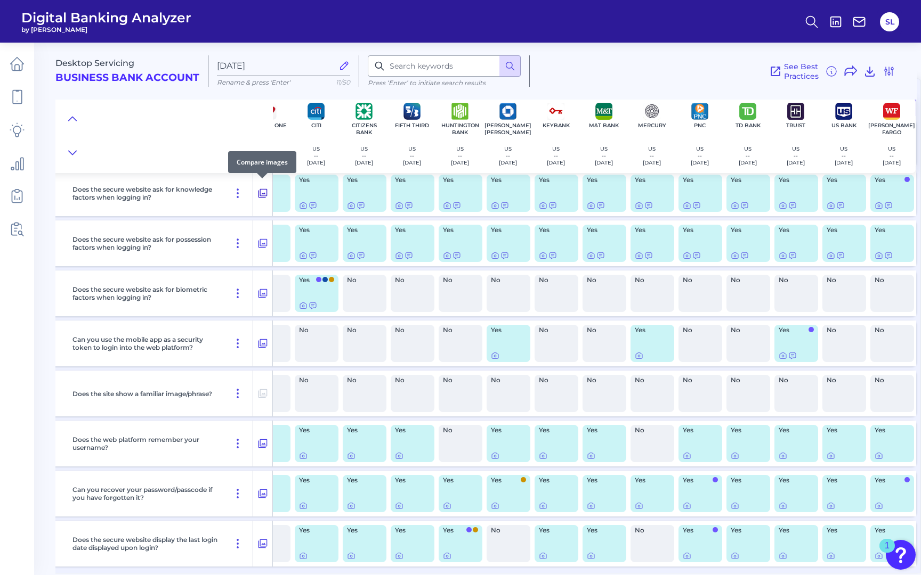
click at [265, 190] on icon at bounding box center [262, 193] width 11 height 13
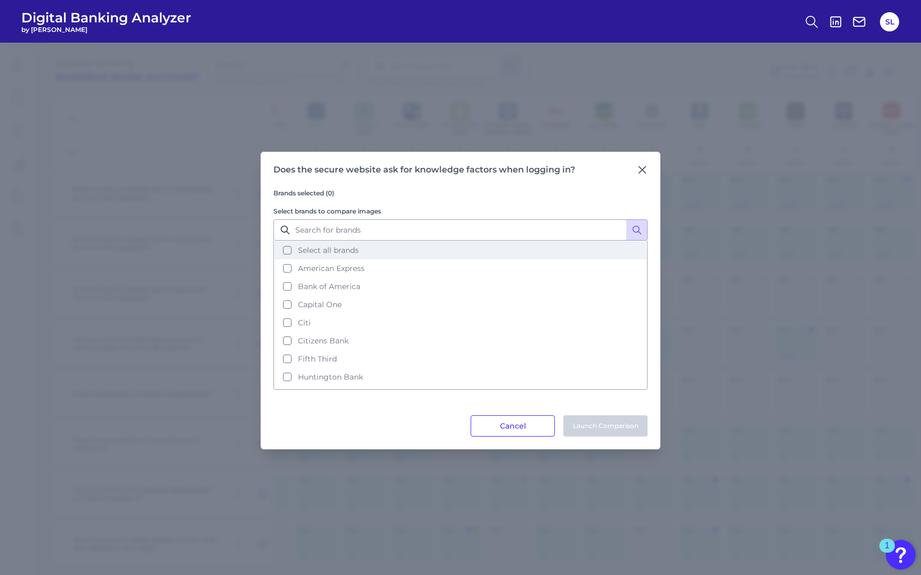
click at [307, 254] on span "Select all brands" at bounding box center [328, 251] width 61 height 10
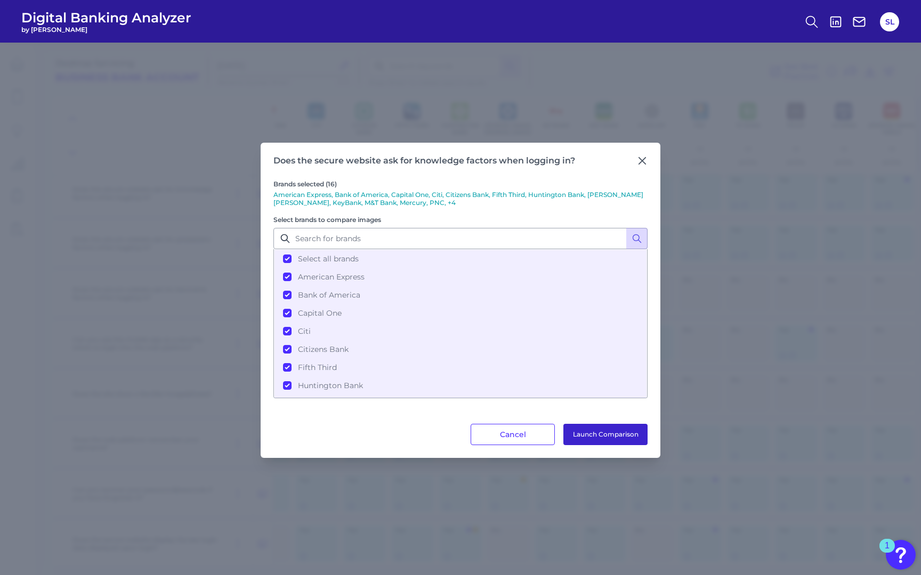
click at [596, 432] on button "Launch Comparison" at bounding box center [605, 434] width 84 height 21
